Goal: Information Seeking & Learning: Learn about a topic

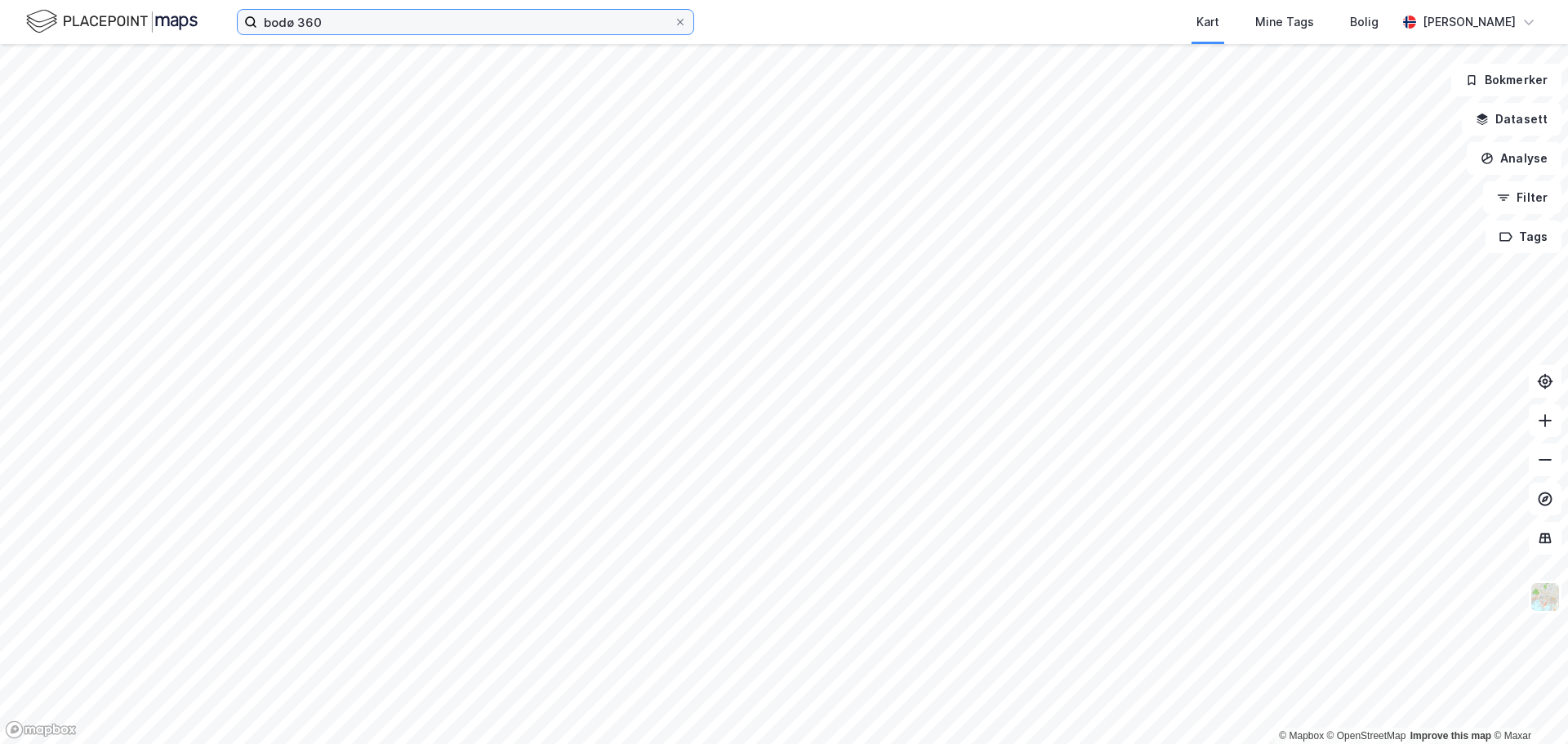
click at [393, 15] on input "bodø 360" at bounding box center [465, 22] width 417 height 25
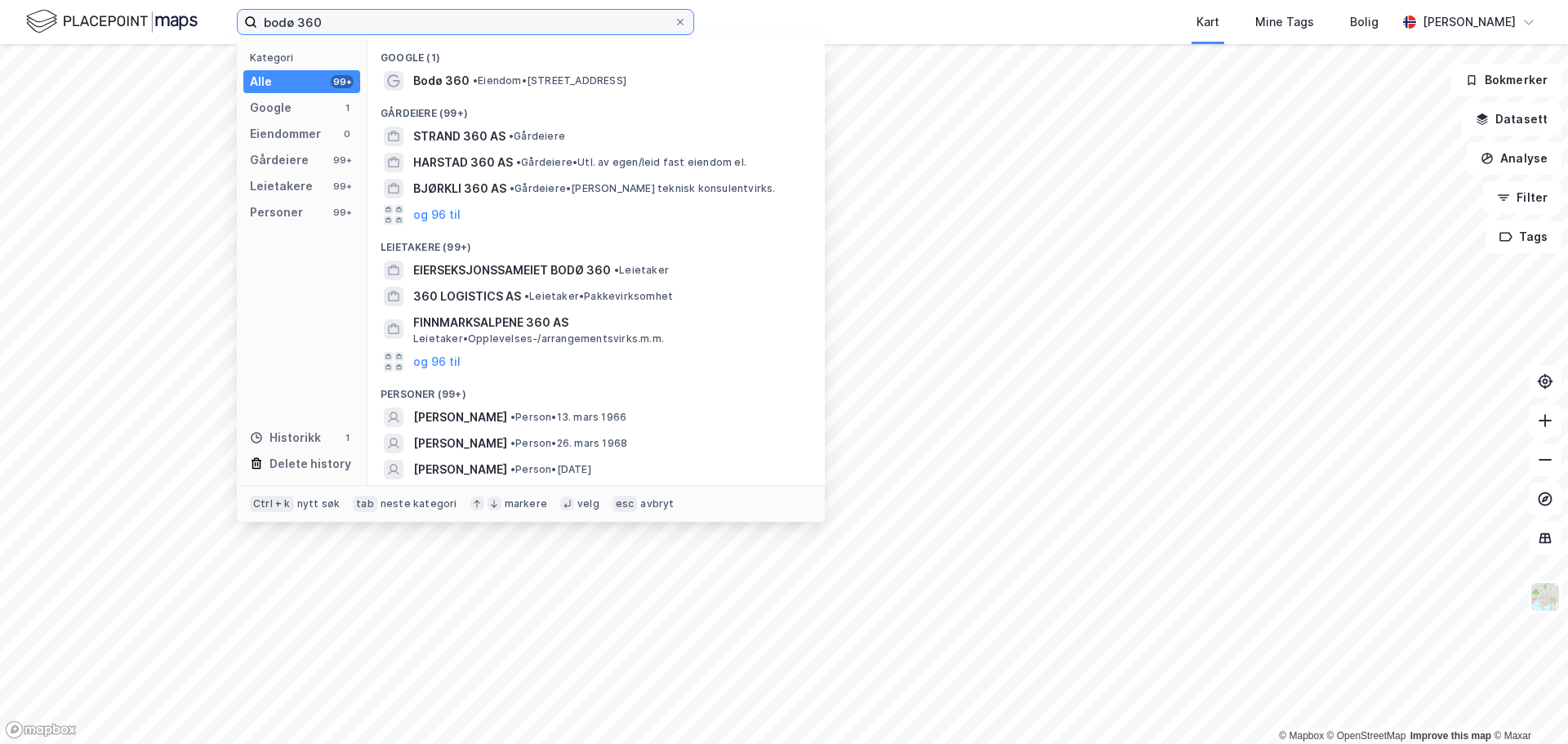
click at [393, 16] on input "bodø 360" at bounding box center [465, 22] width 417 height 25
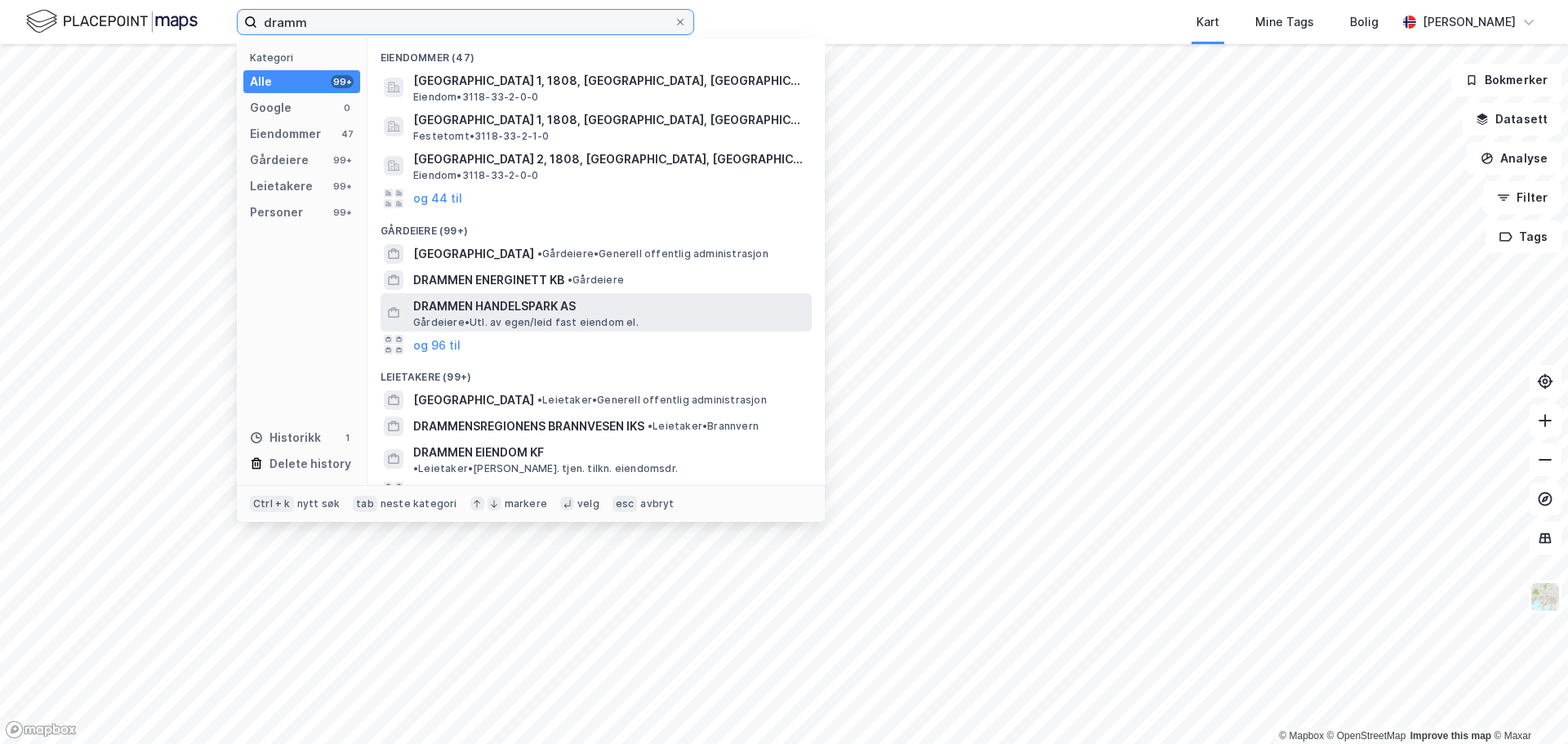
type input "dramm"
click at [542, 303] on span "DRAMMEN HANDELSPARK AS" at bounding box center [608, 306] width 392 height 20
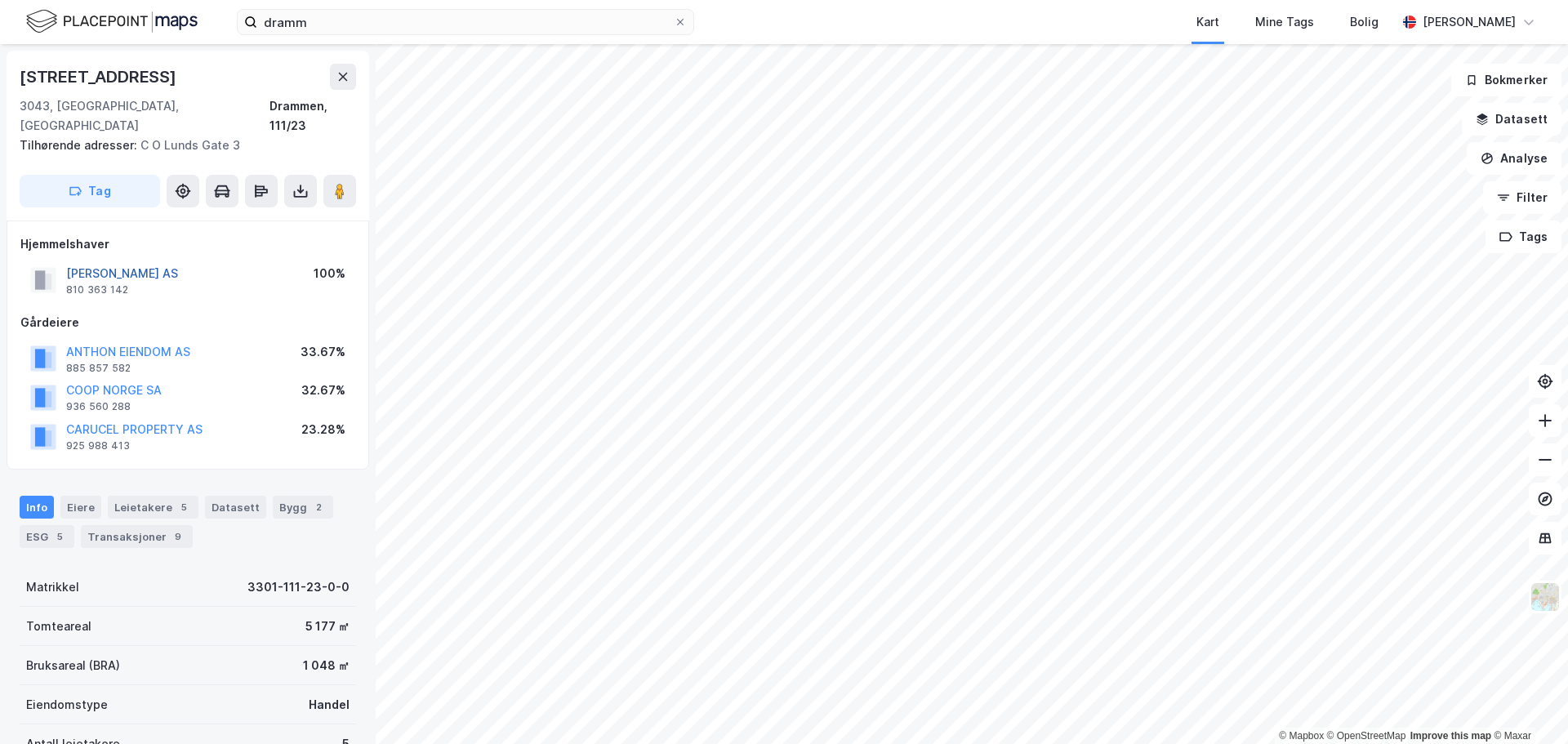
click at [0, 0] on button "[PERSON_NAME] AS" at bounding box center [0, 0] width 0 height 0
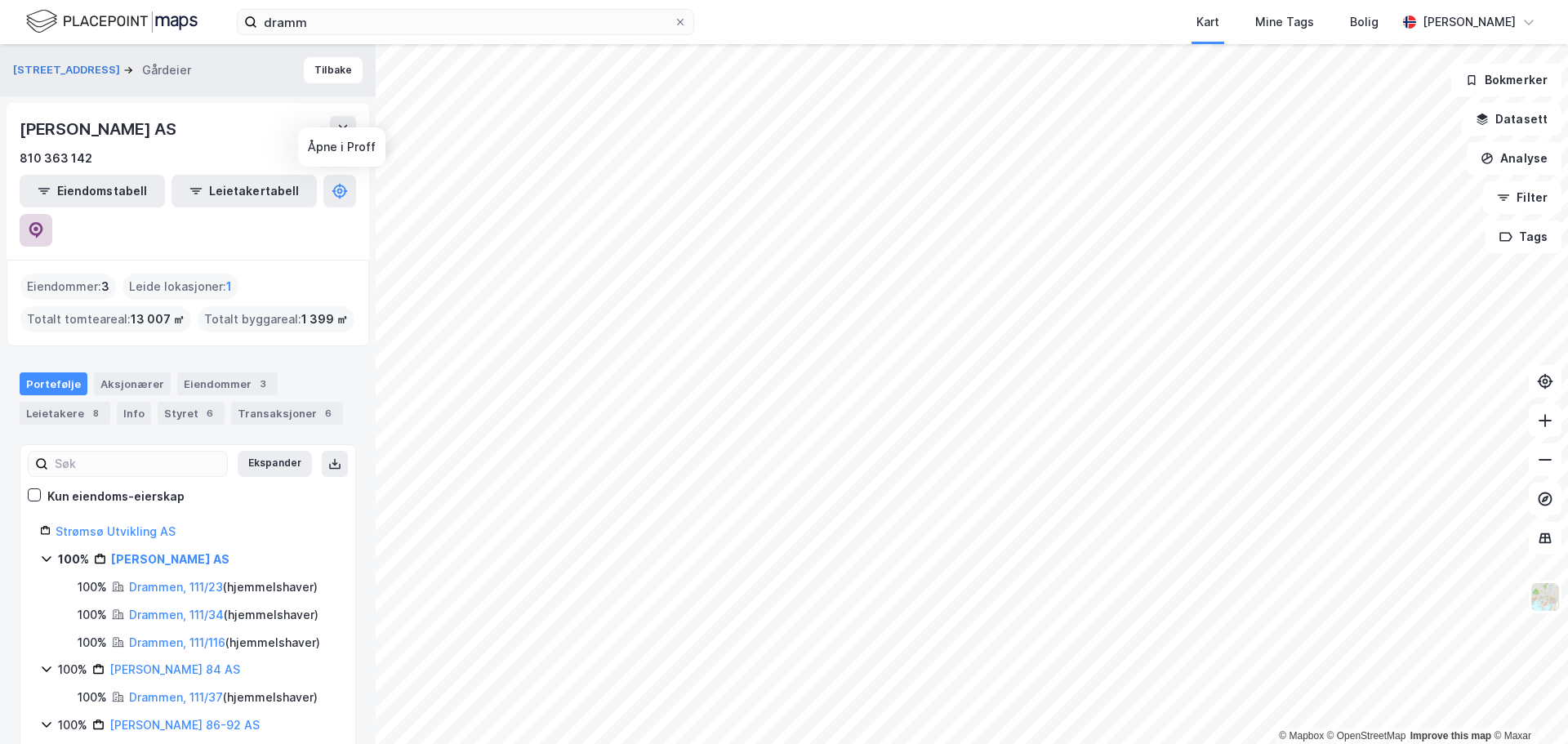
click at [38, 226] on icon at bounding box center [35, 228] width 5 height 5
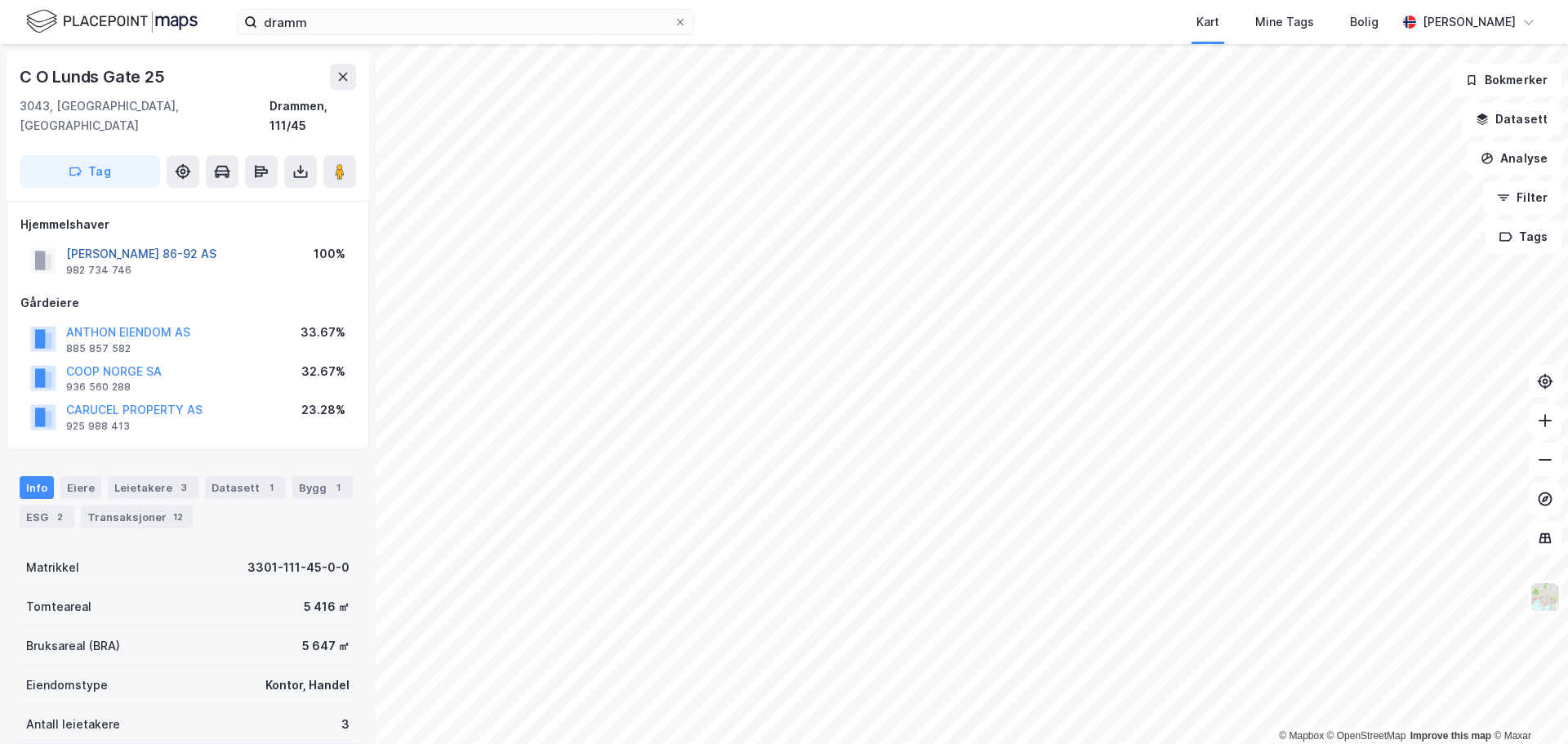
click at [0, 0] on button "[PERSON_NAME] 86-92 AS" at bounding box center [0, 0] width 0 height 0
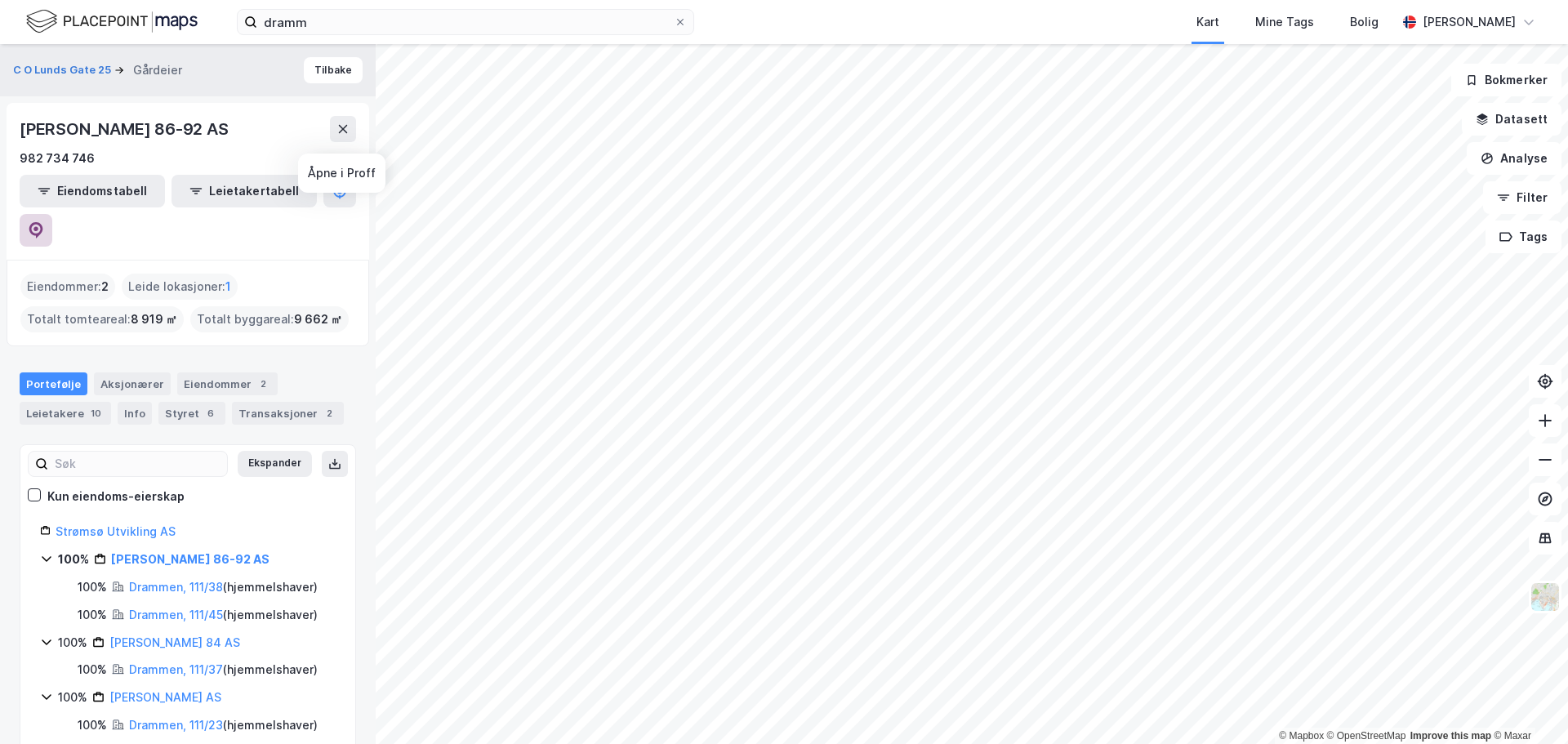
click at [38, 226] on icon at bounding box center [35, 228] width 5 height 5
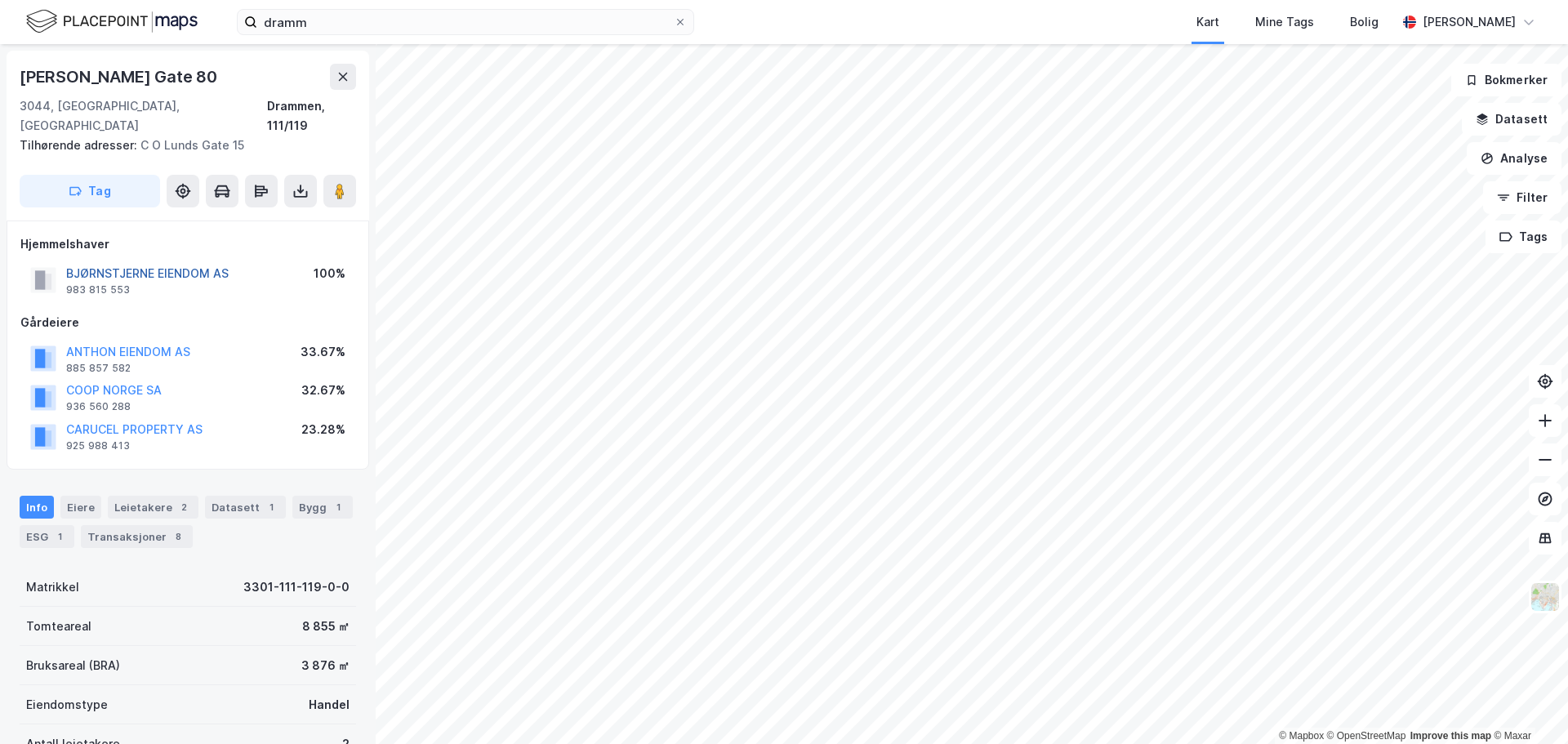
click at [0, 0] on button "BJØRNSTJERNE EIENDOM AS" at bounding box center [0, 0] width 0 height 0
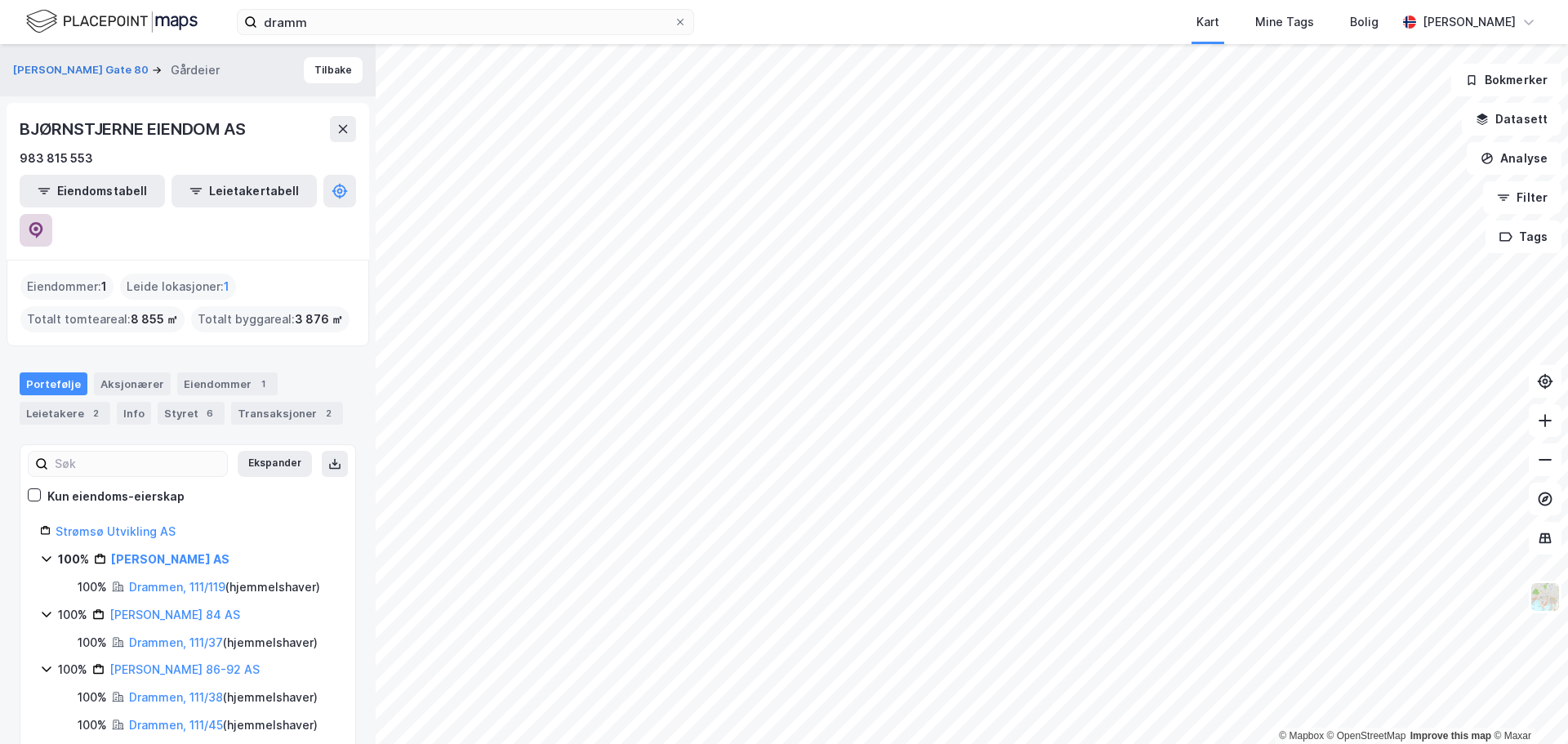
click at [38, 226] on icon at bounding box center [35, 228] width 5 height 5
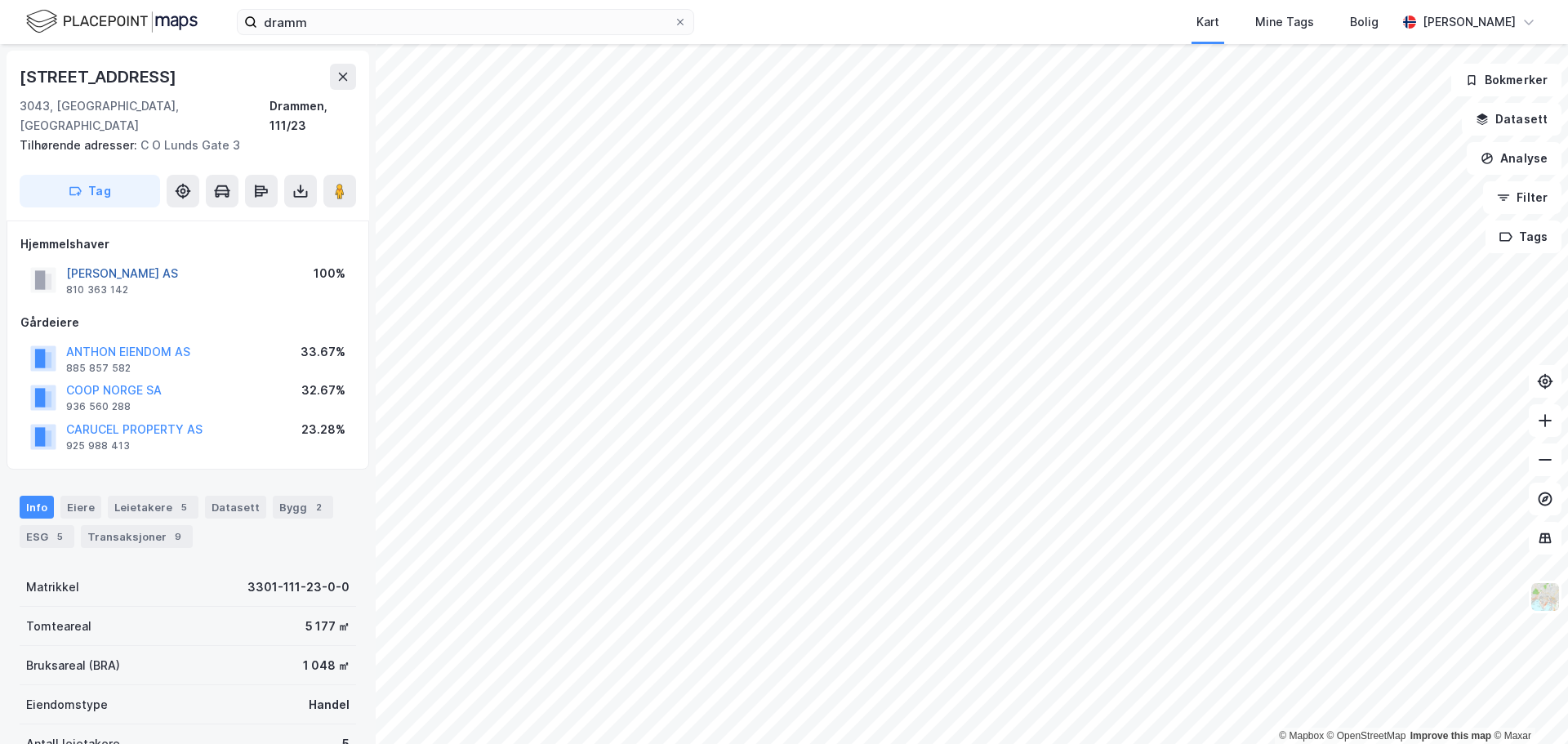
click at [0, 0] on button "[PERSON_NAME] AS" at bounding box center [0, 0] width 0 height 0
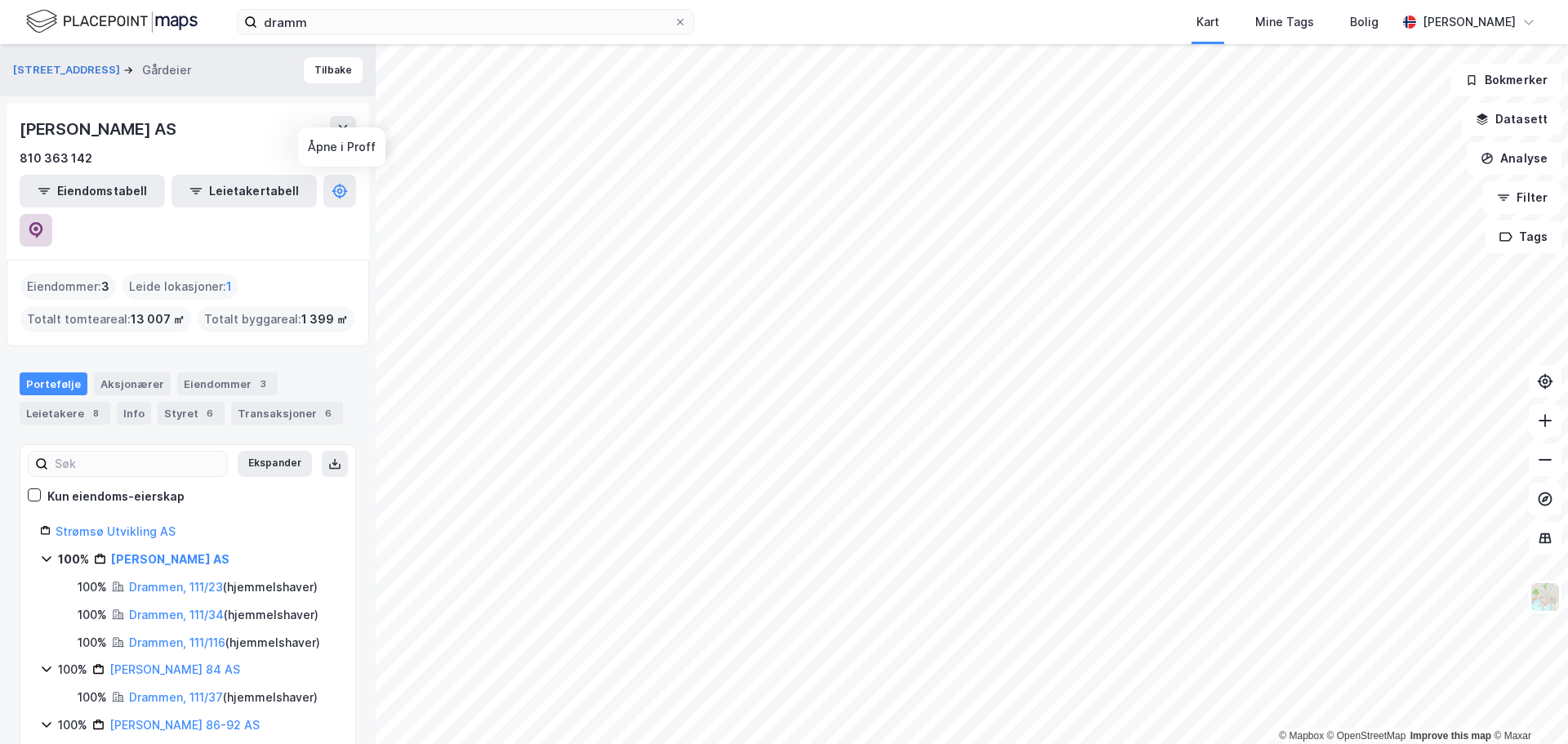
click at [52, 214] on button at bounding box center [36, 230] width 32 height 32
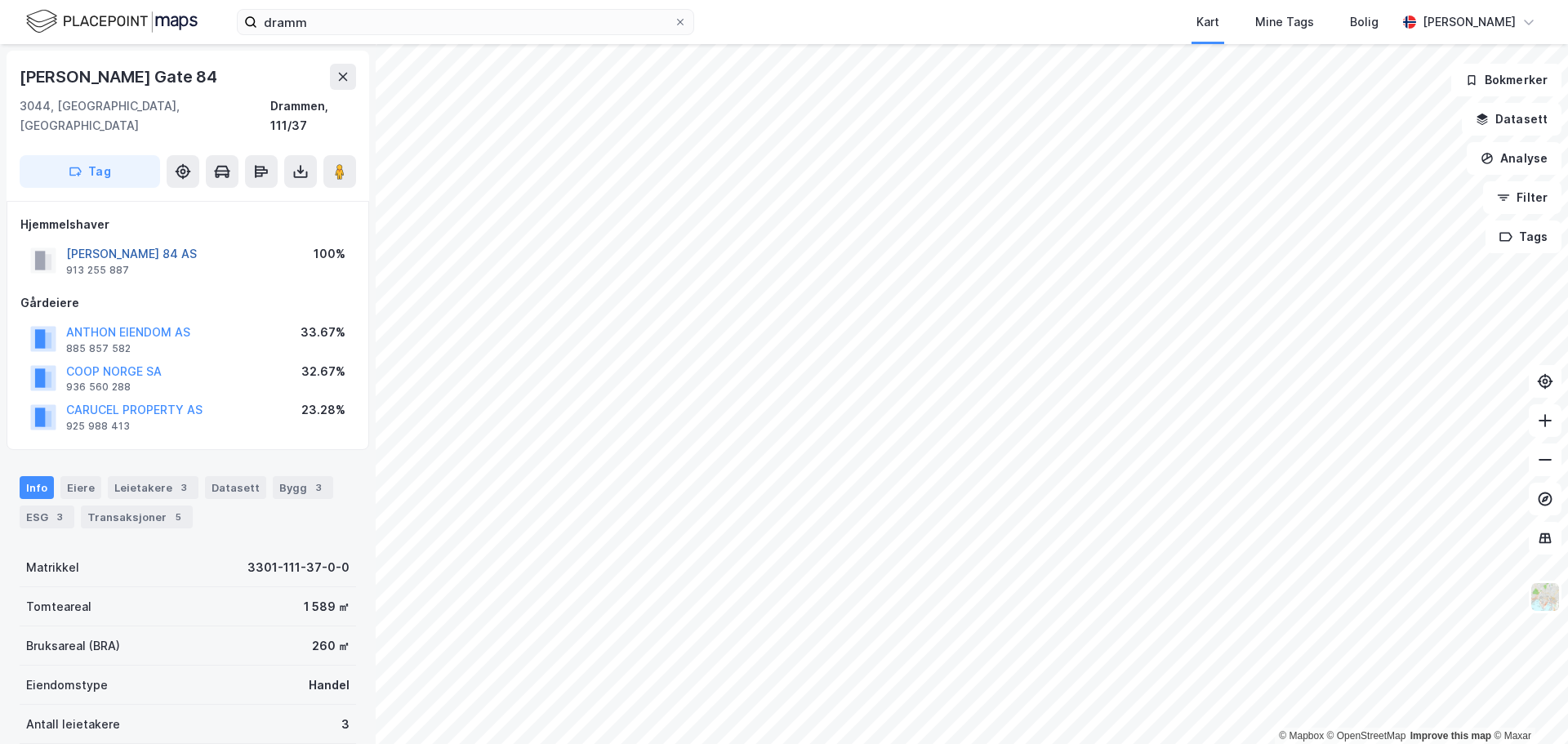
click at [0, 0] on button "[PERSON_NAME] 84 AS" at bounding box center [0, 0] width 0 height 0
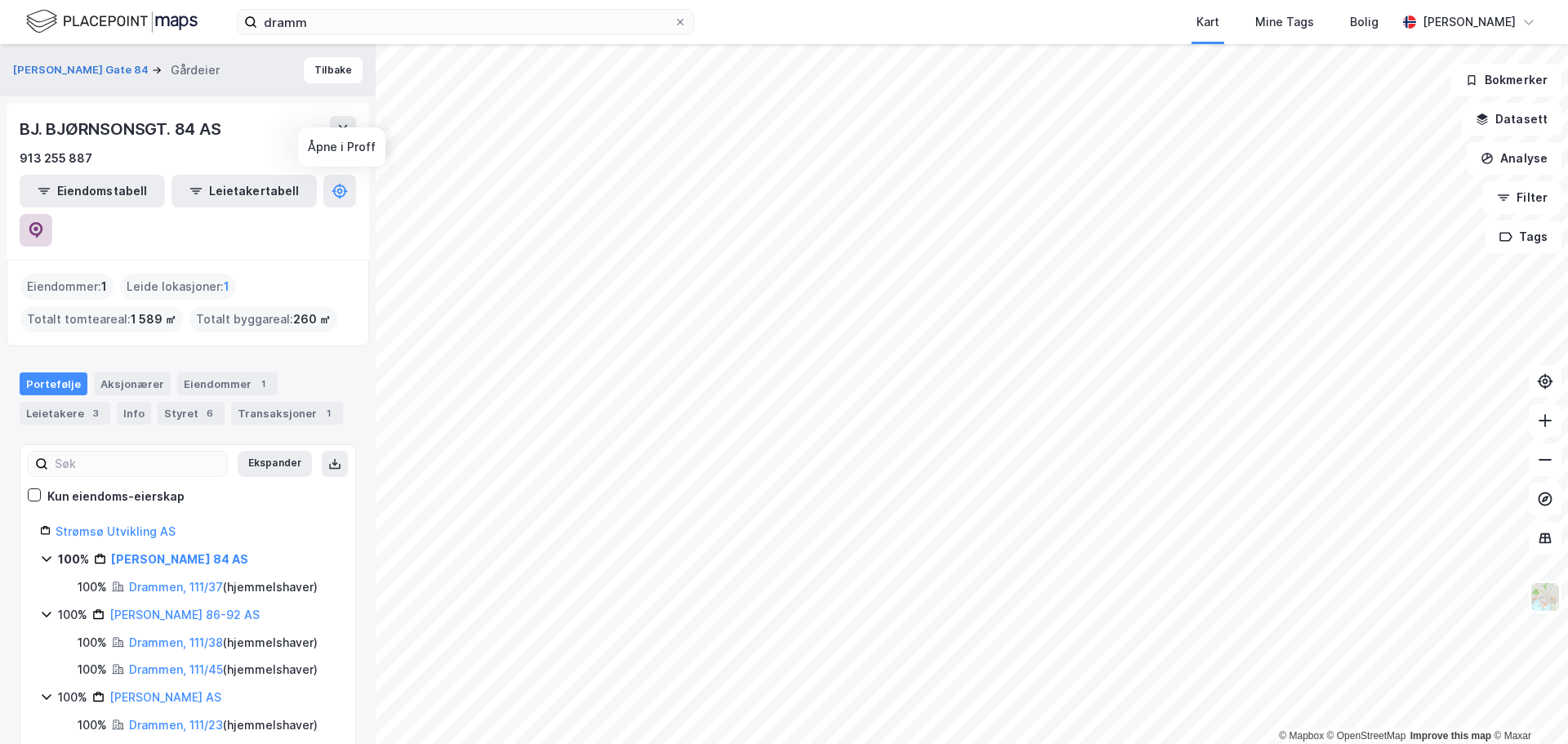
click at [52, 214] on button at bounding box center [36, 230] width 32 height 32
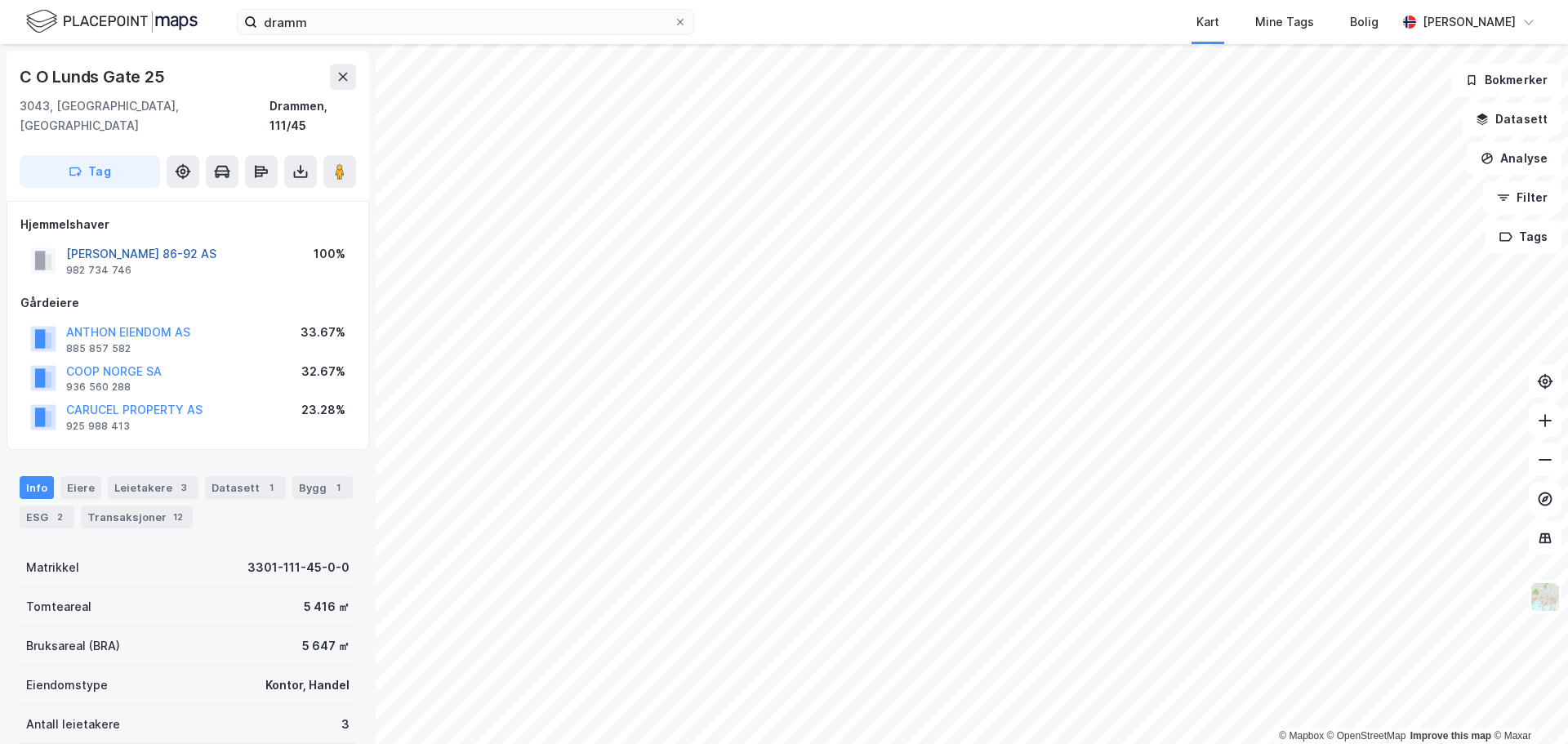
click at [0, 0] on button "[PERSON_NAME] 86-92 AS" at bounding box center [0, 0] width 0 height 0
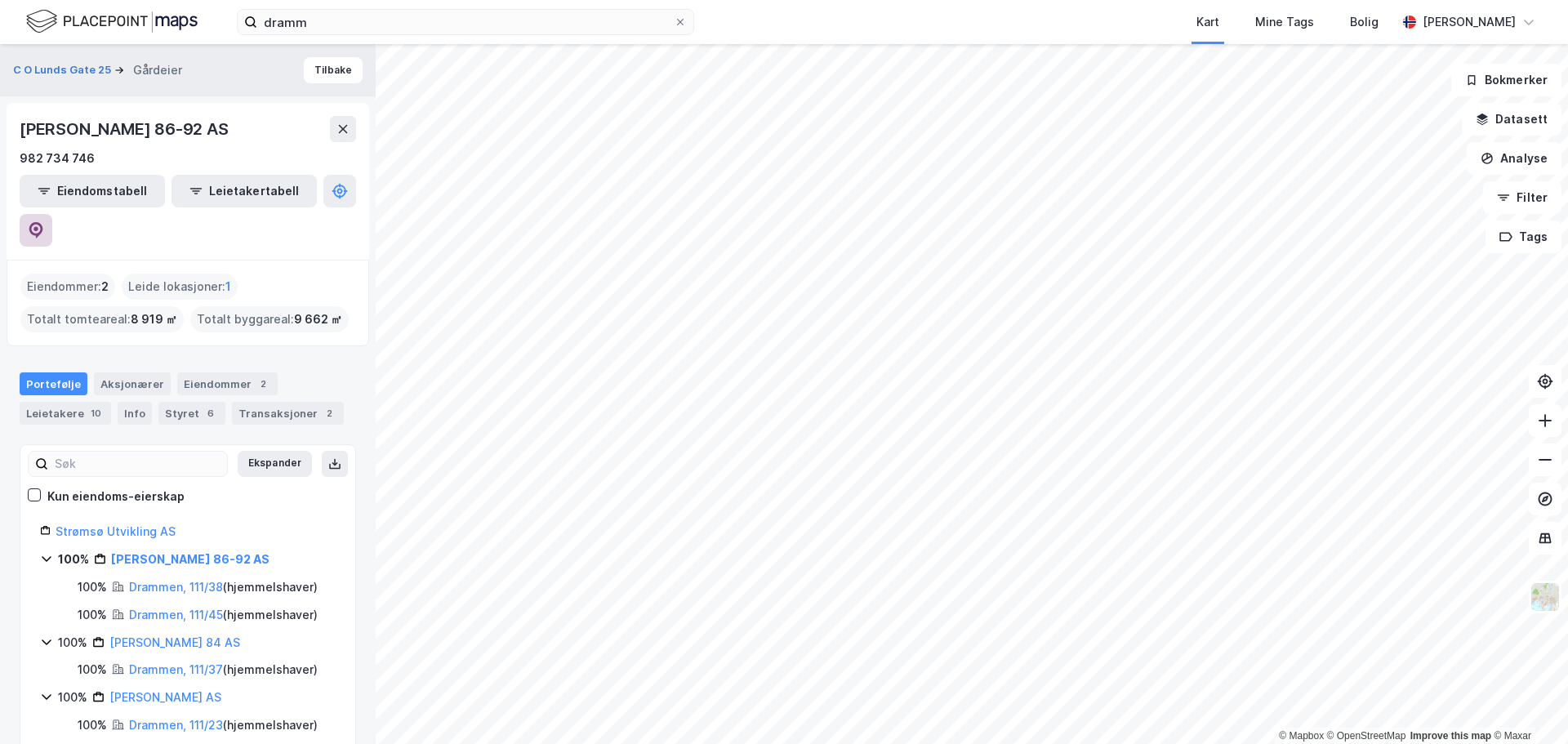
click at [44, 223] on icon at bounding box center [35, 230] width 16 height 16
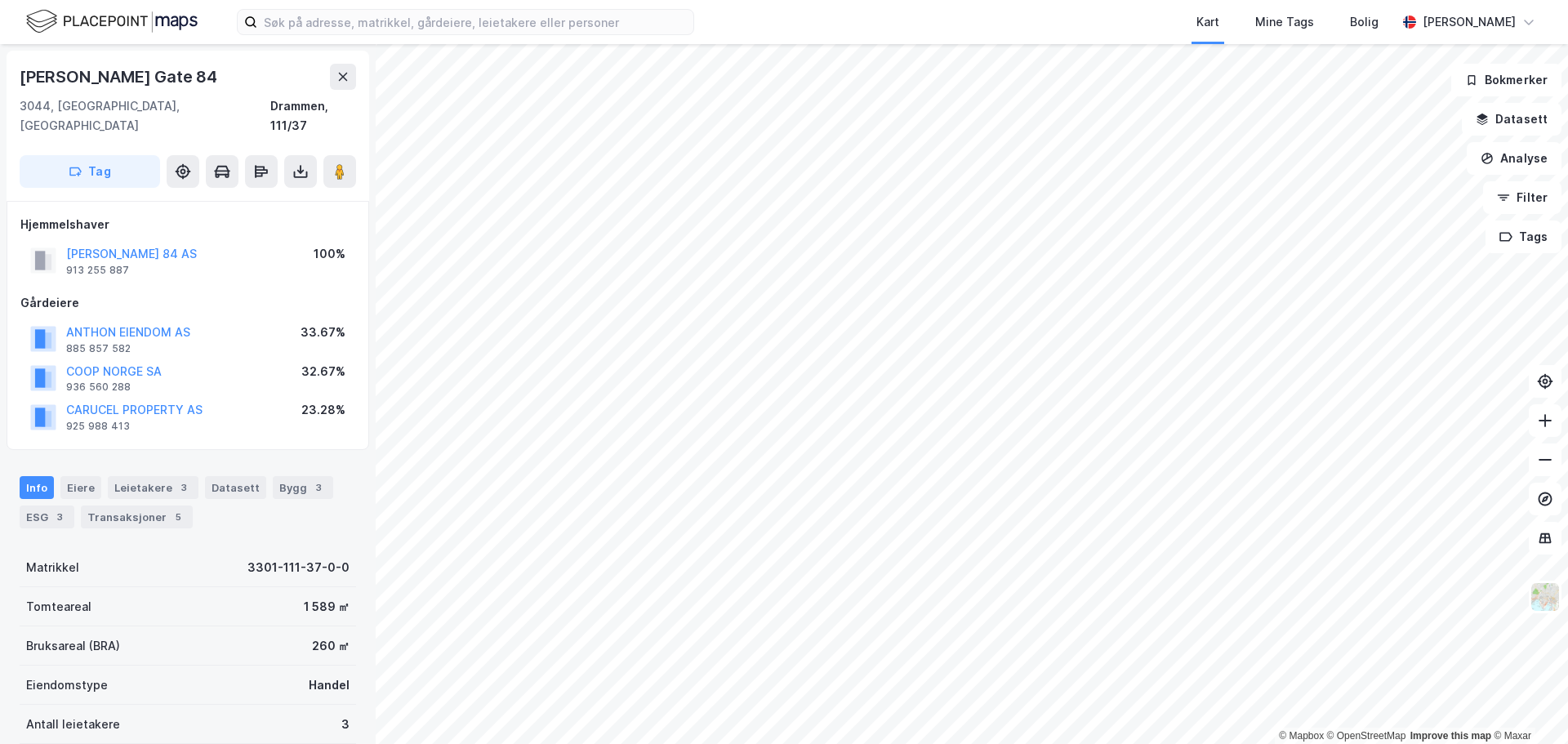
scroll to position [3, 0]
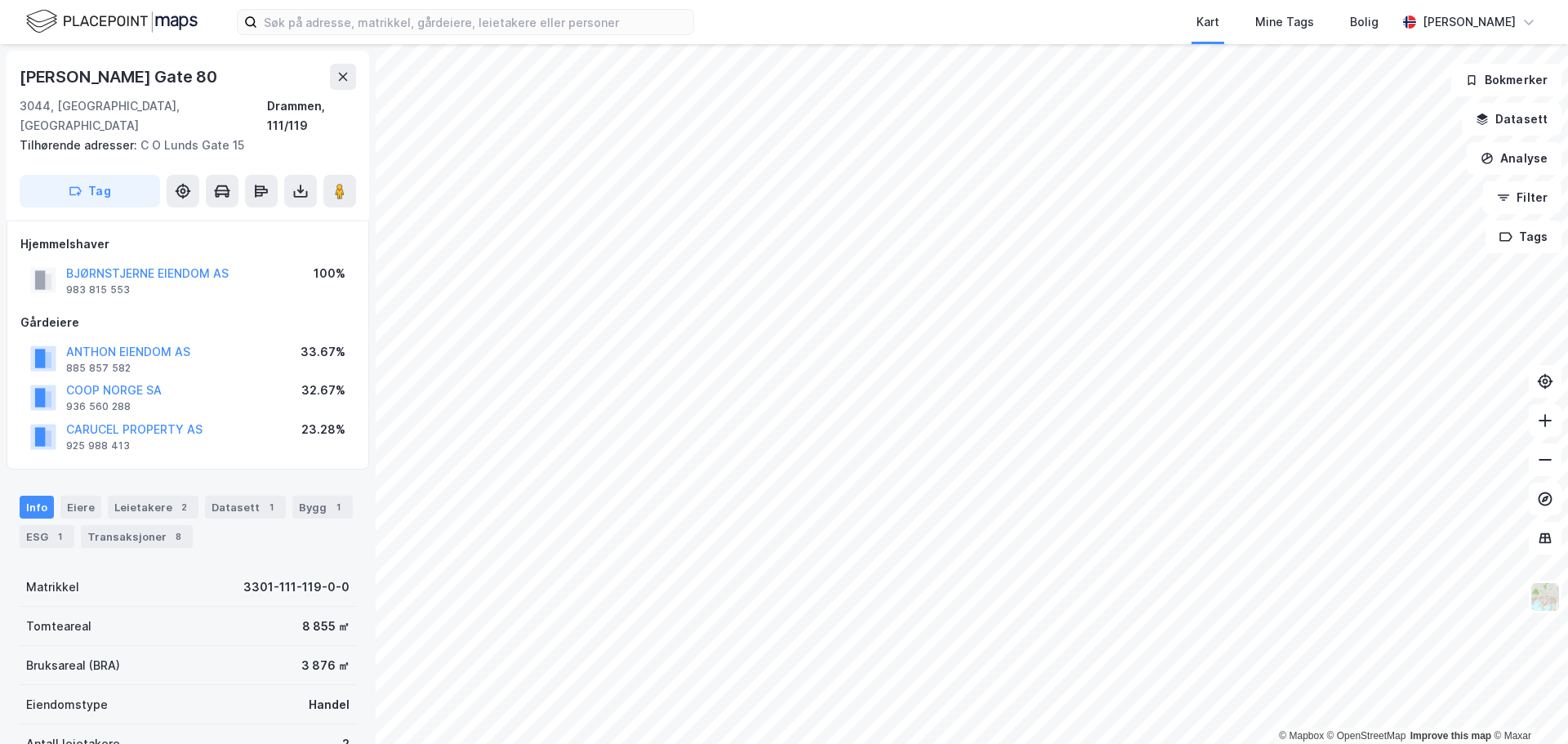
scroll to position [3, 0]
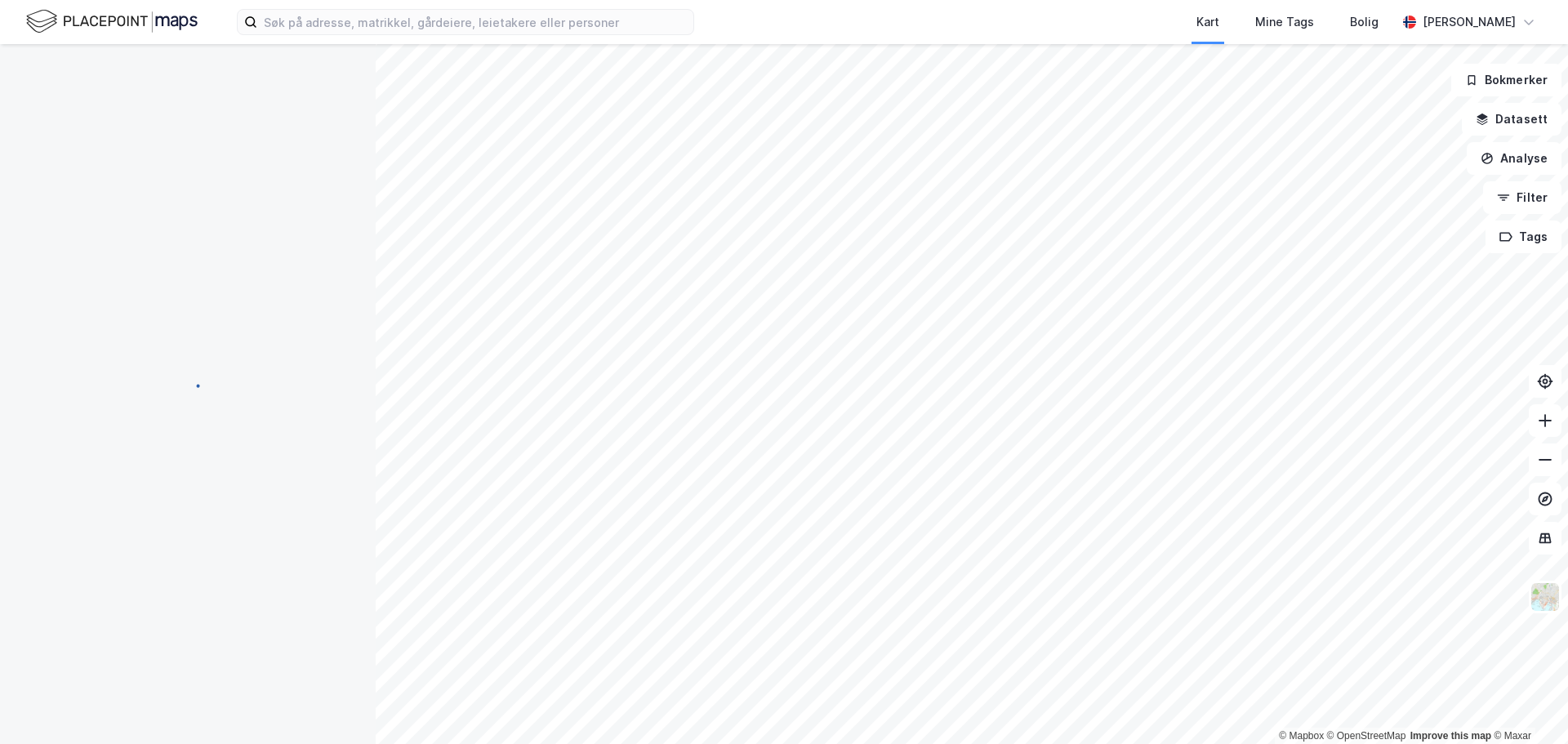
scroll to position [3, 0]
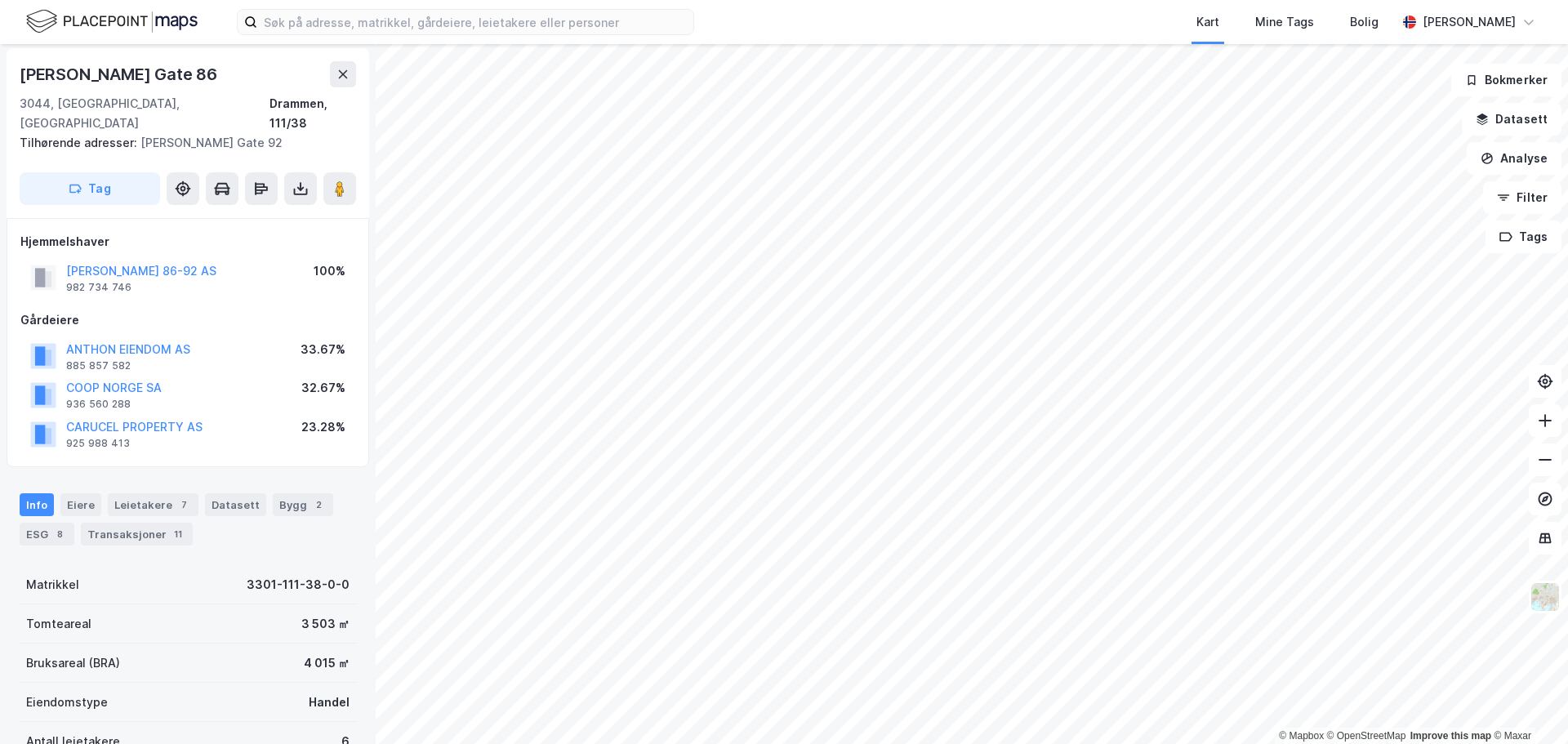
scroll to position [3, 0]
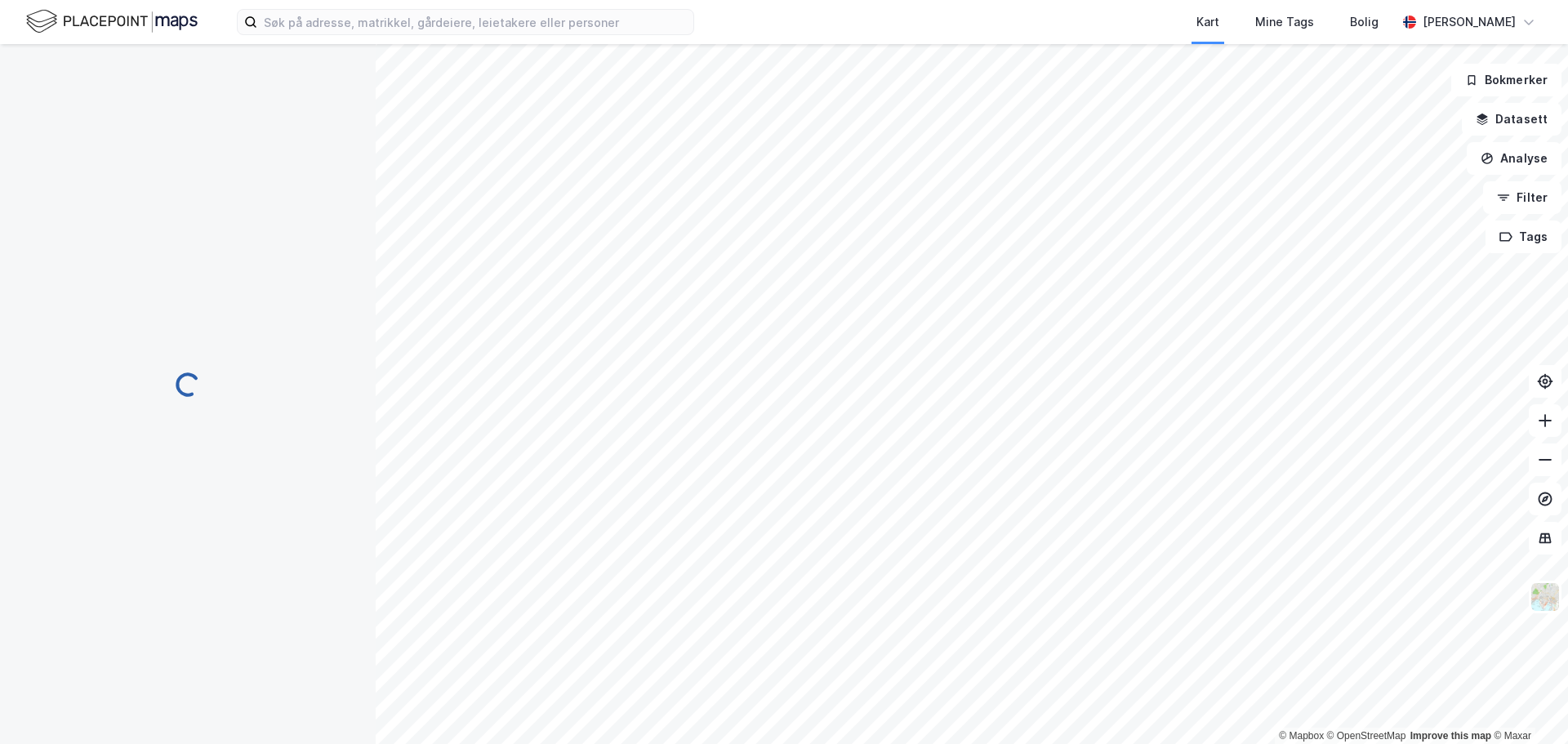
scroll to position [3, 0]
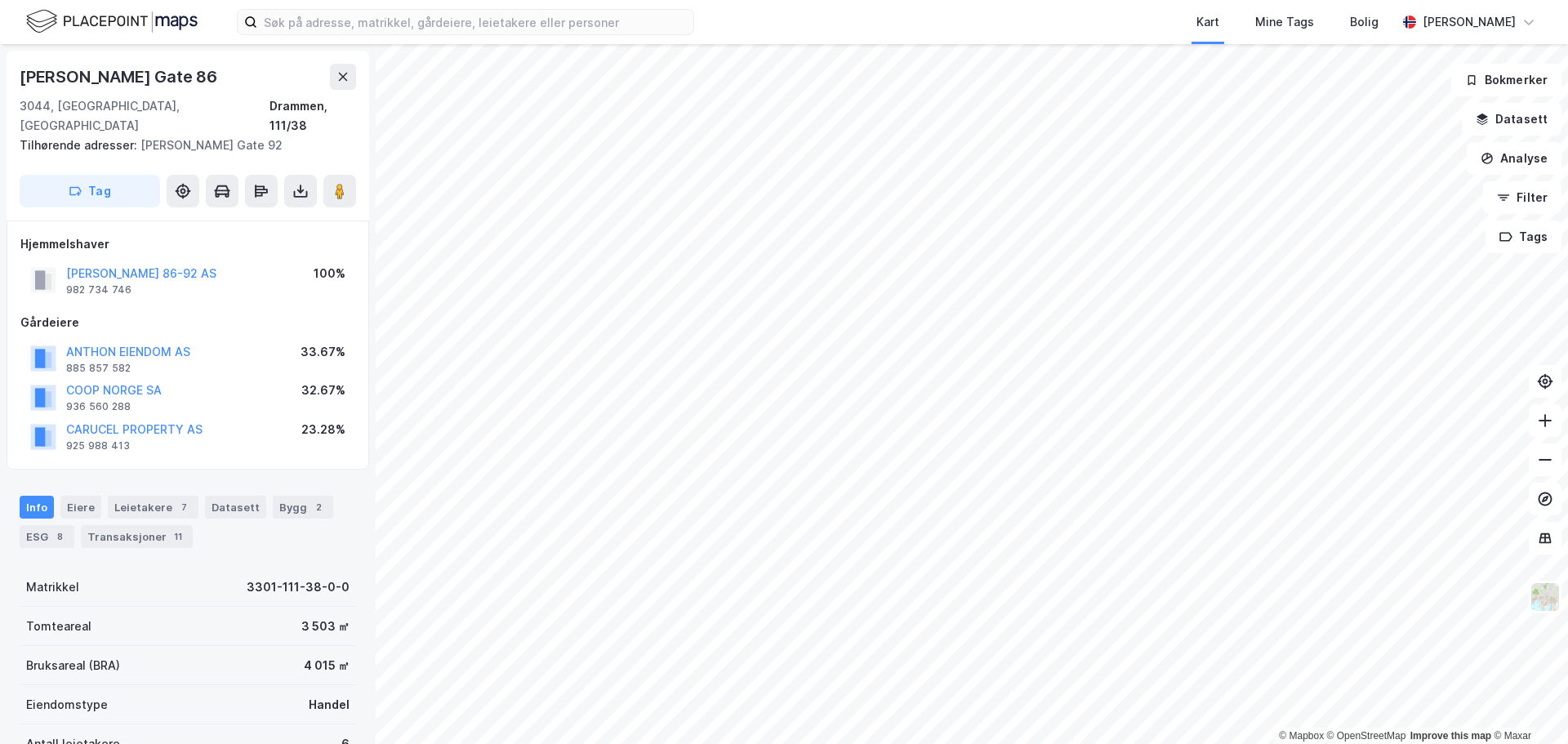
scroll to position [3, 0]
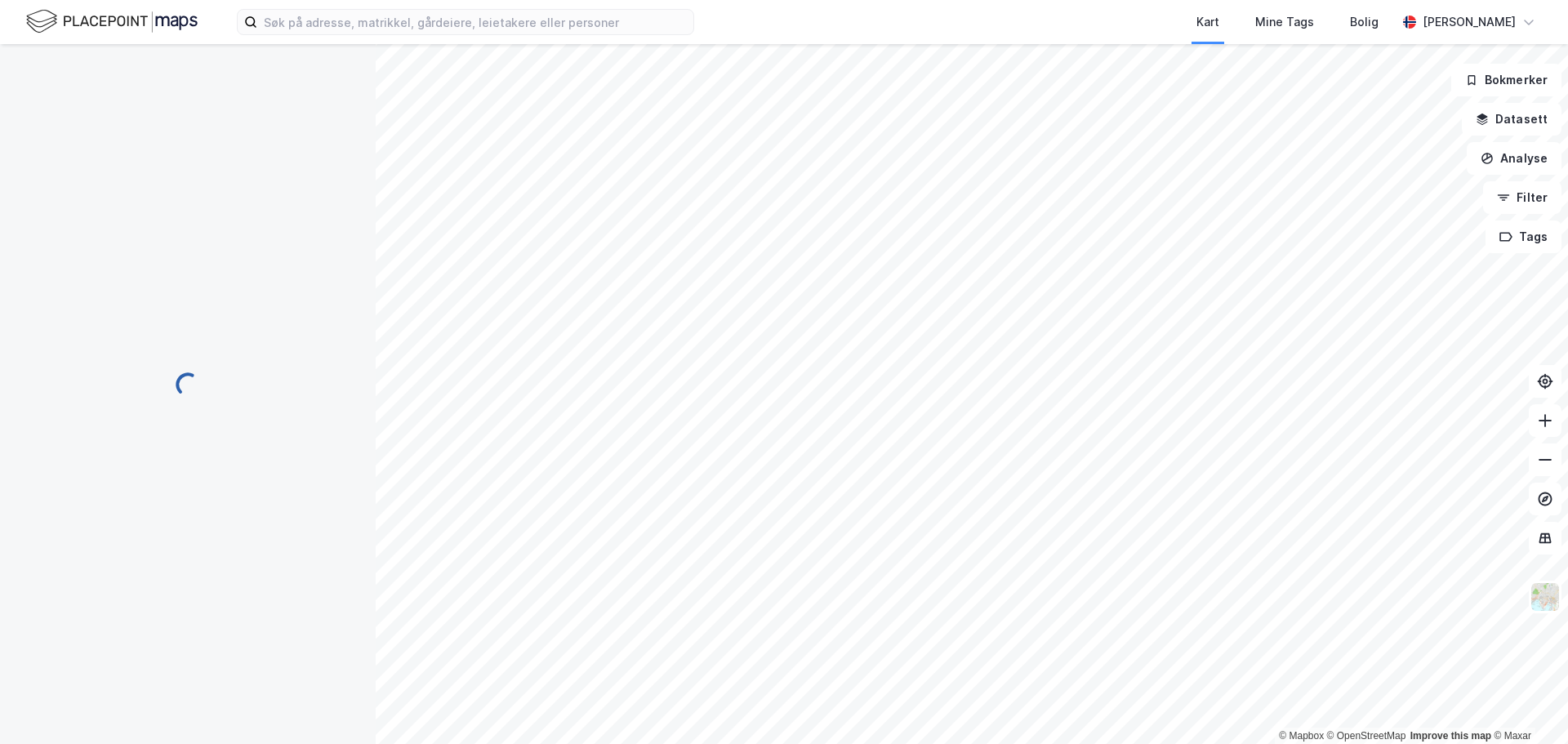
scroll to position [3, 0]
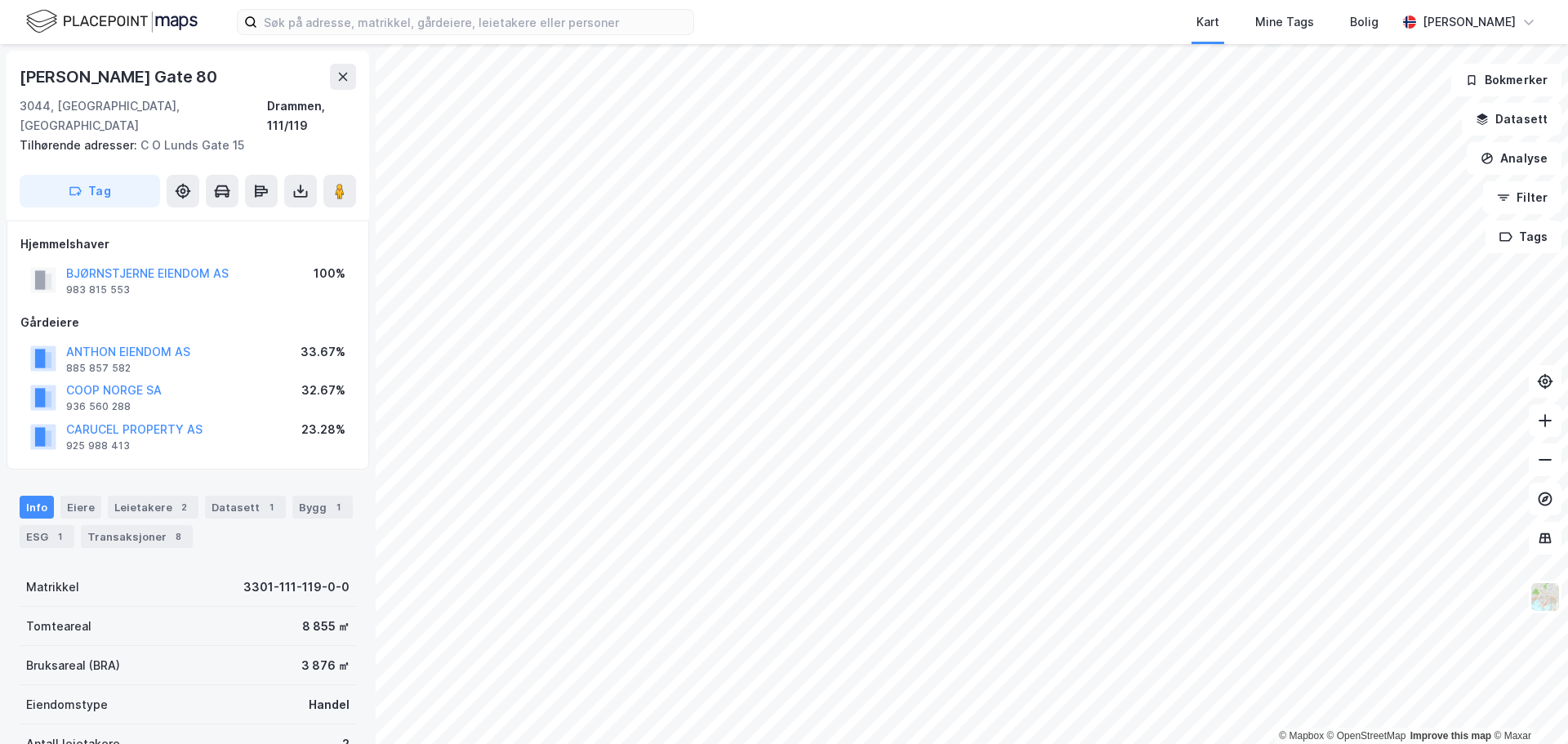
scroll to position [3, 0]
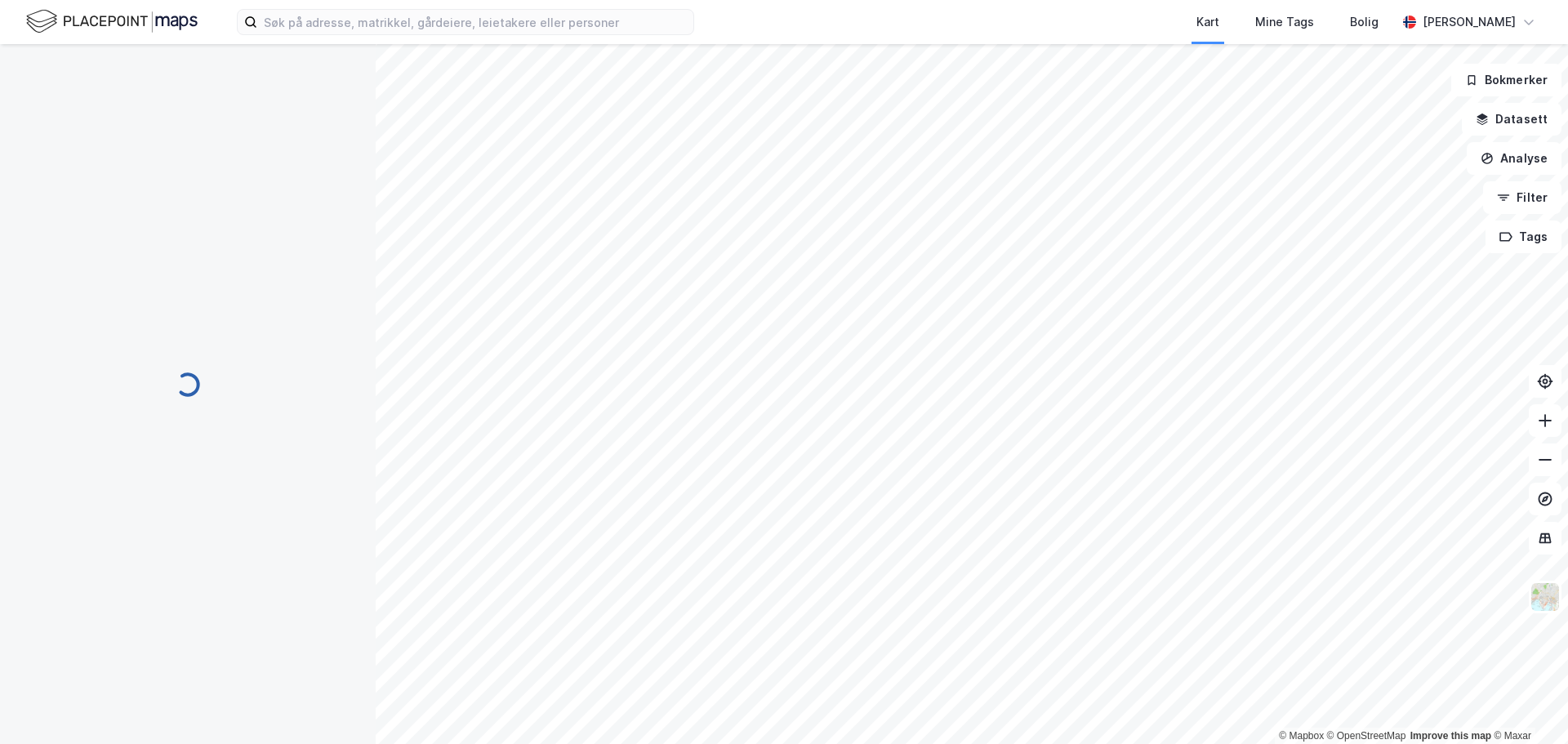
scroll to position [3, 0]
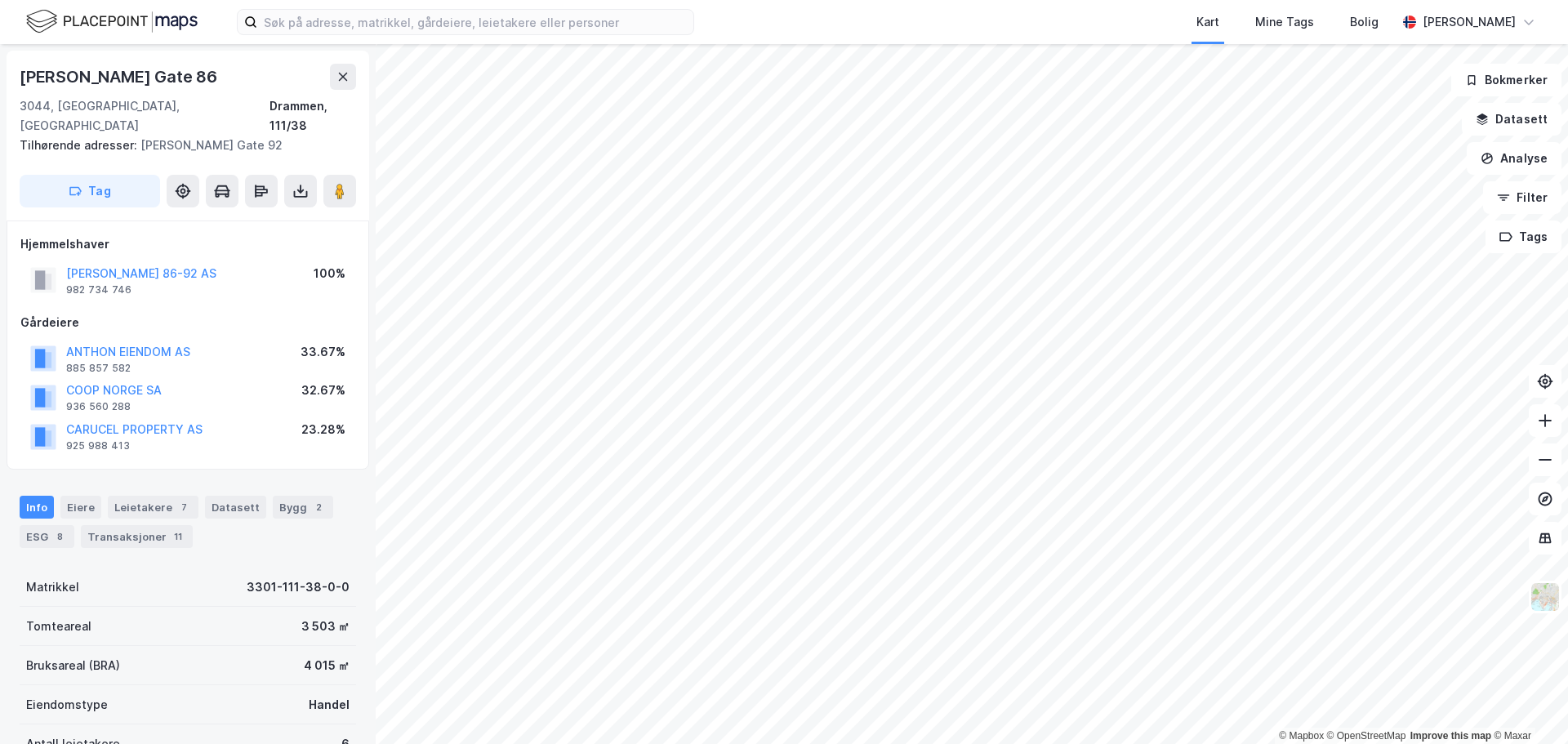
scroll to position [3, 0]
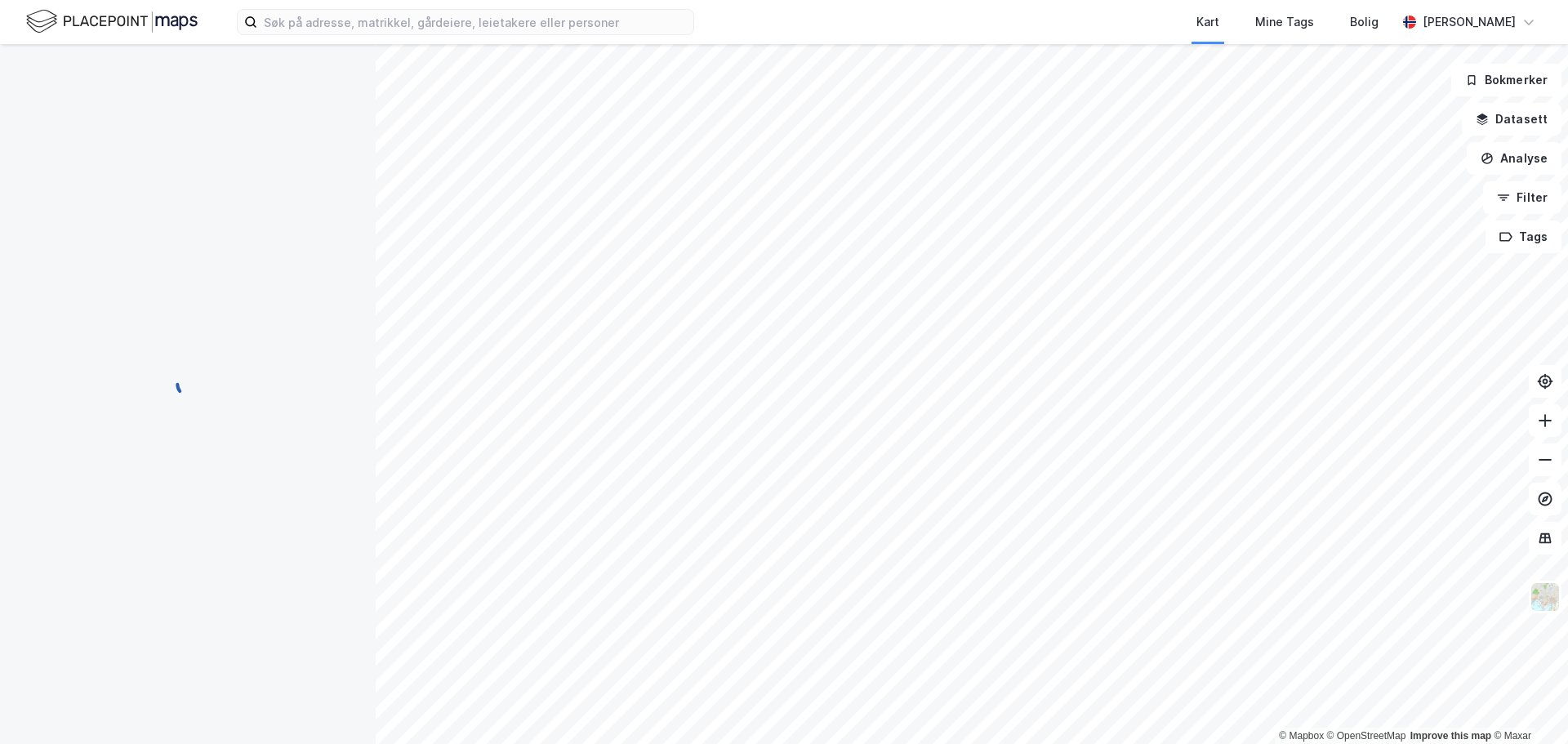
scroll to position [3, 0]
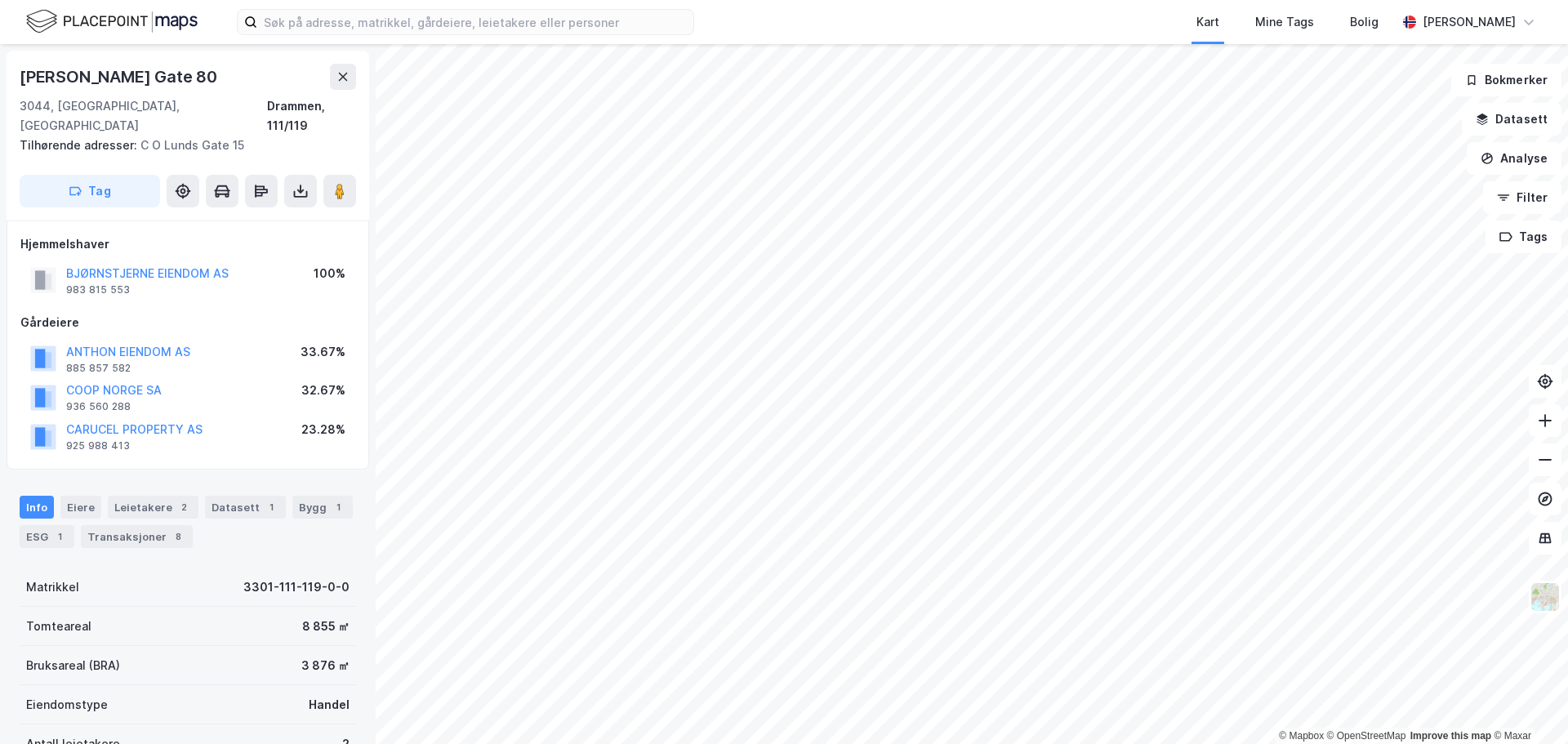
scroll to position [3, 0]
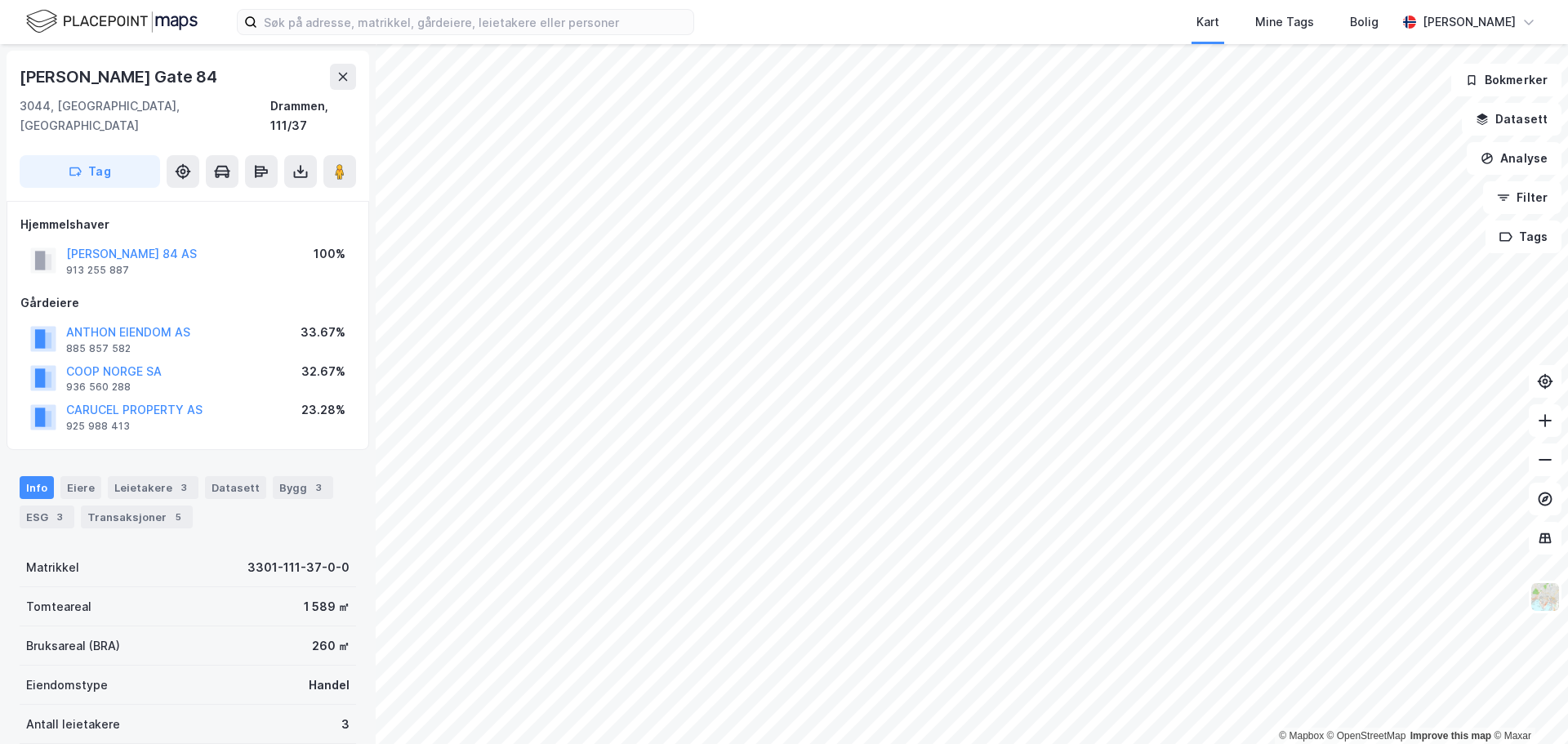
scroll to position [3, 0]
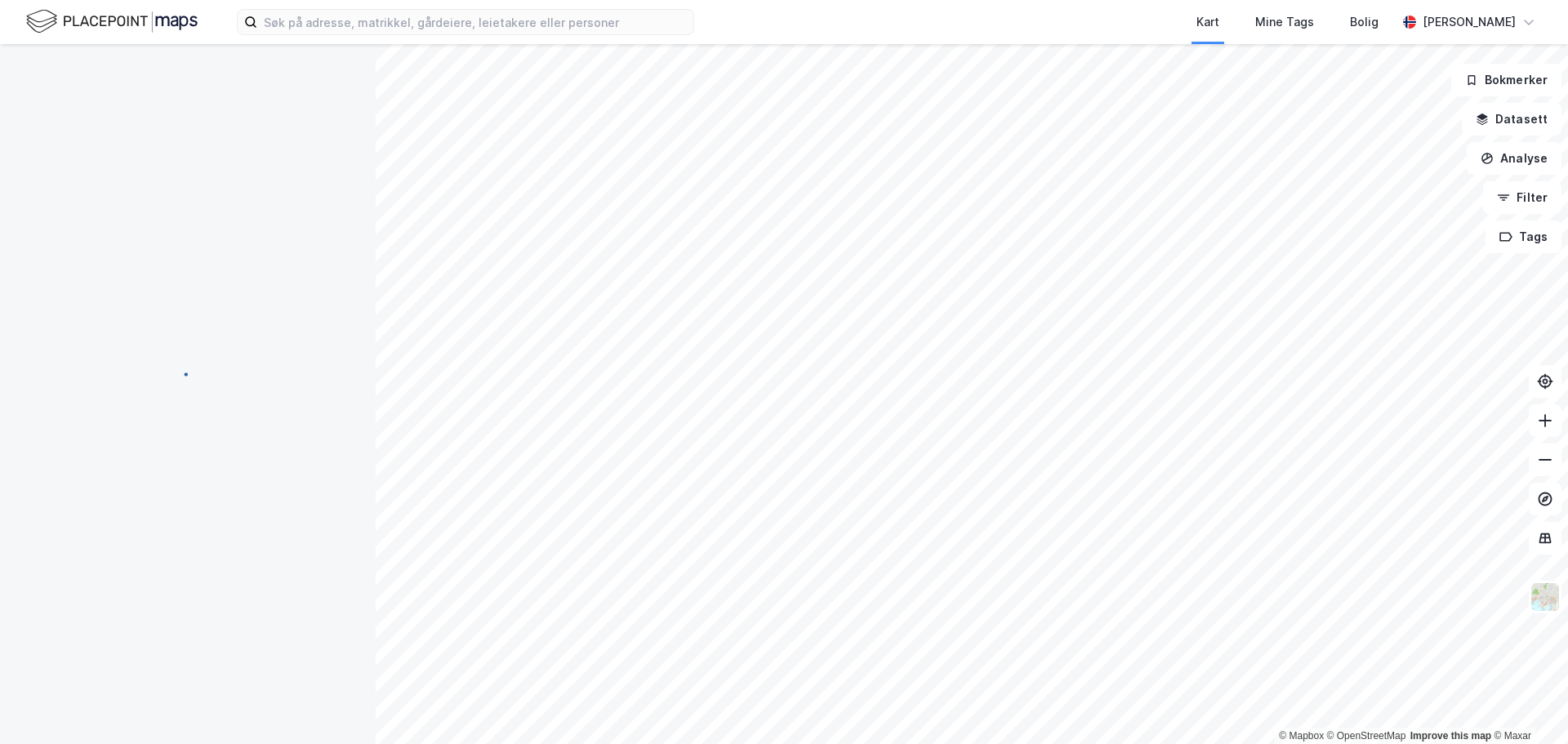
scroll to position [3, 0]
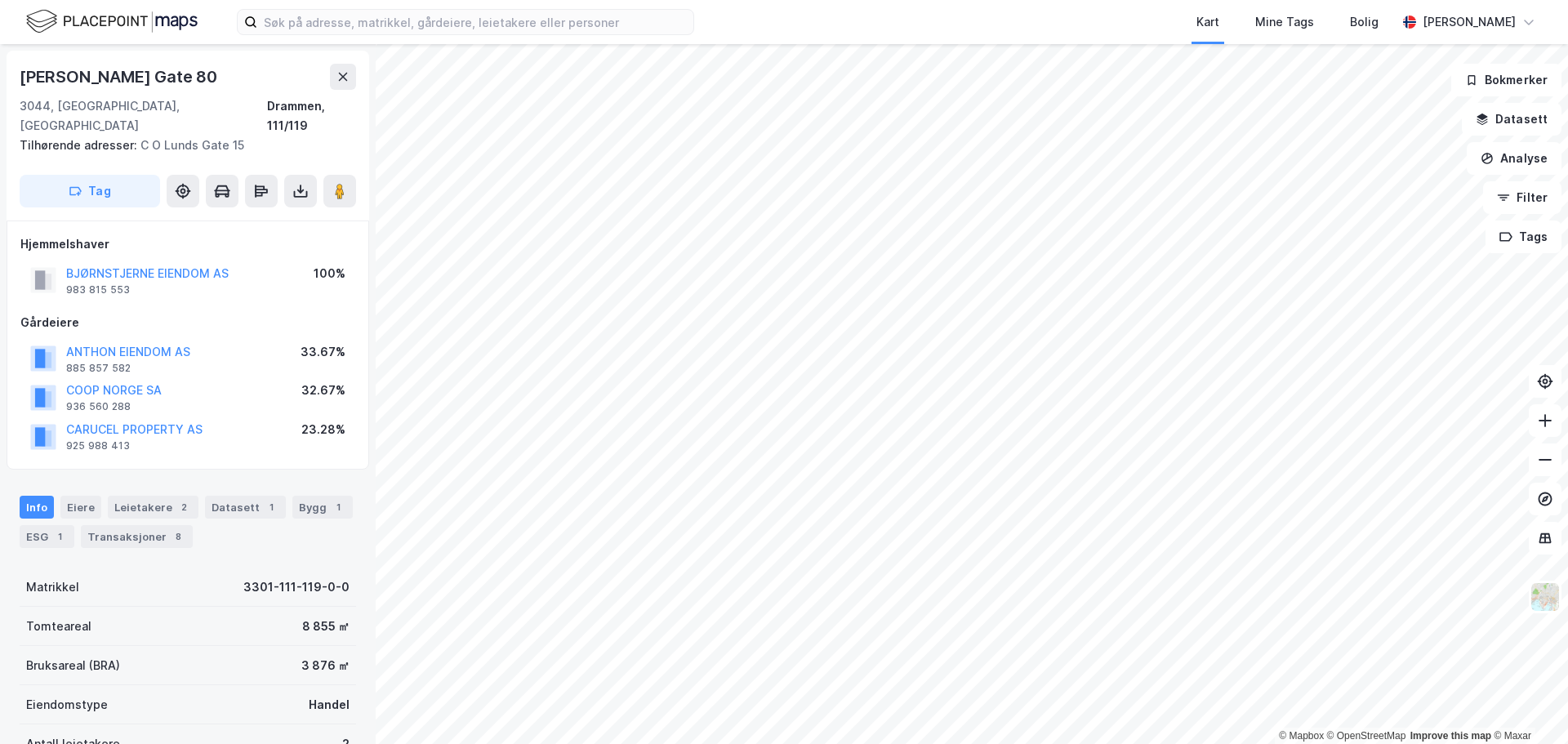
scroll to position [3, 0]
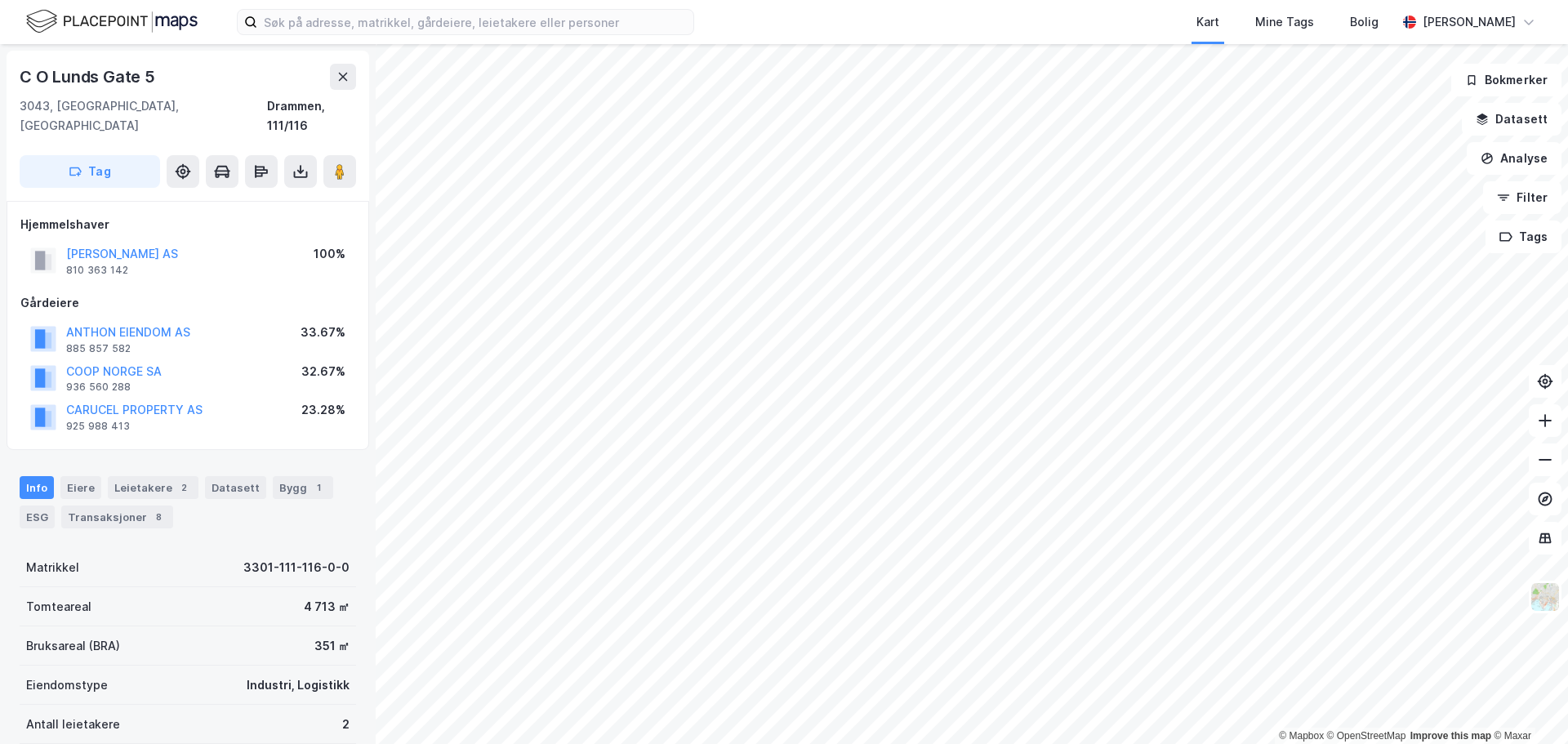
scroll to position [3, 0]
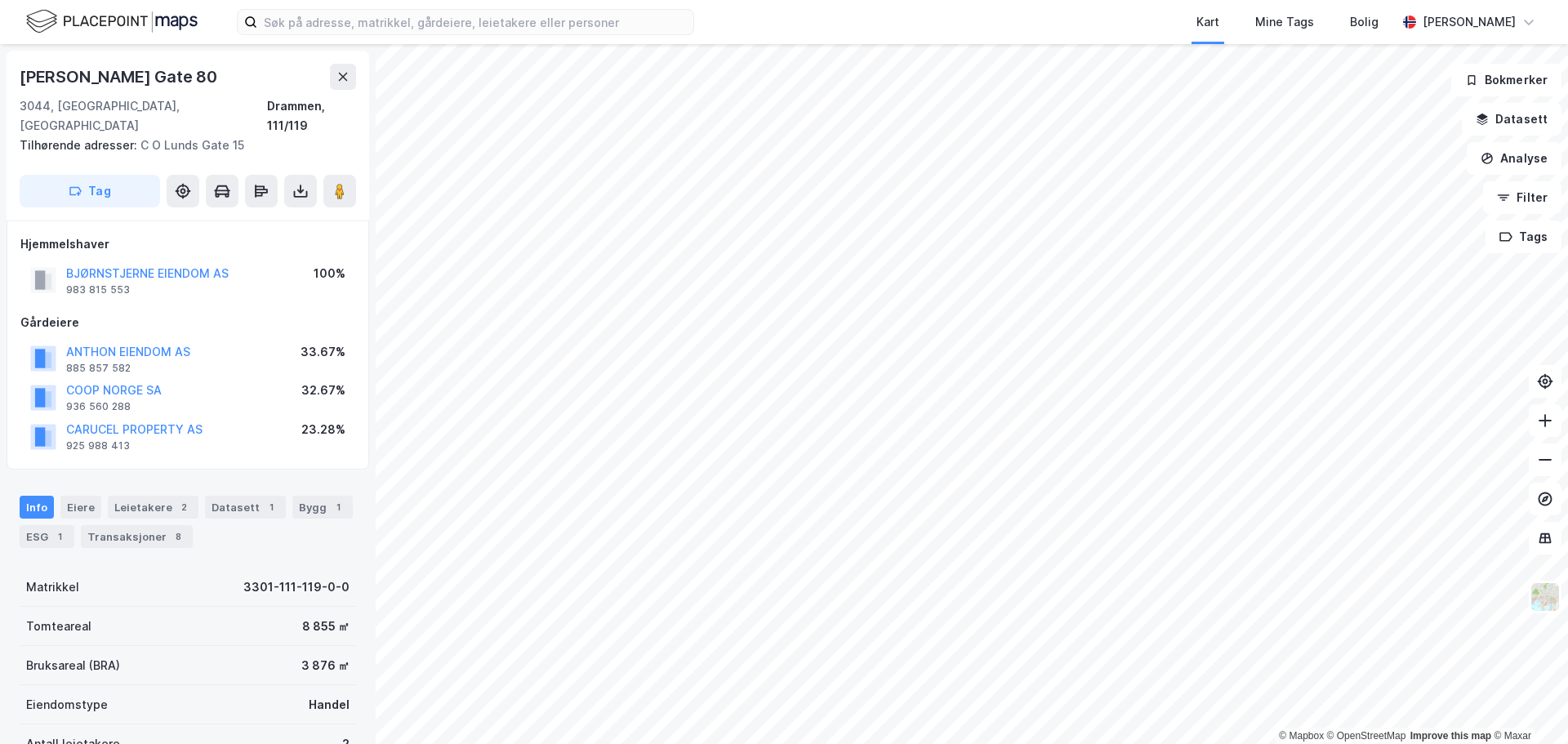
scroll to position [3, 0]
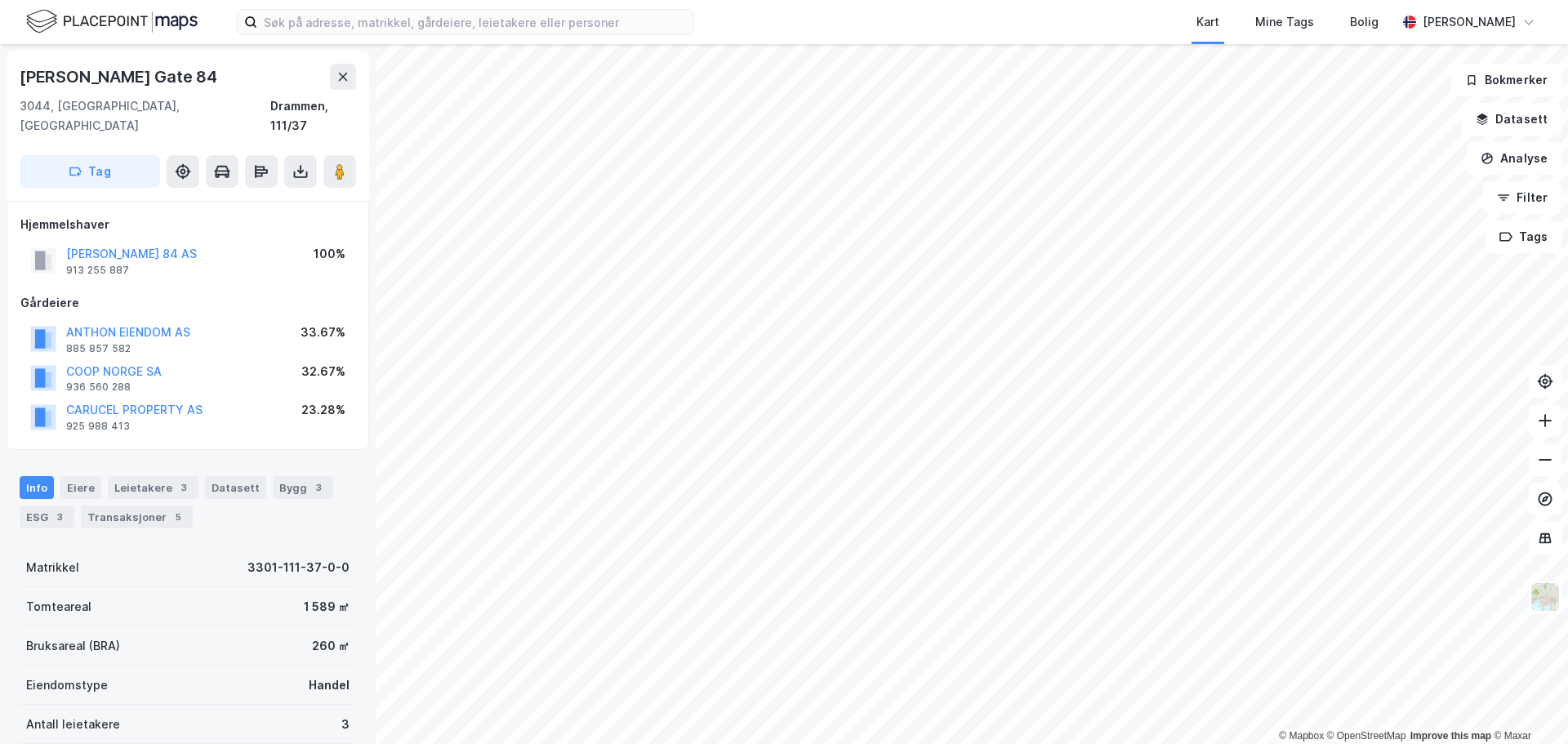
scroll to position [3, 0]
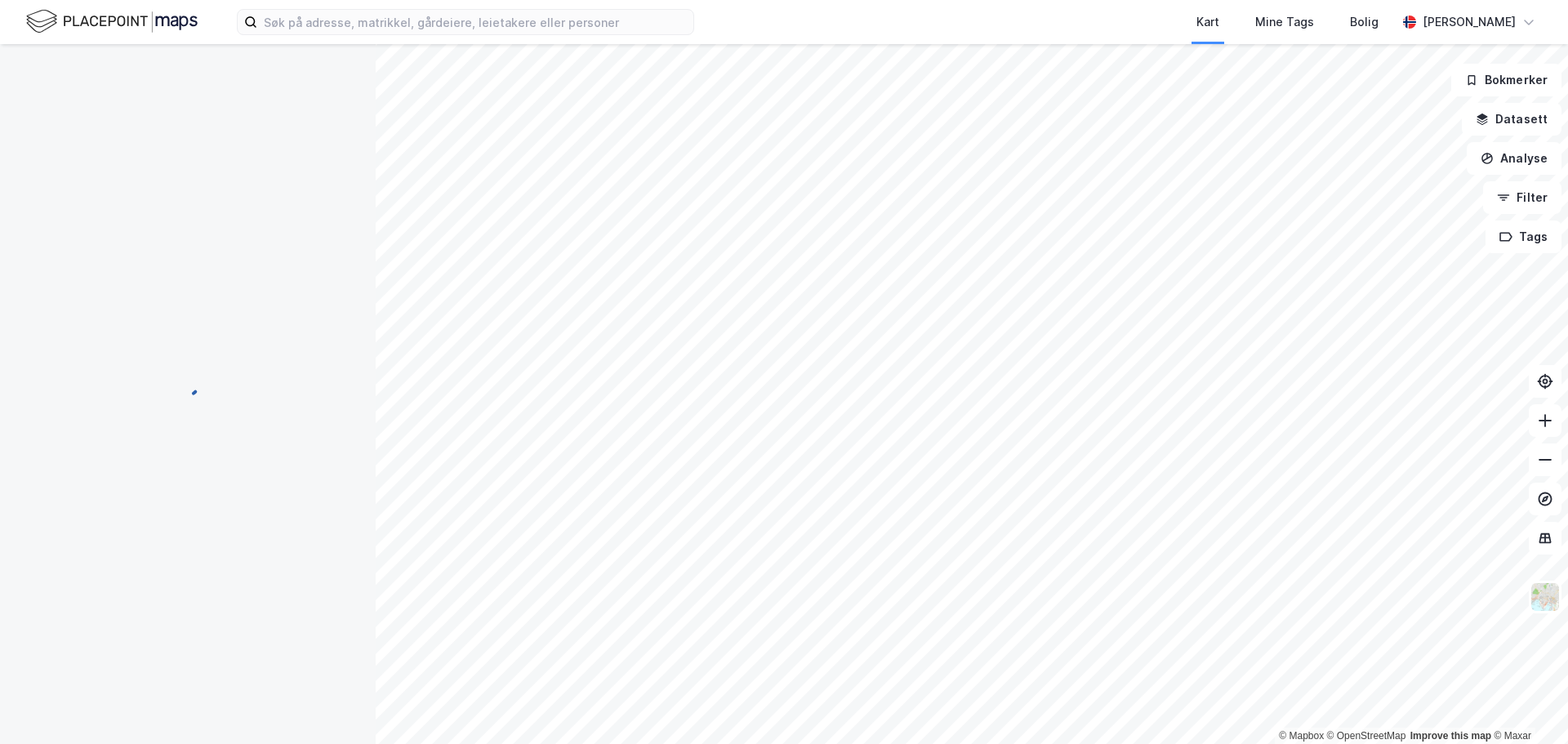
scroll to position [3, 0]
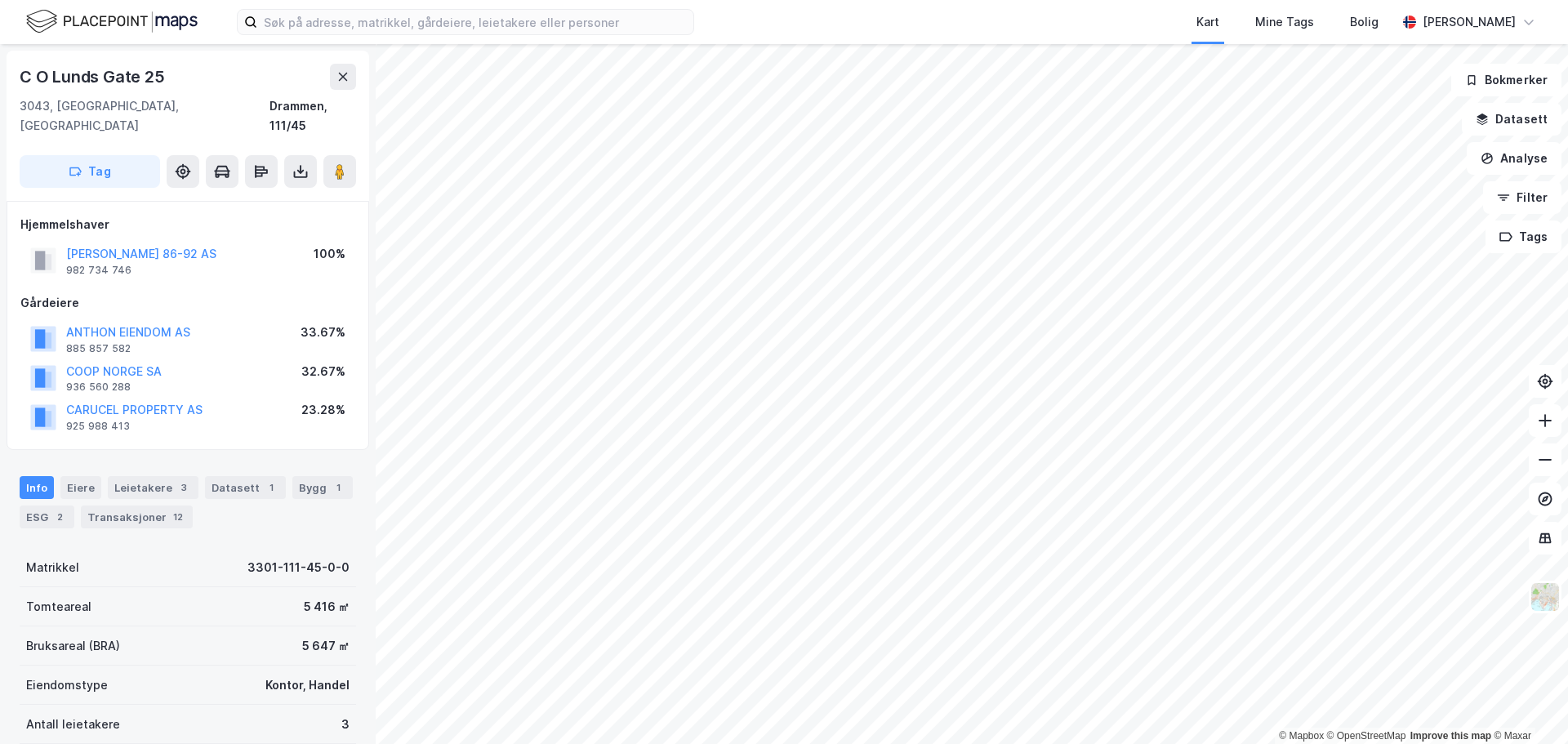
scroll to position [3, 0]
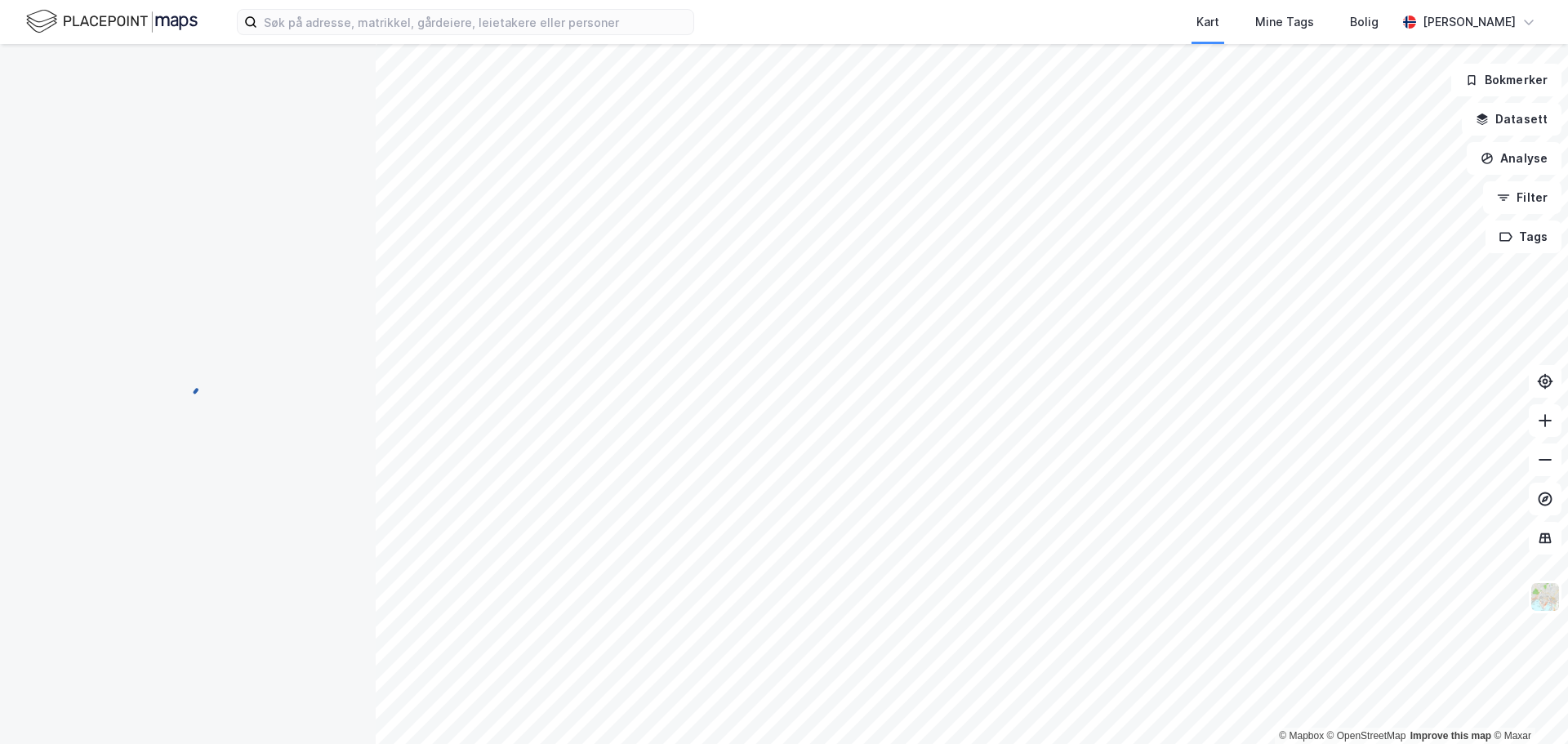
scroll to position [3, 0]
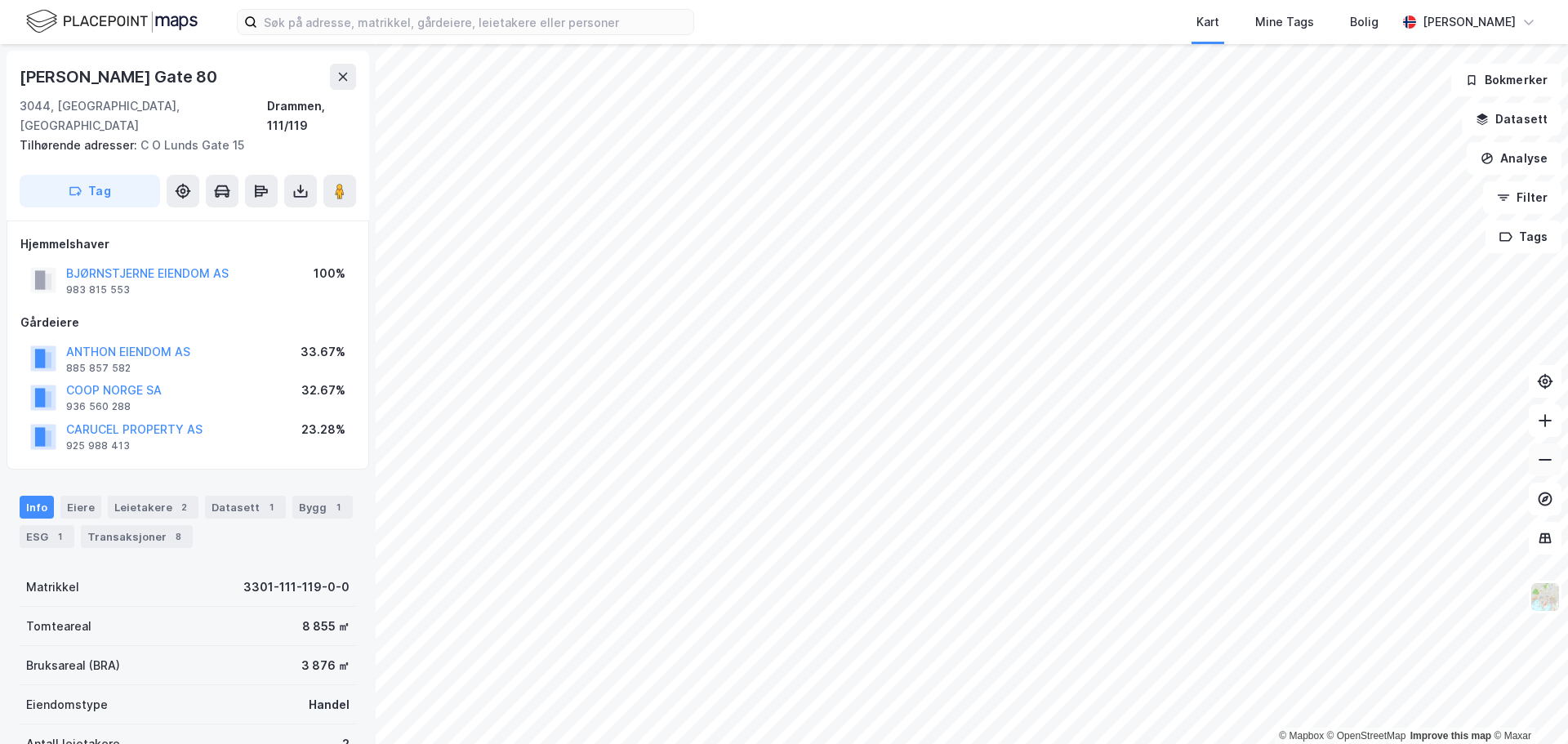
scroll to position [3, 0]
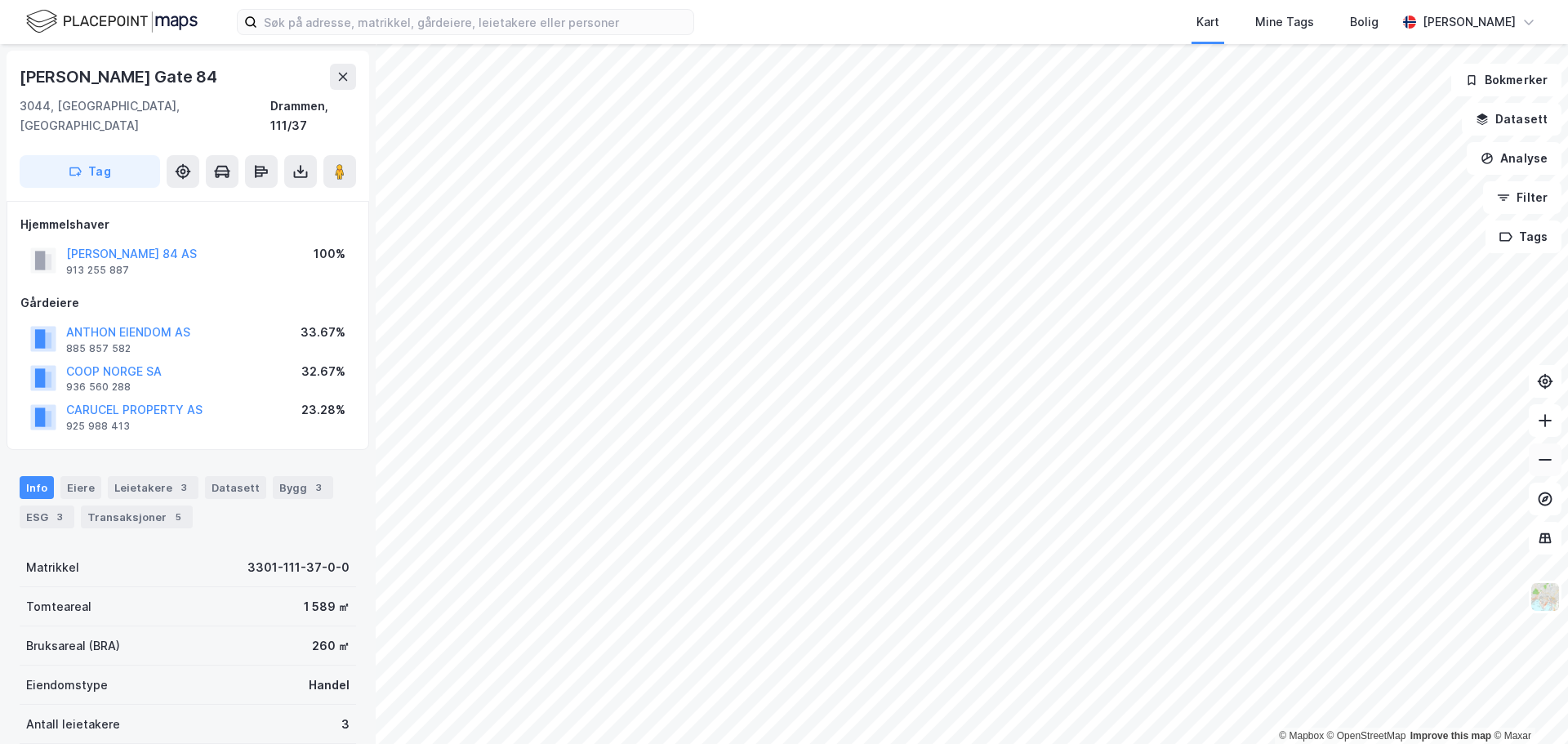
scroll to position [3, 0]
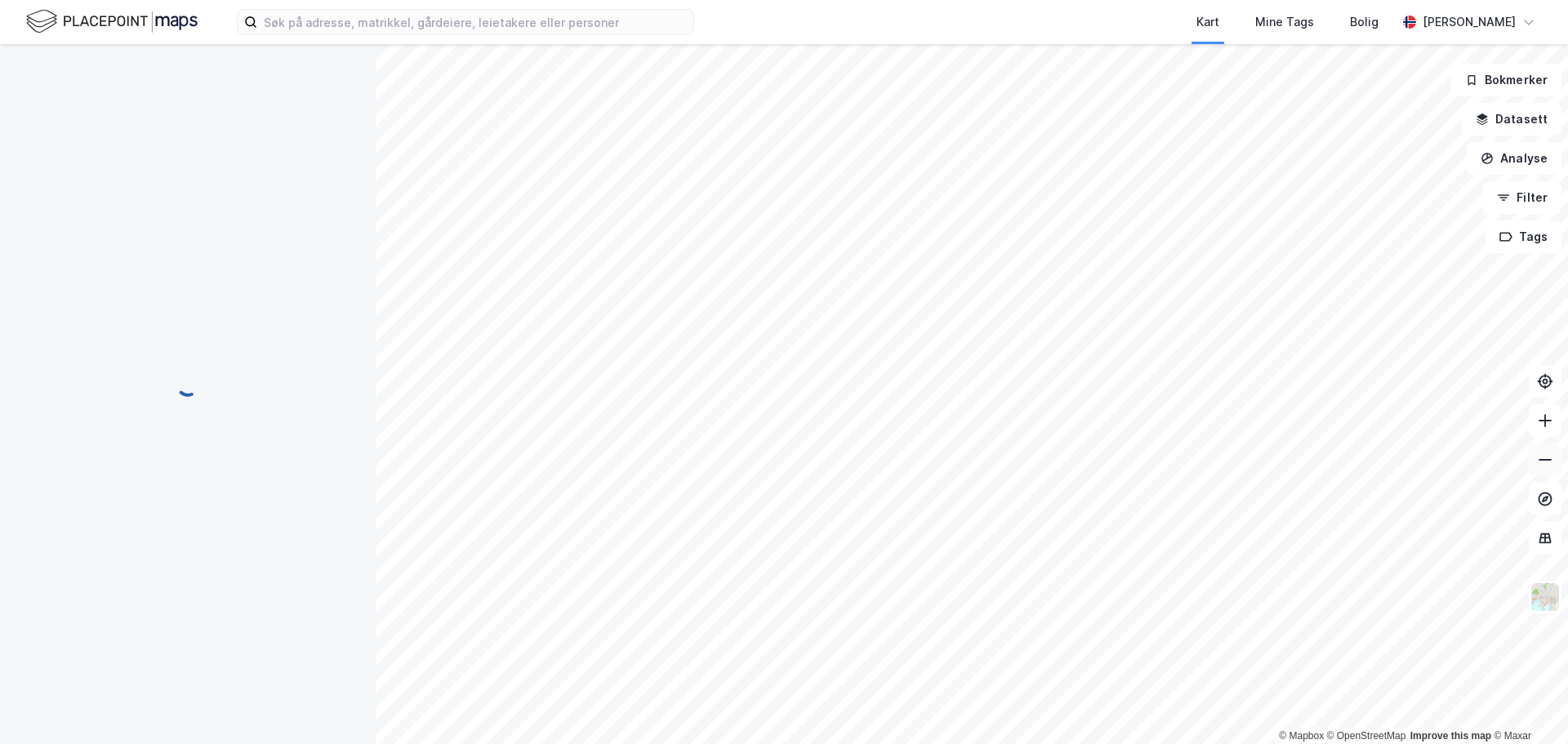
scroll to position [3, 0]
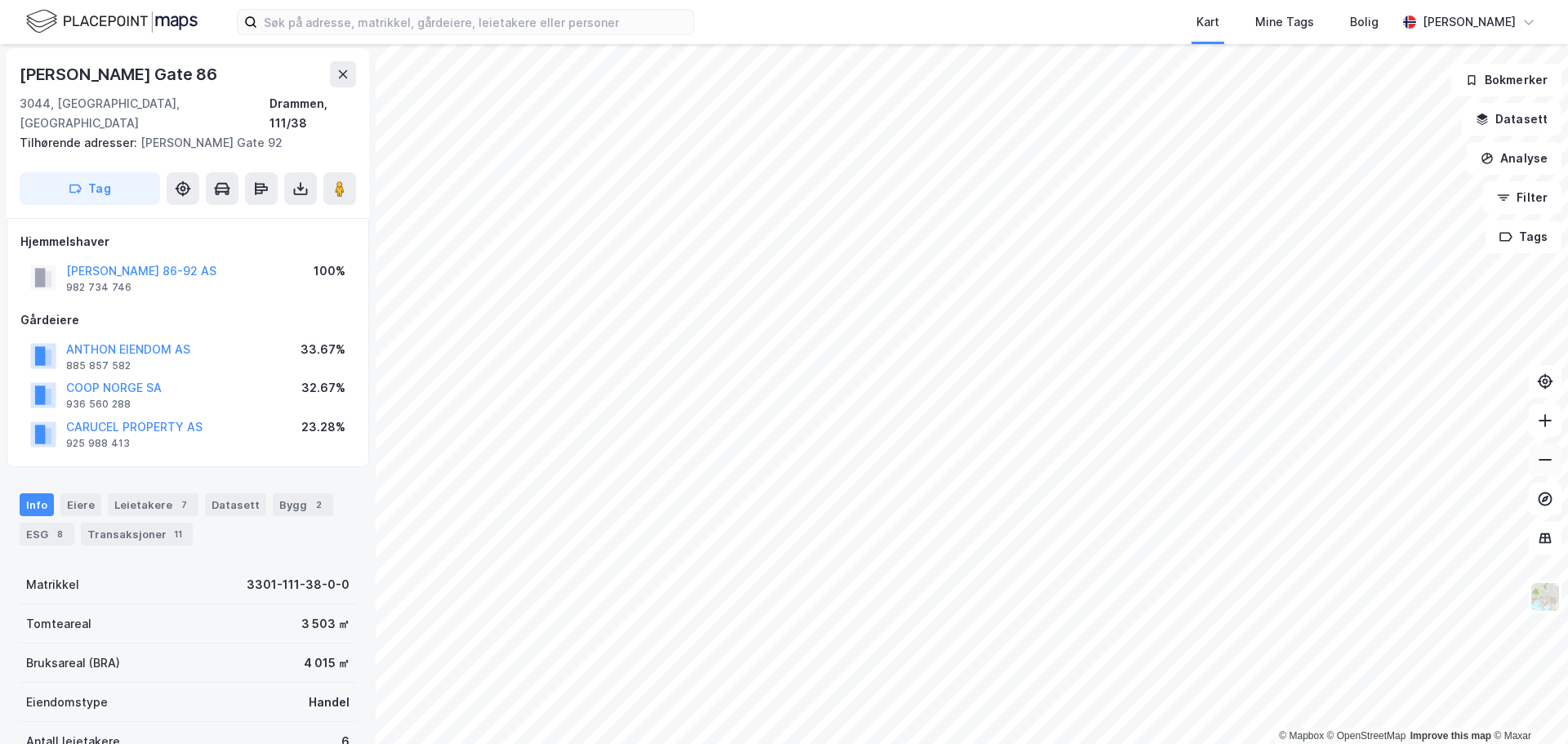
scroll to position [3, 0]
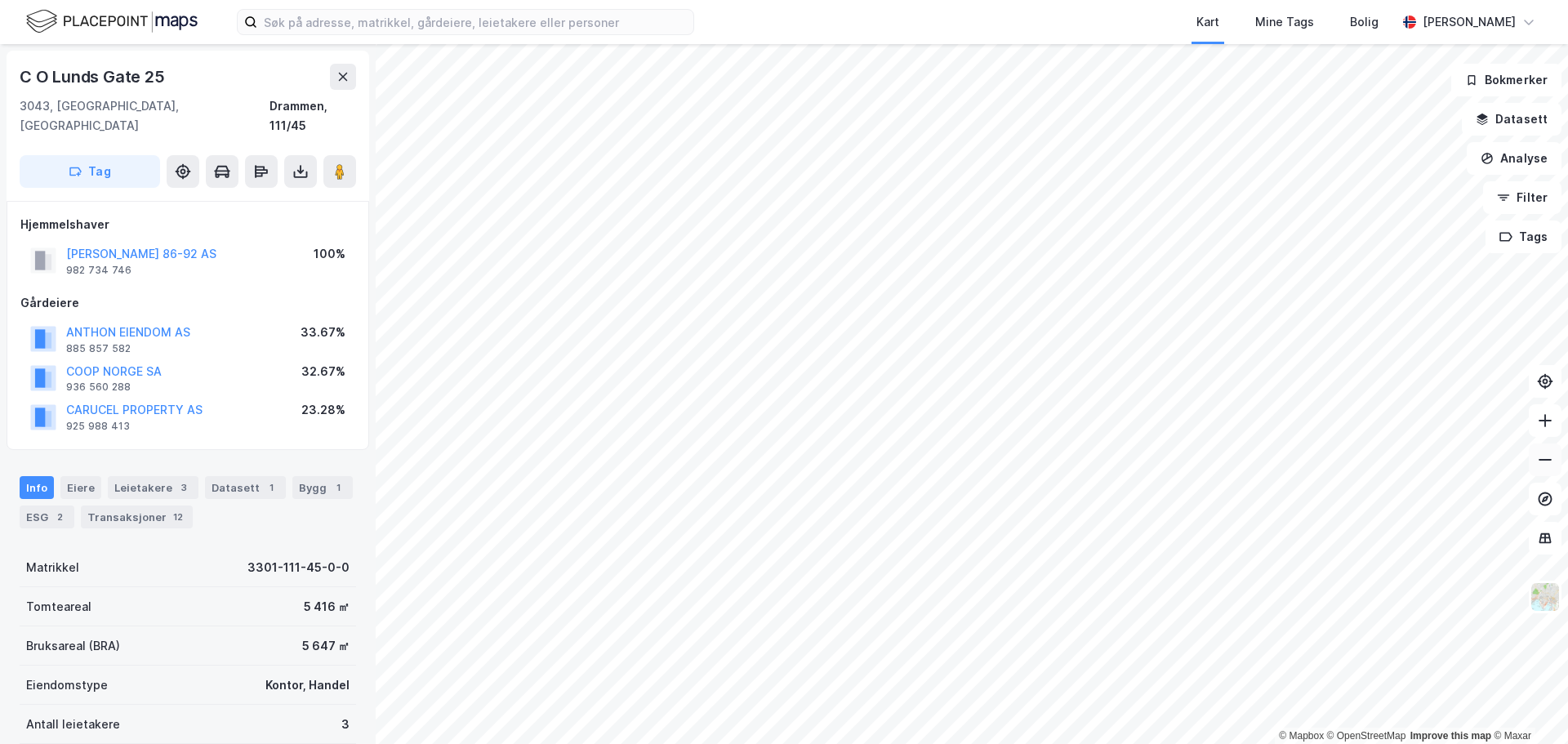
scroll to position [3, 0]
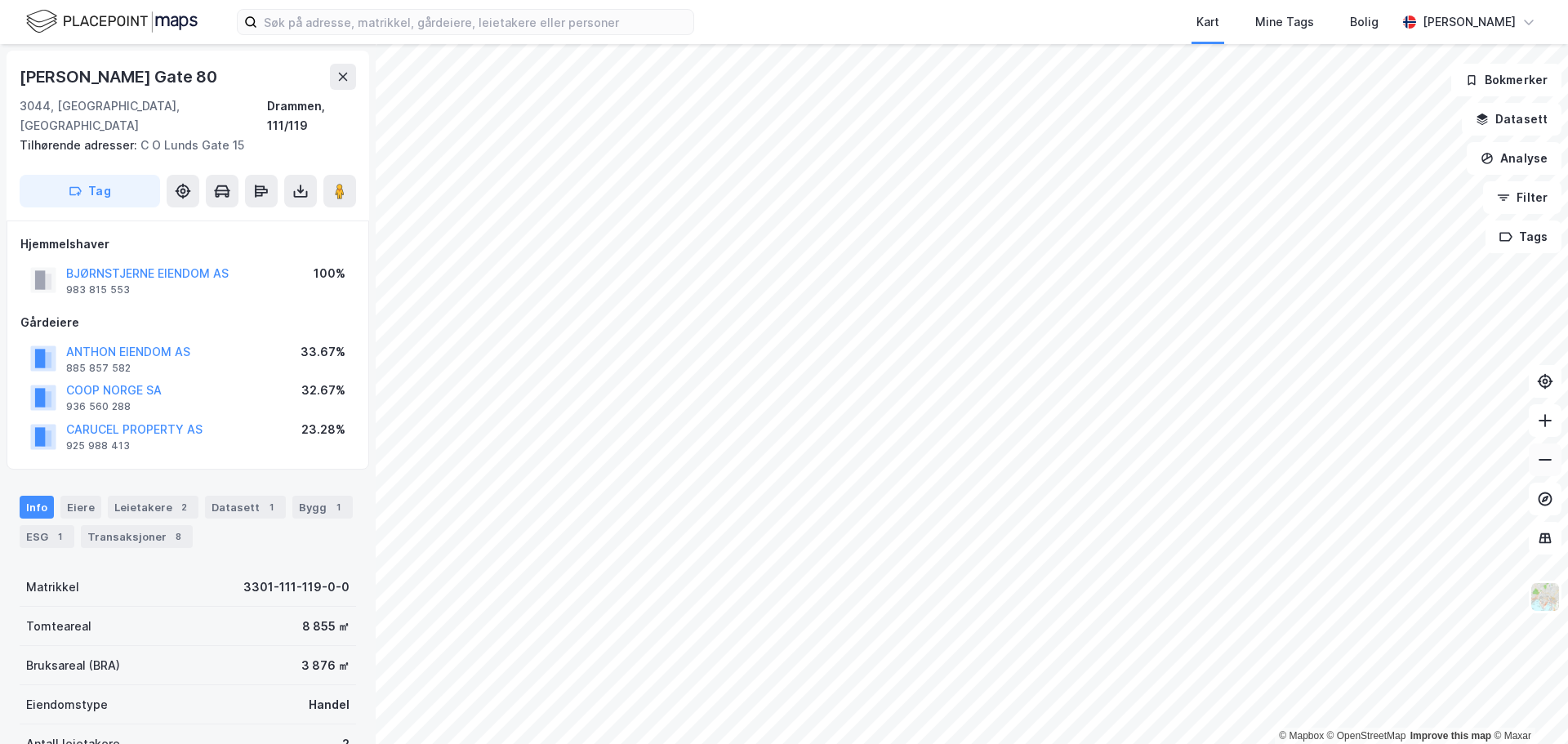
scroll to position [3, 0]
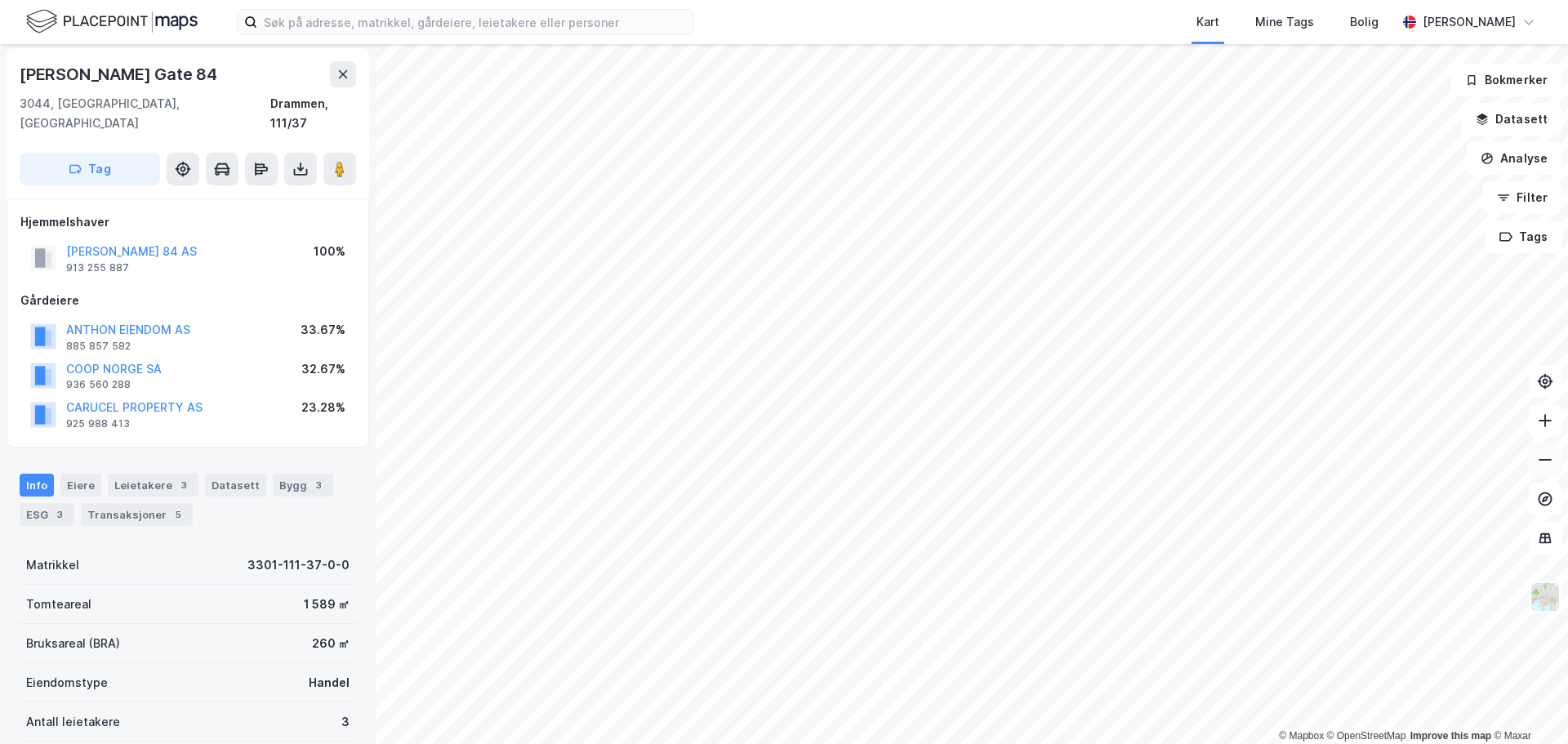
scroll to position [3, 0]
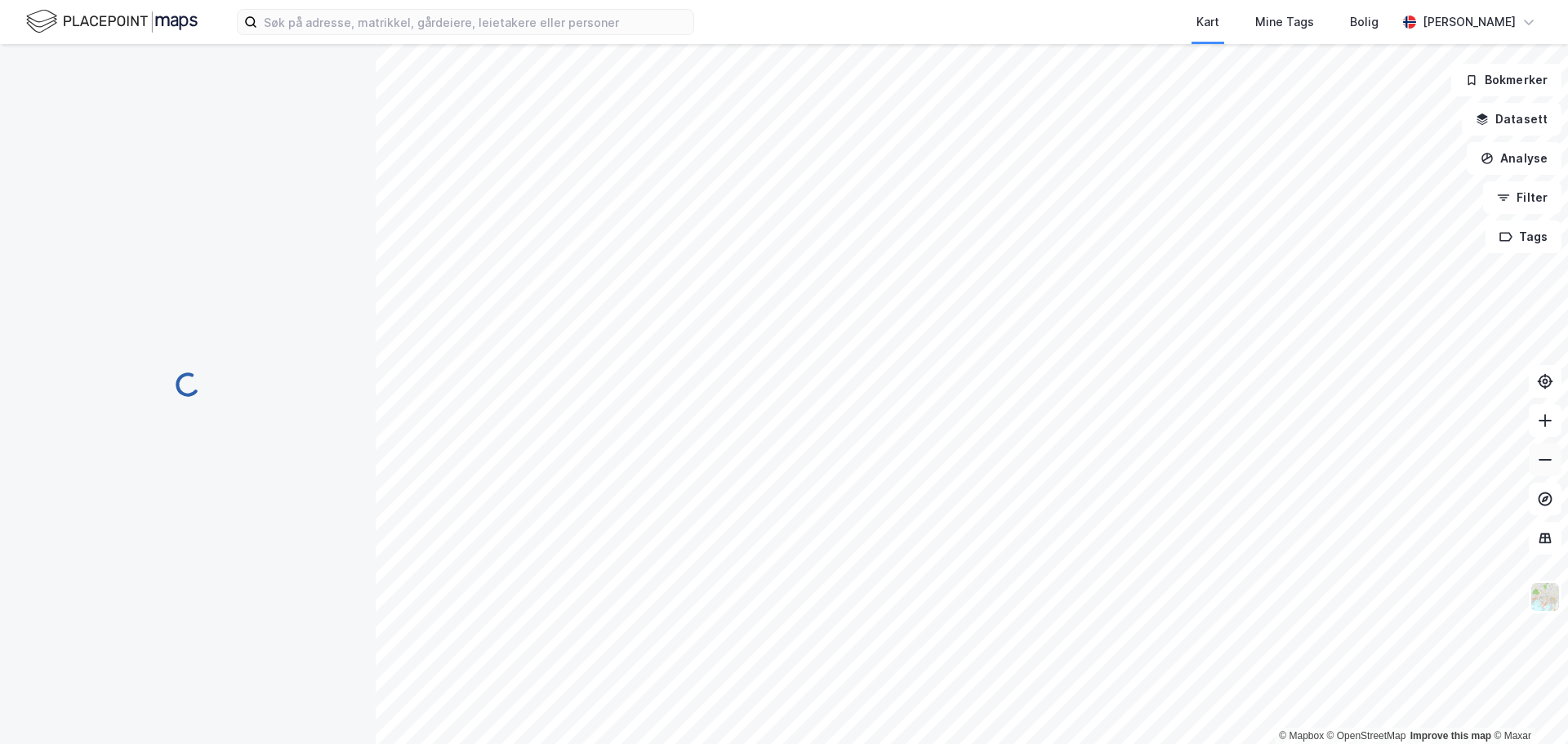
scroll to position [3, 0]
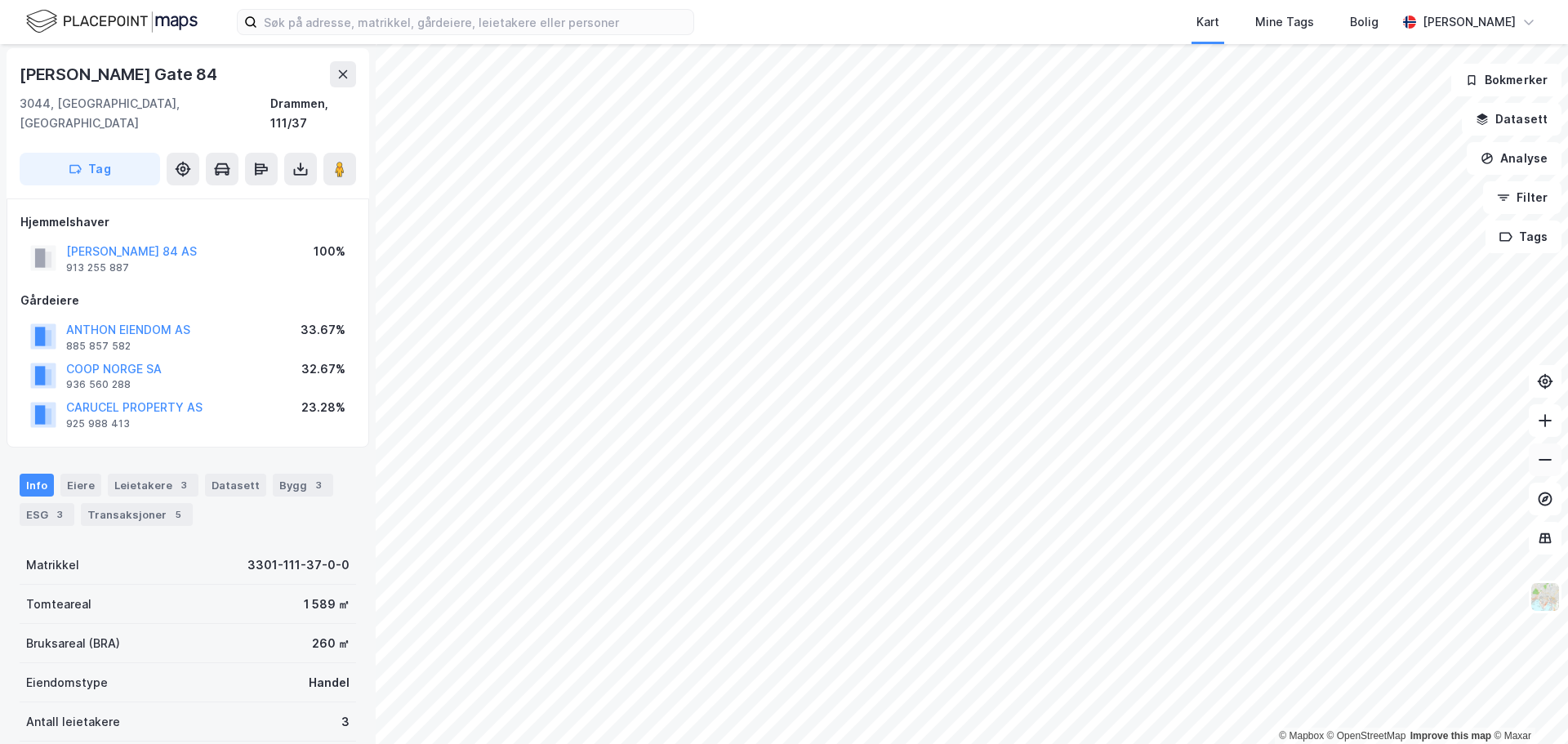
scroll to position [3, 0]
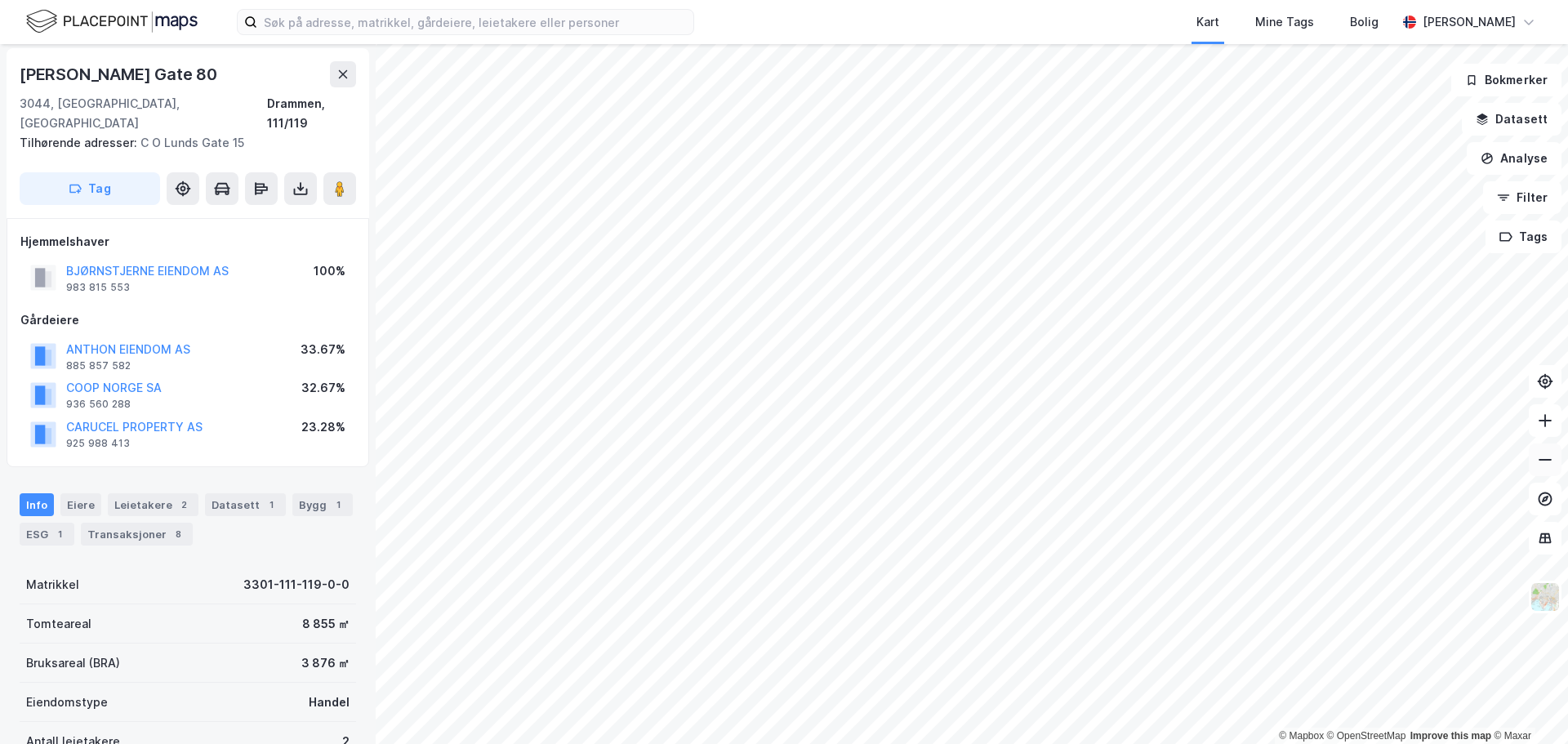
scroll to position [3, 0]
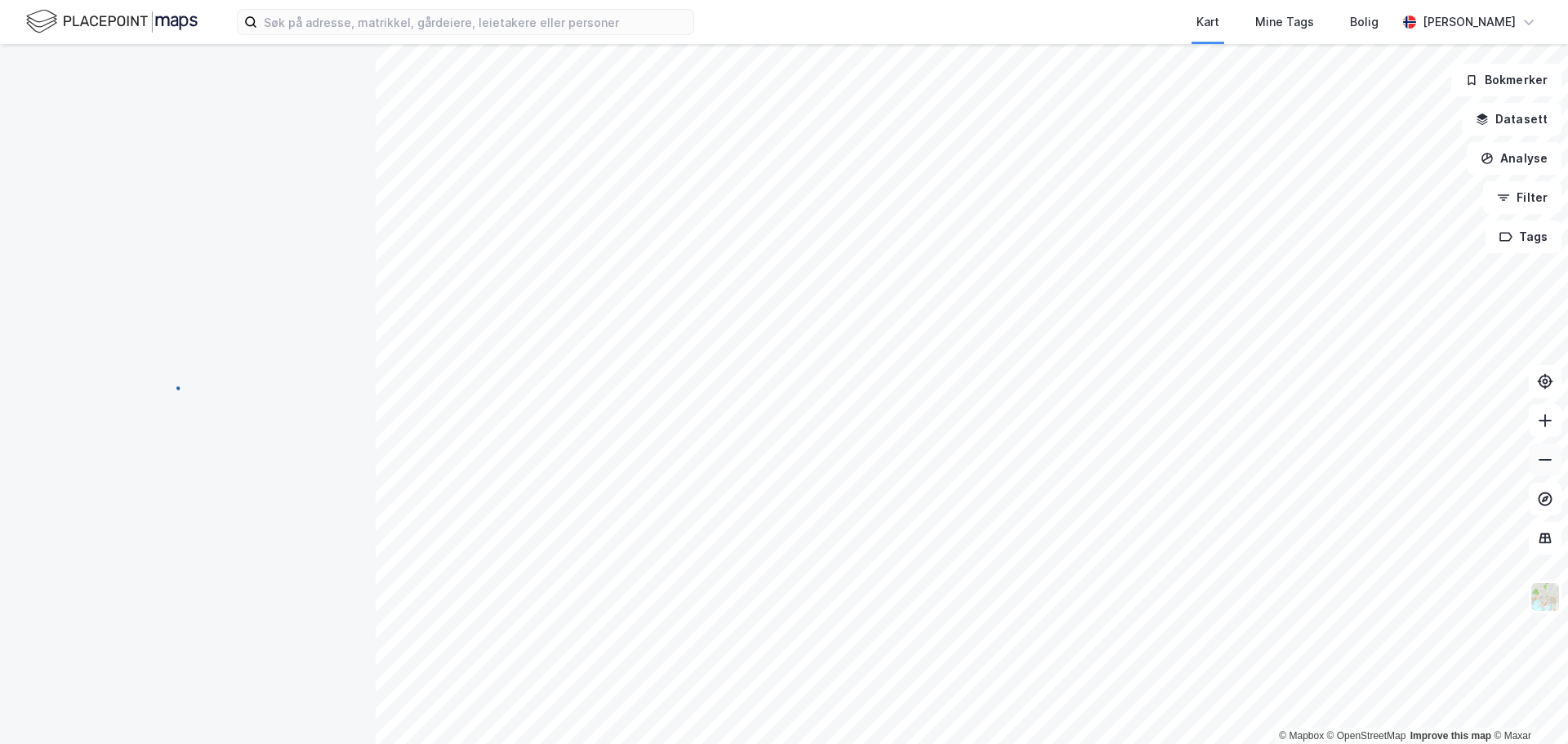
scroll to position [3, 0]
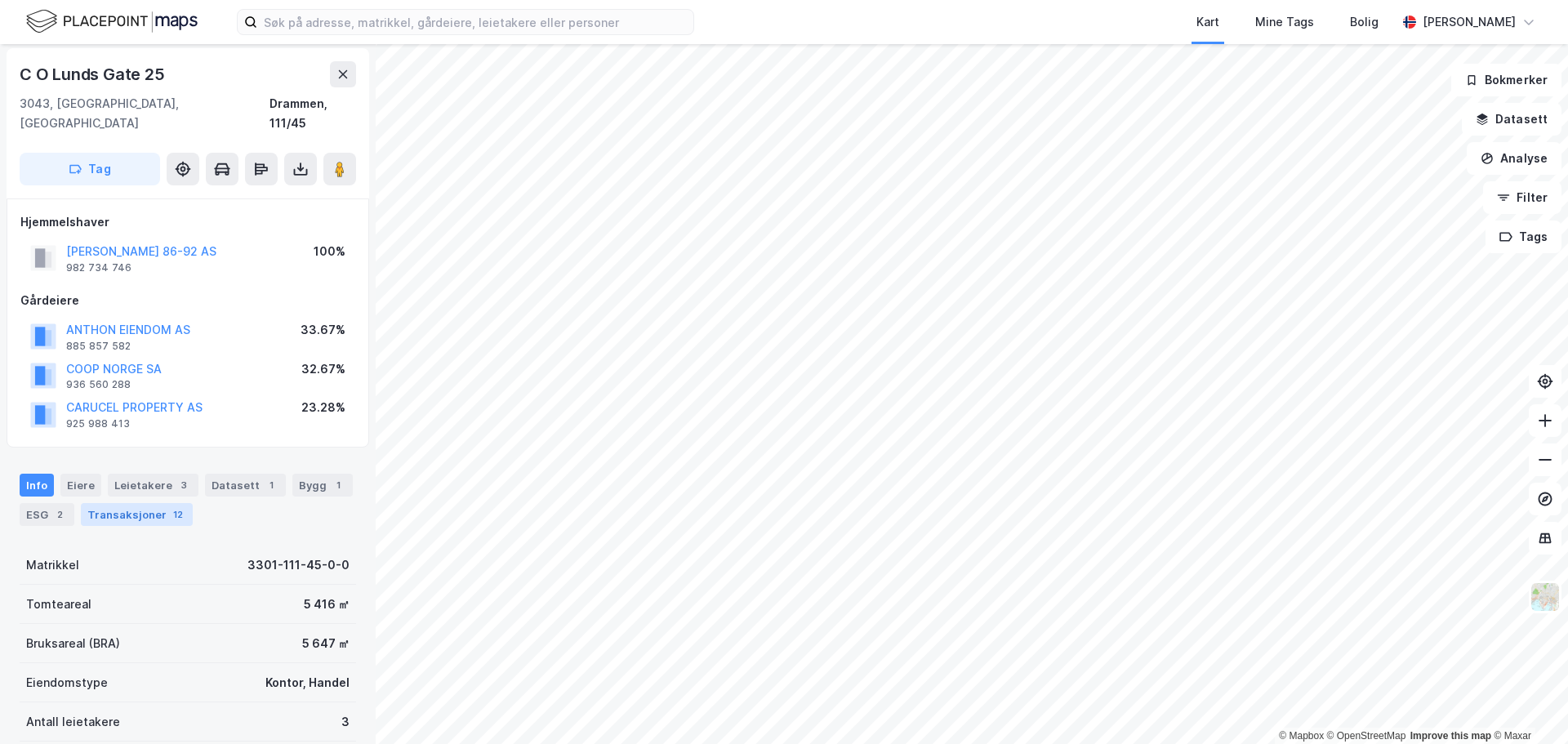
click at [139, 503] on div "Transaksjoner 12" at bounding box center [137, 514] width 112 height 23
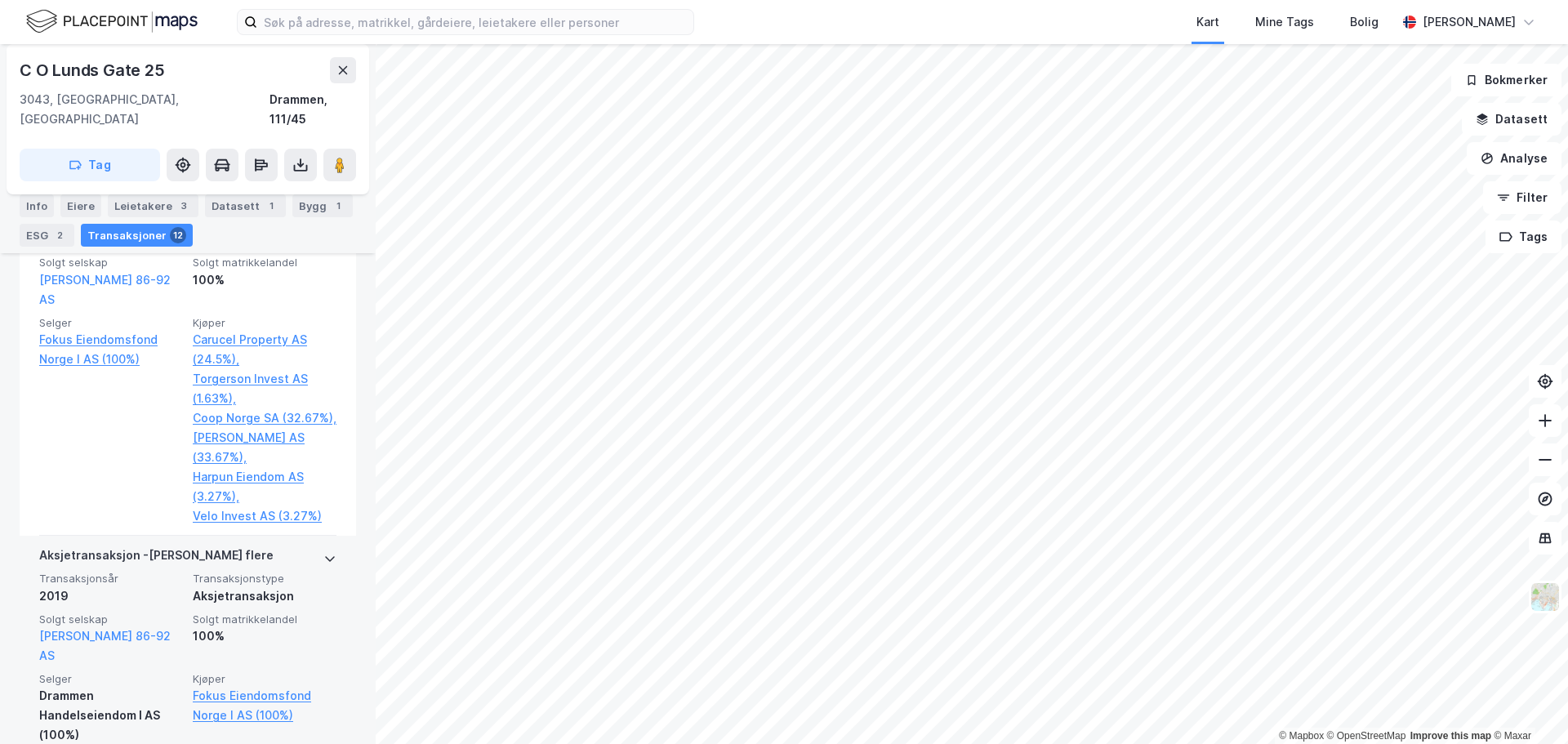
scroll to position [1234, 0]
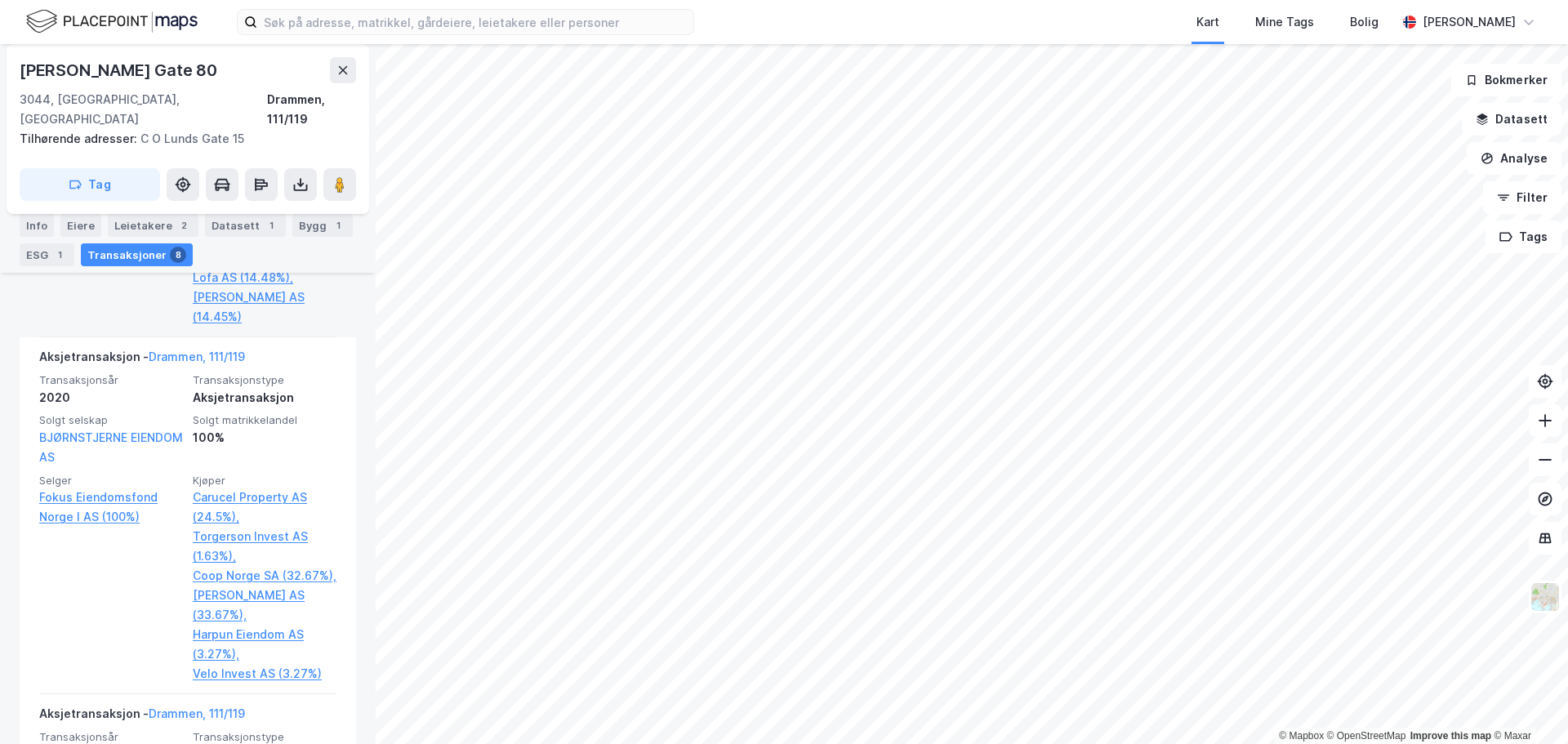
scroll to position [1172, 0]
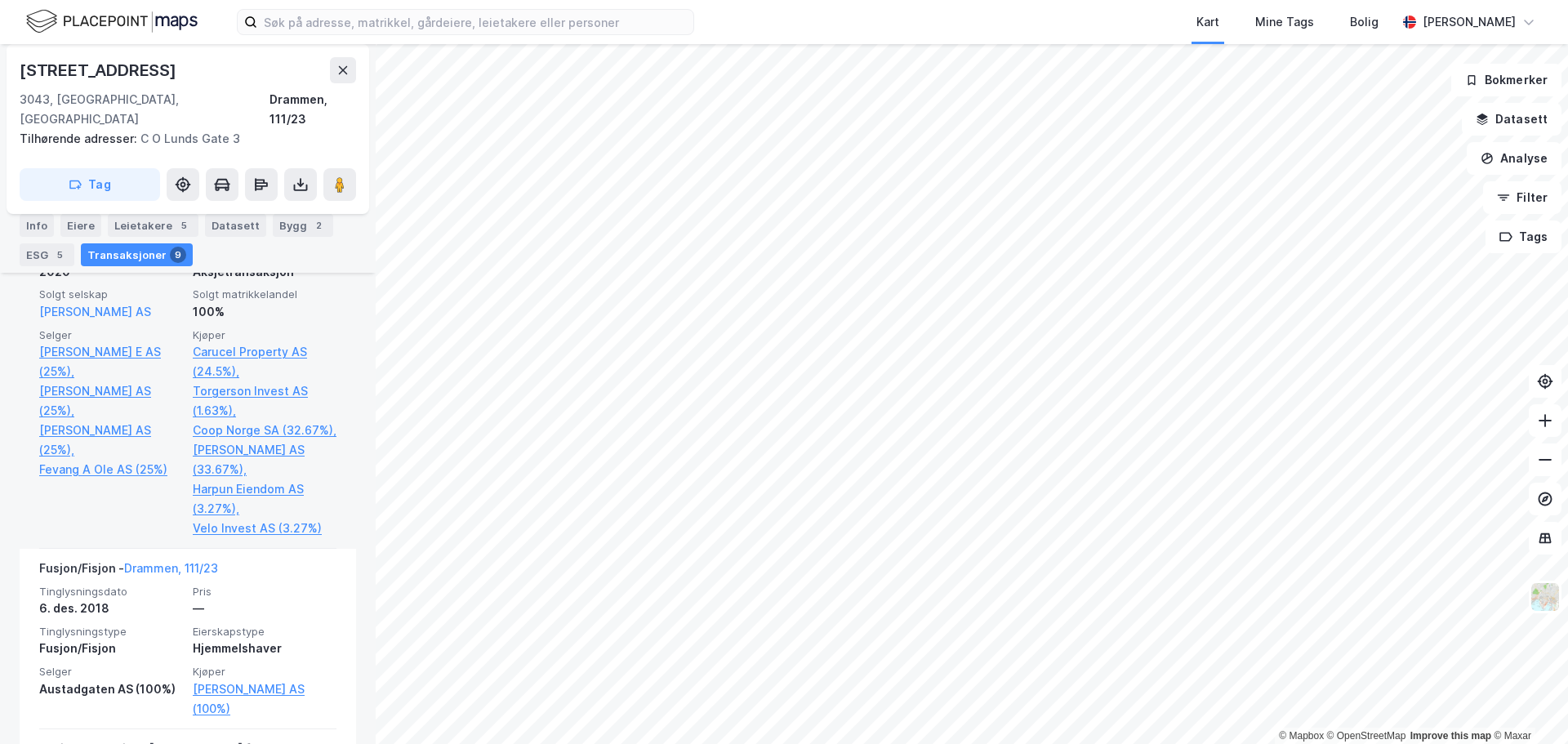
scroll to position [1335, 0]
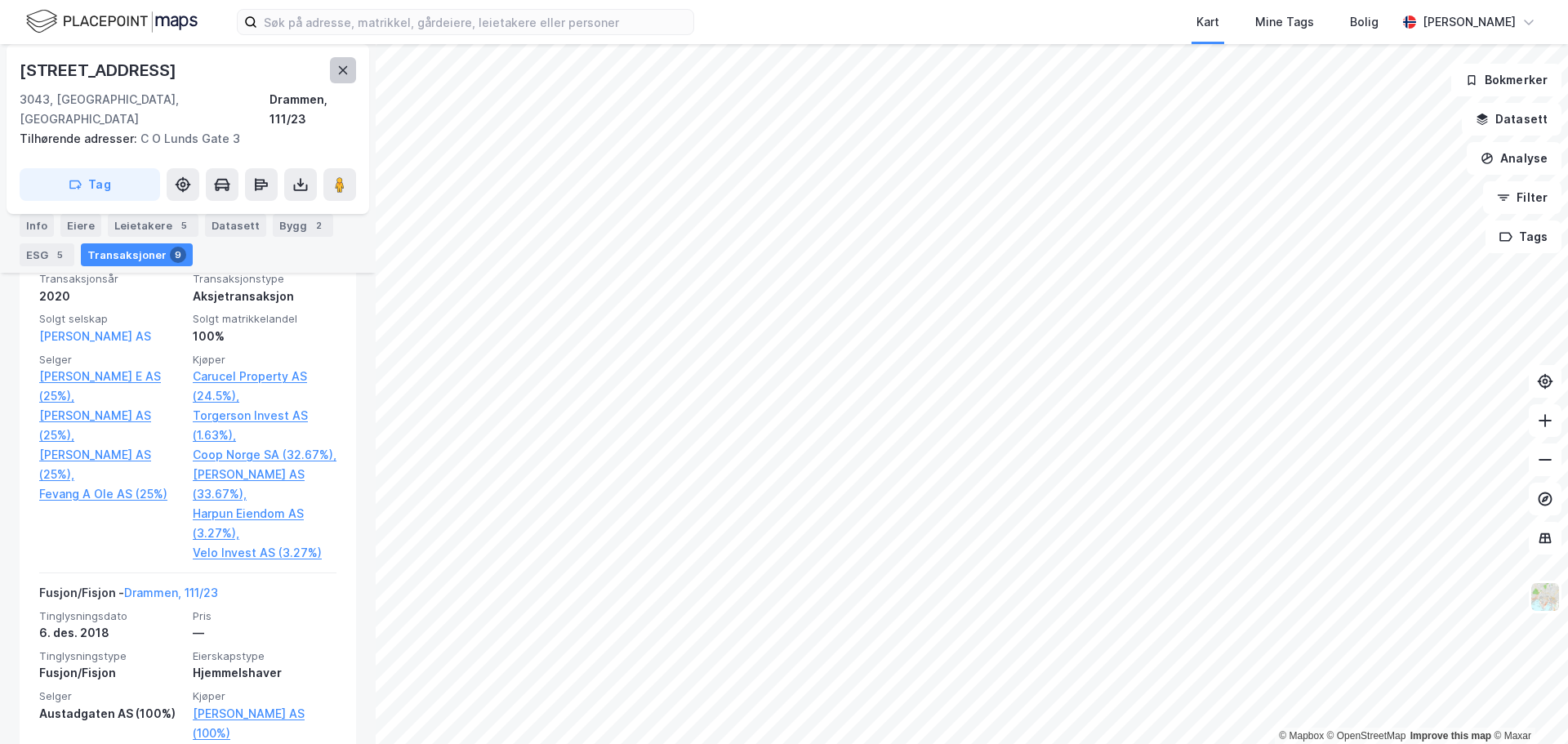
click at [345, 69] on icon at bounding box center [343, 70] width 9 height 9
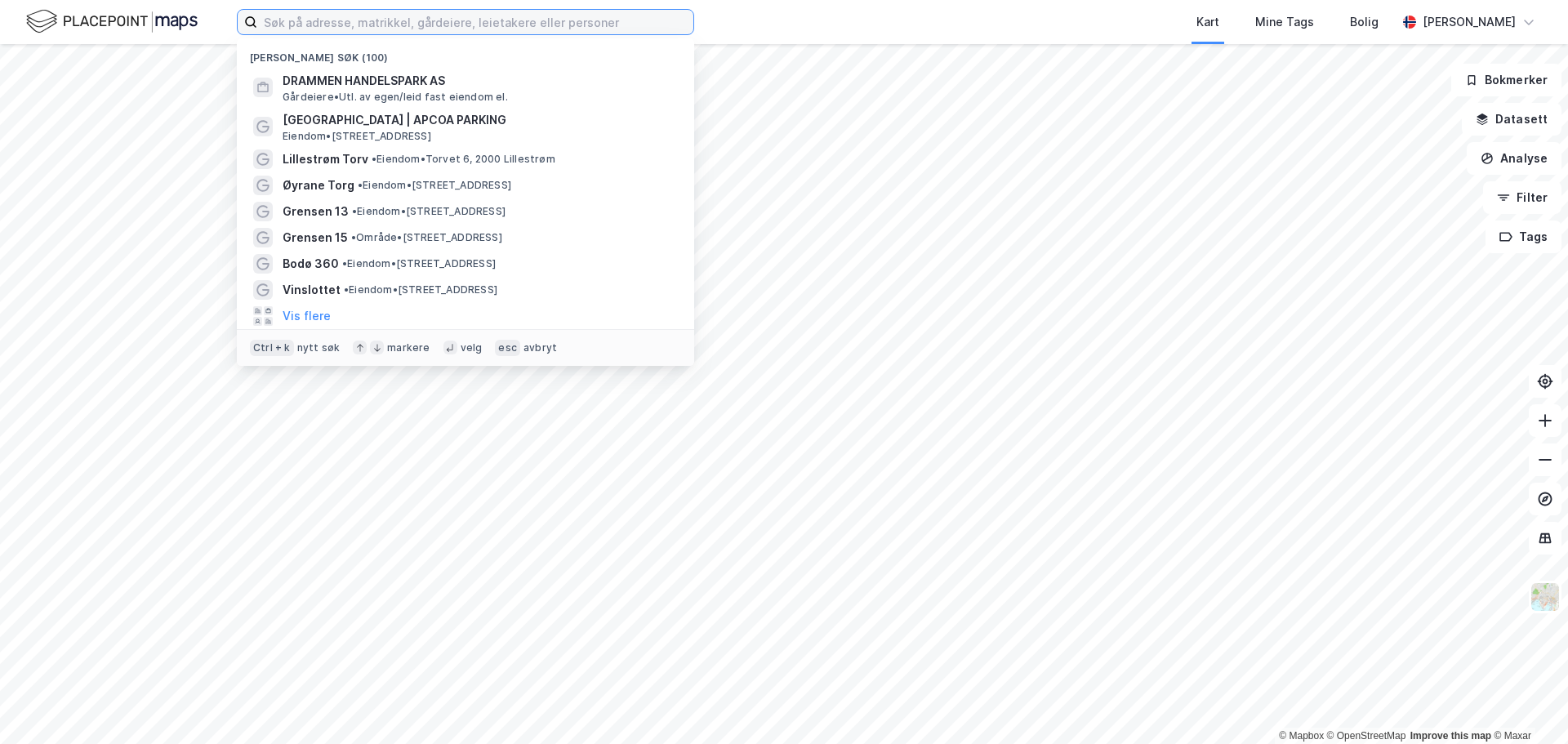
click at [413, 15] on input at bounding box center [476, 22] width 437 height 25
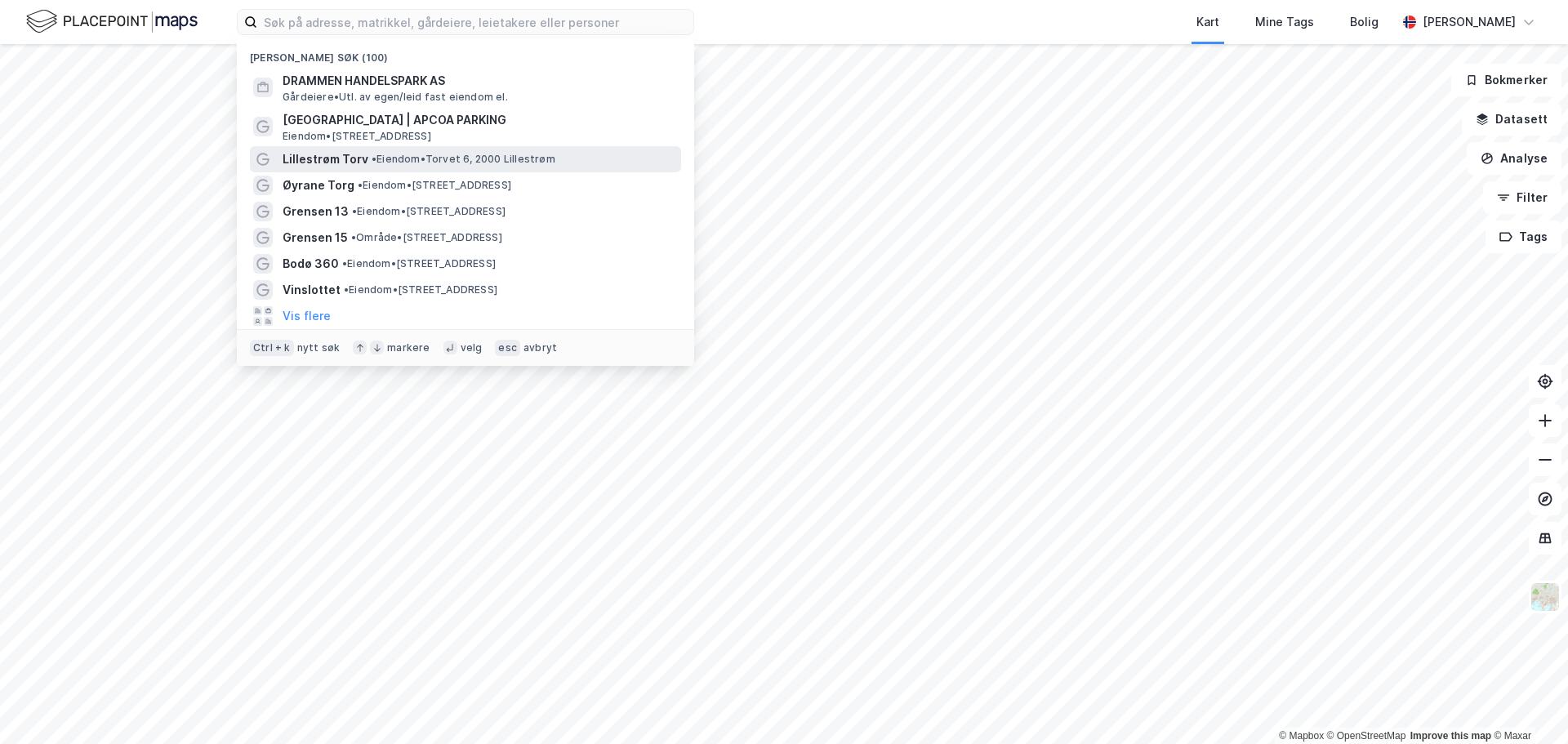
click at [384, 158] on span "• Eiendom • Torvet 6, 2000 Lillestrøm" at bounding box center [464, 159] width 184 height 13
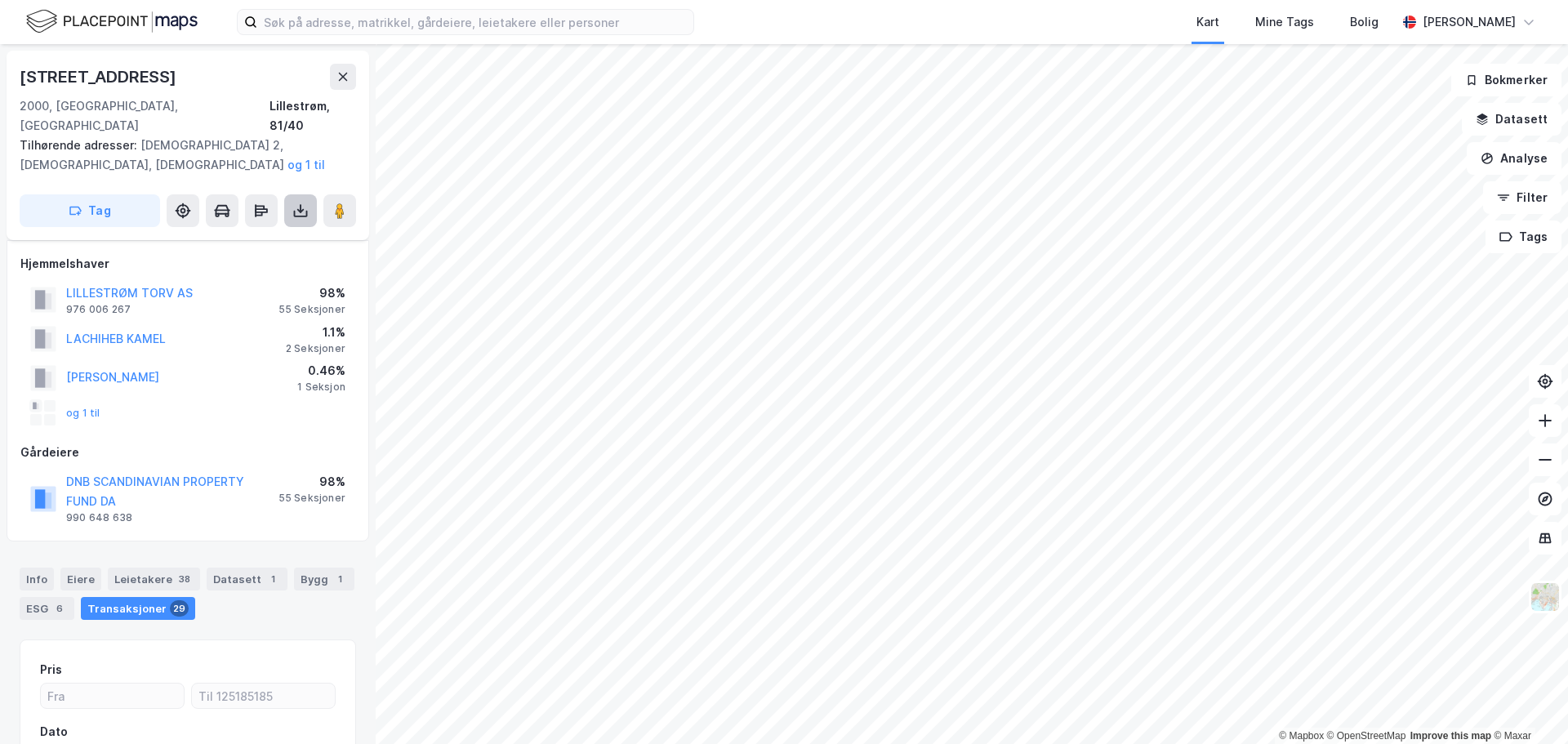
scroll to position [162, 0]
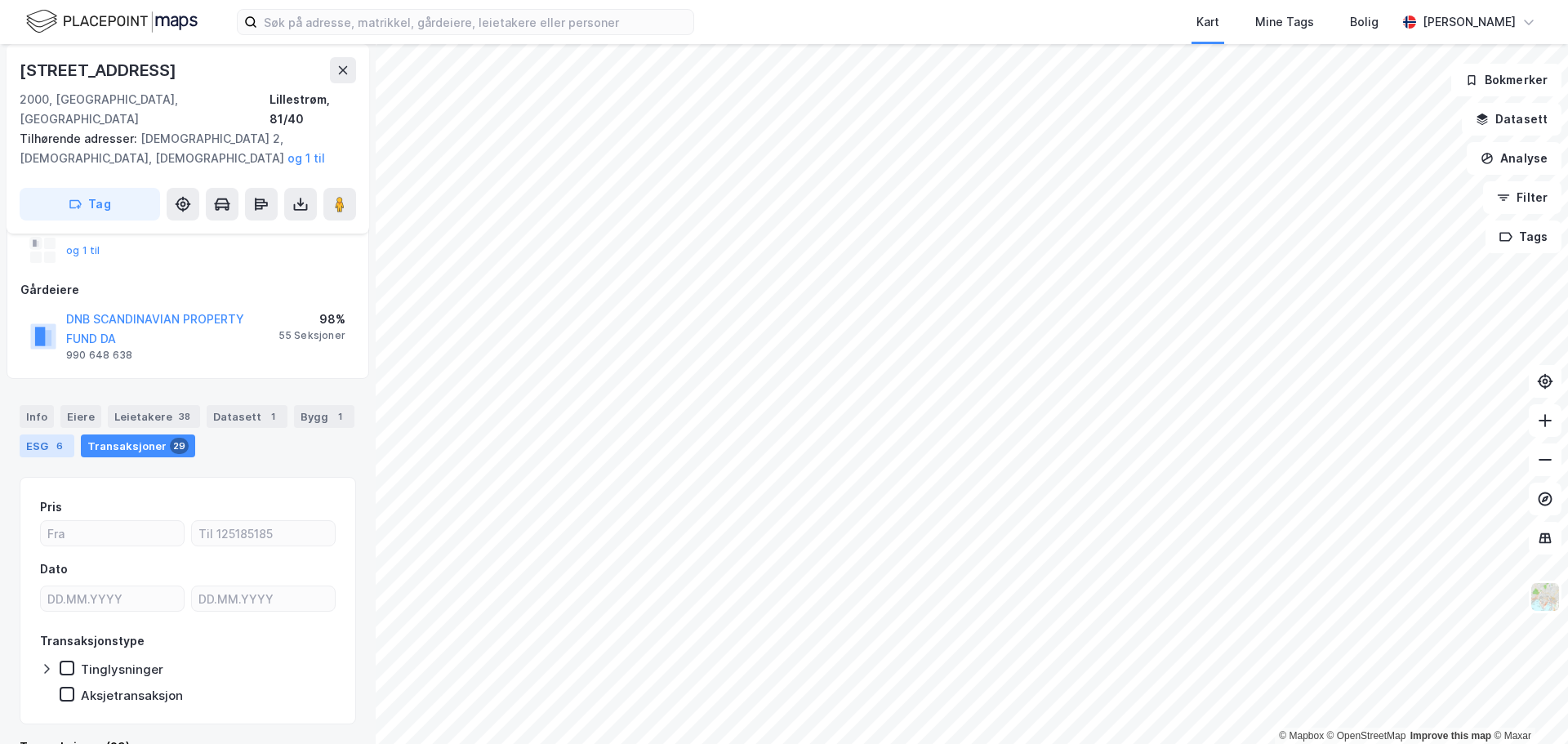
click at [35, 435] on div "ESG 6" at bounding box center [47, 446] width 55 height 23
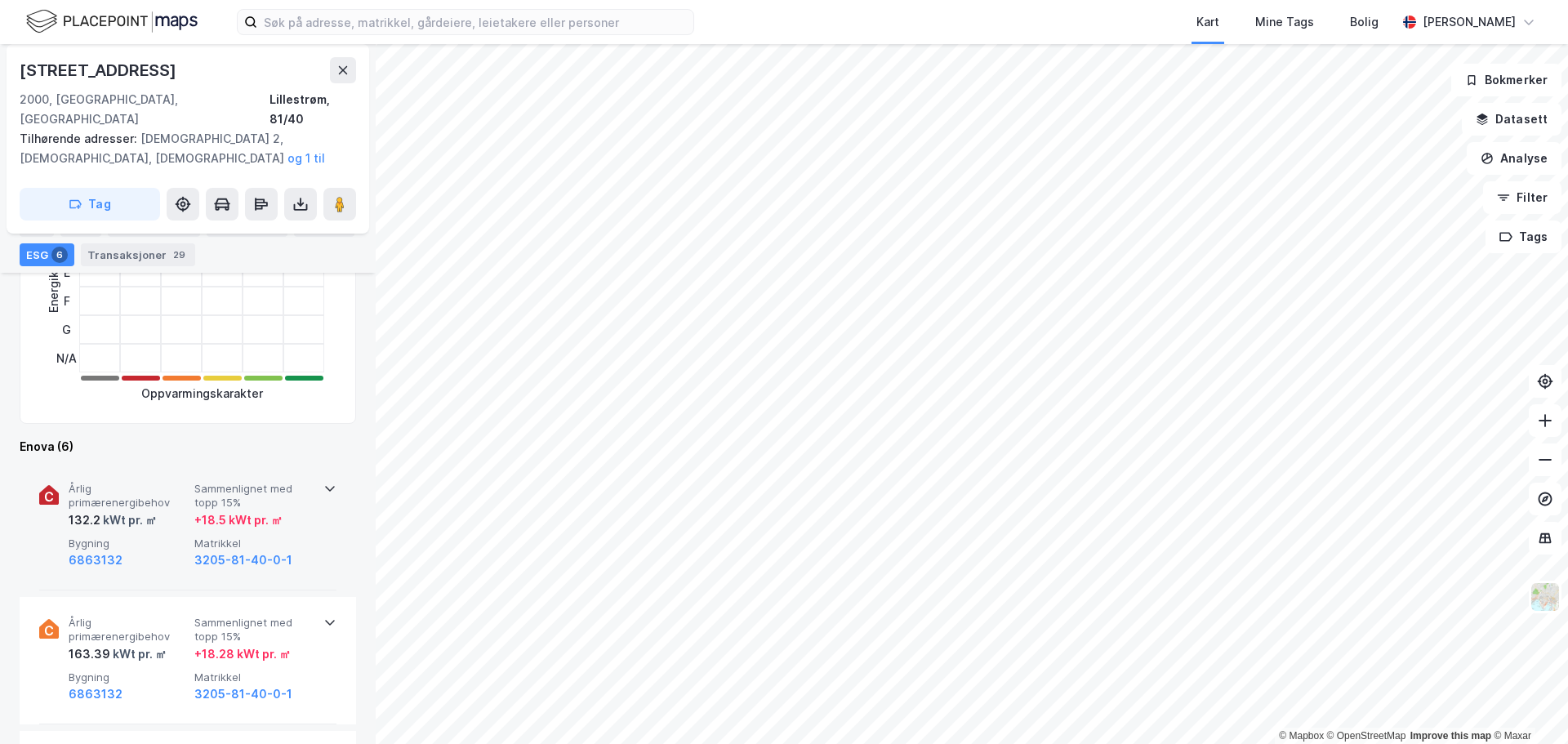
scroll to position [408, 0]
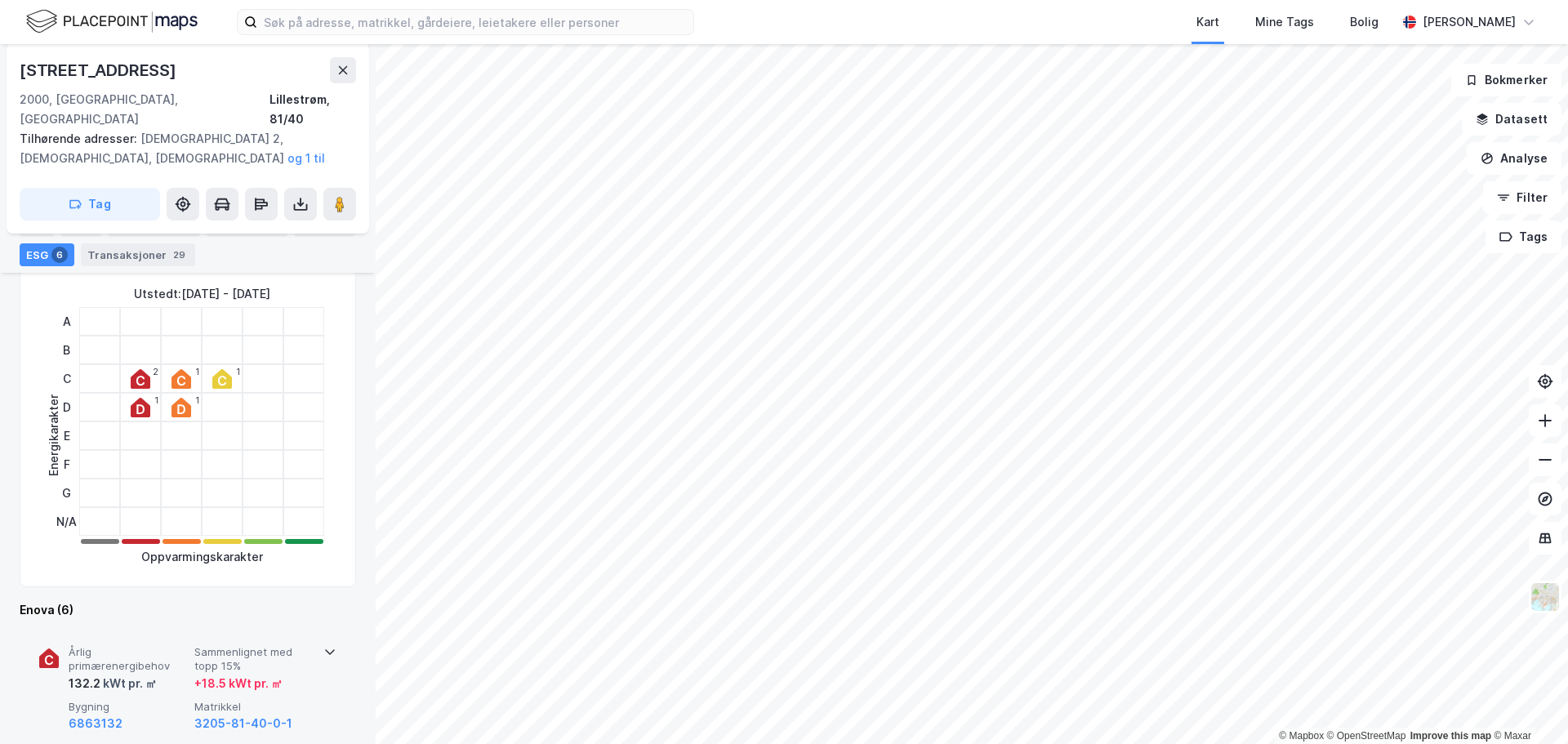
click at [283, 645] on span "Sammenlignet med topp 15%" at bounding box center [254, 660] width 120 height 28
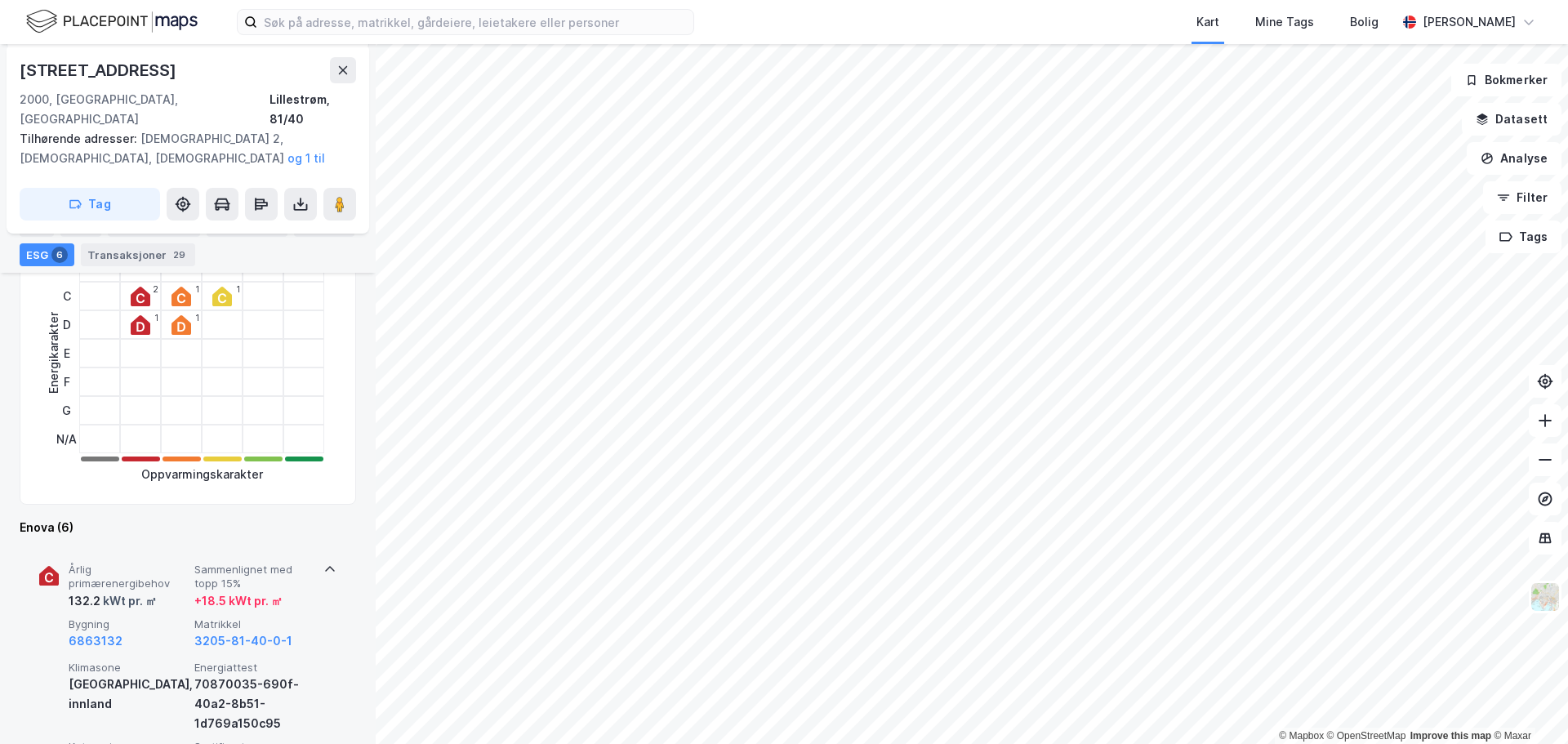
scroll to position [653, 0]
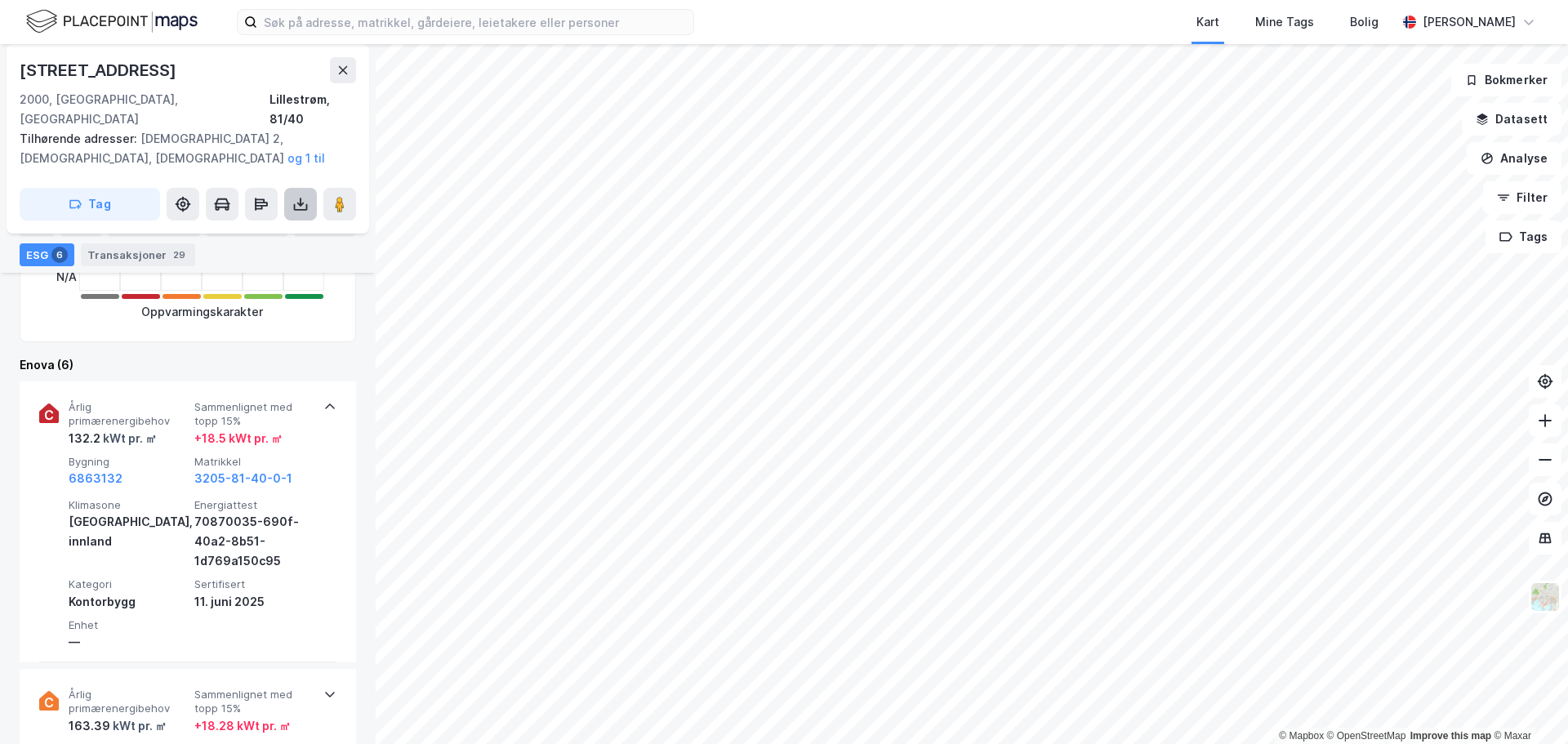
click at [310, 188] on button at bounding box center [300, 204] width 32 height 32
click at [309, 355] on div "Enova (6)" at bounding box center [188, 364] width 337 height 20
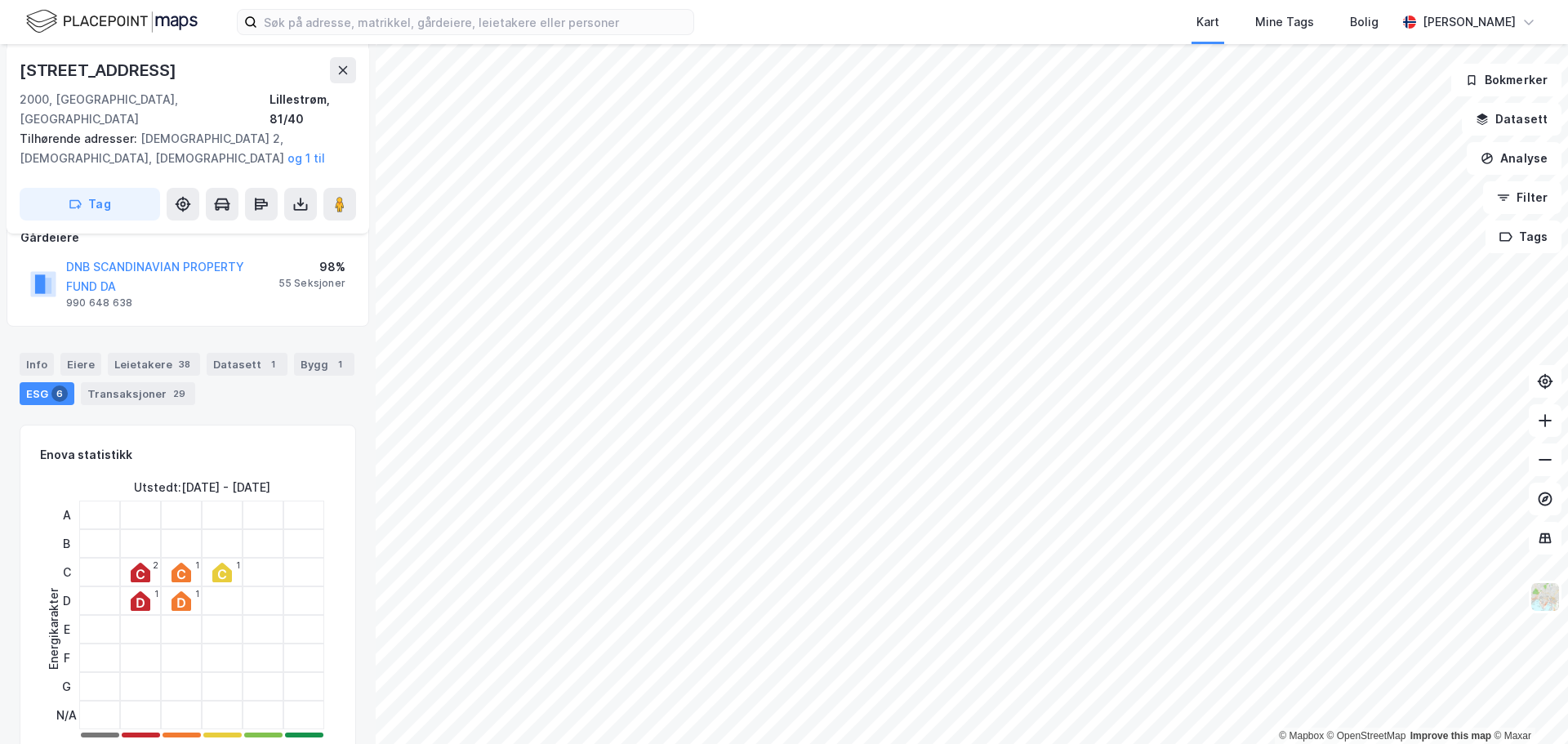
scroll to position [163, 0]
